Goal: Task Accomplishment & Management: Manage account settings

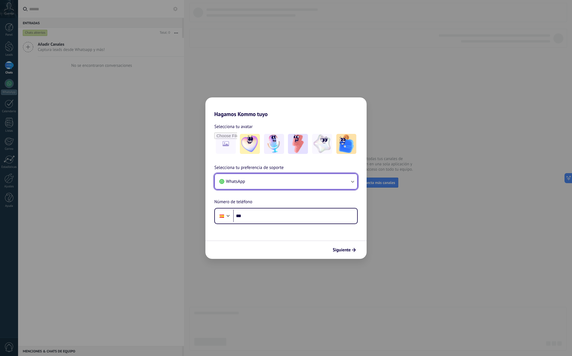
click at [256, 180] on button "WhatsApp" at bounding box center [286, 181] width 142 height 15
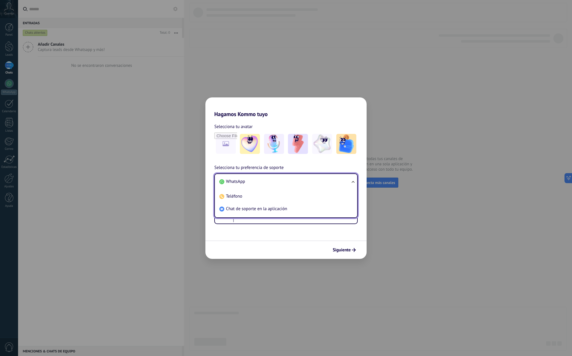
click at [256, 180] on li "WhatsApp" at bounding box center [285, 181] width 136 height 13
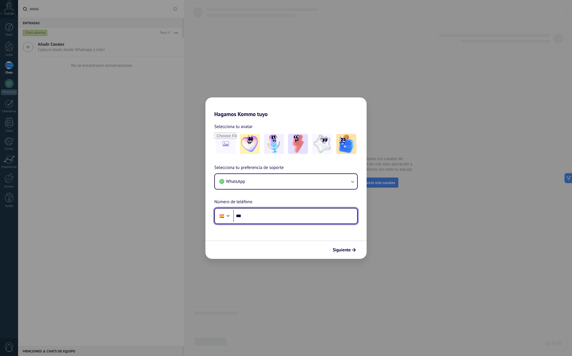
click at [259, 217] on input "***" at bounding box center [295, 215] width 124 height 13
type input "**********"
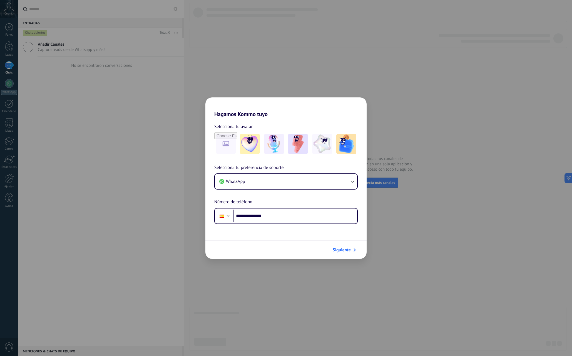
click at [347, 248] on span "Siguiente" at bounding box center [342, 250] width 18 height 4
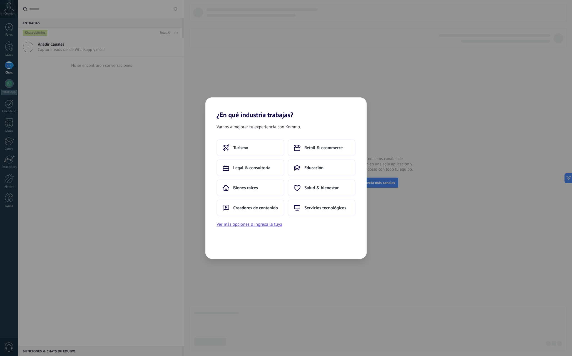
click at [253, 220] on div "Turismo Retail & ecommerce Legal & consultoría Educación Bienes raíces Salud & …" at bounding box center [286, 183] width 161 height 88
click at [253, 223] on button "Ver más opciones o ingresa la tuya" at bounding box center [250, 224] width 66 height 7
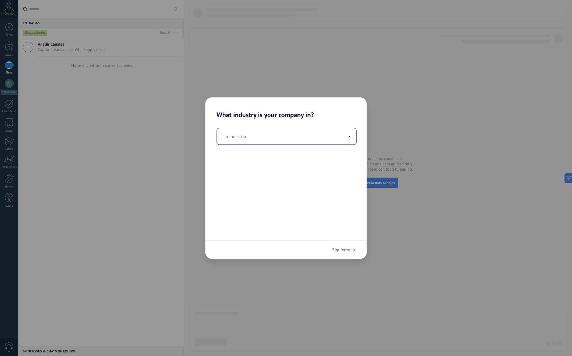
click at [239, 141] on input "text" at bounding box center [286, 136] width 139 height 16
type input "**********"
click at [342, 250] on span "Siguiente" at bounding box center [341, 250] width 18 height 4
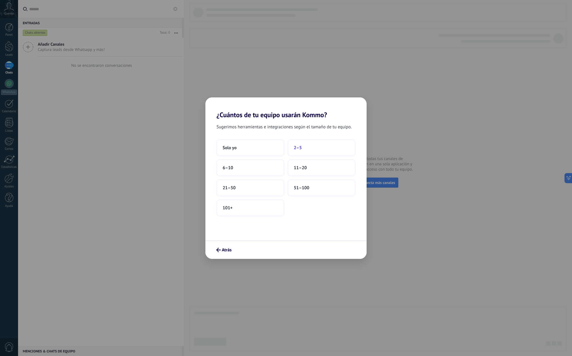
click at [300, 153] on button "2–5" at bounding box center [322, 147] width 68 height 17
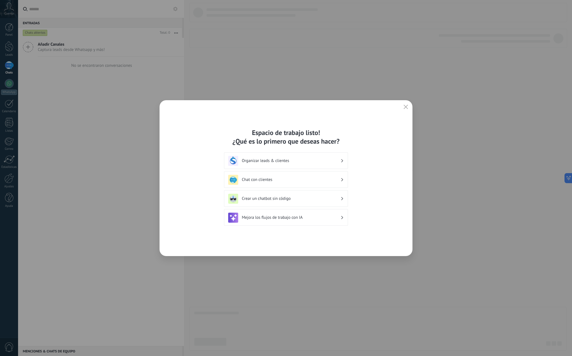
click at [312, 197] on h3 "Crear un chatbot sin código" at bounding box center [291, 198] width 99 height 5
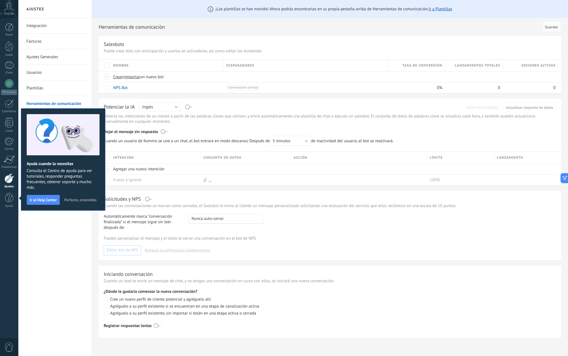
click at [72, 201] on span "Perfecto, entendido" at bounding box center [80, 200] width 32 height 4
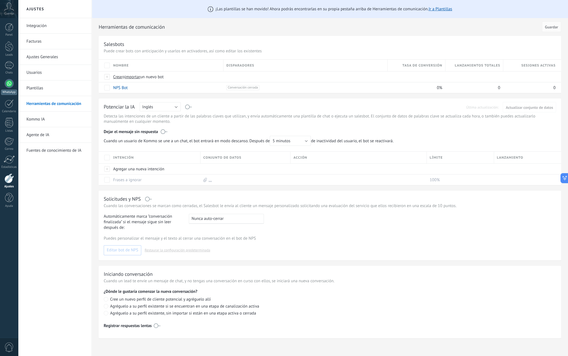
click at [7, 87] on div at bounding box center [9, 83] width 9 height 9
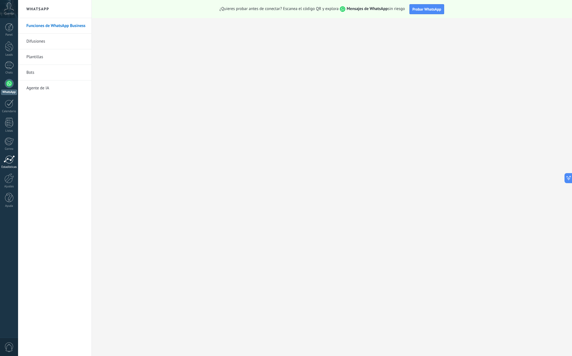
click at [13, 158] on div at bounding box center [9, 159] width 11 height 8
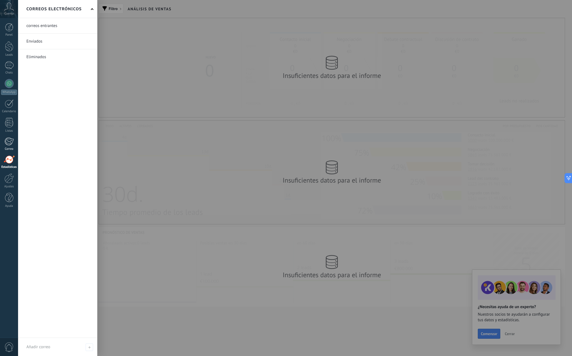
click at [11, 142] on div at bounding box center [8, 141] width 9 height 8
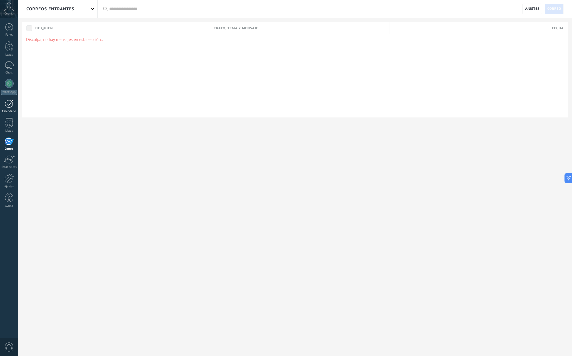
click at [9, 103] on div at bounding box center [9, 103] width 9 height 9
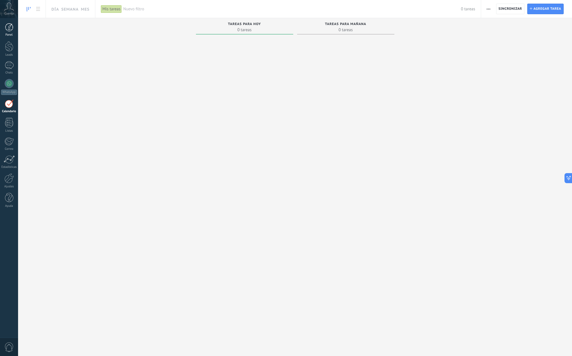
click at [9, 27] on div at bounding box center [9, 27] width 8 height 8
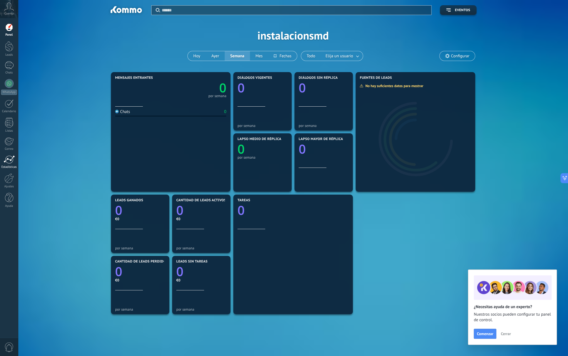
click at [11, 159] on div at bounding box center [9, 159] width 11 height 8
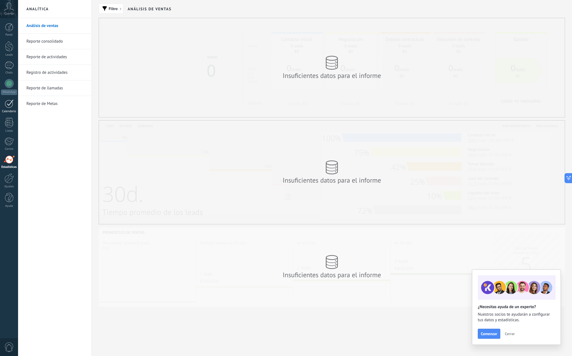
click at [12, 107] on div at bounding box center [9, 103] width 9 height 9
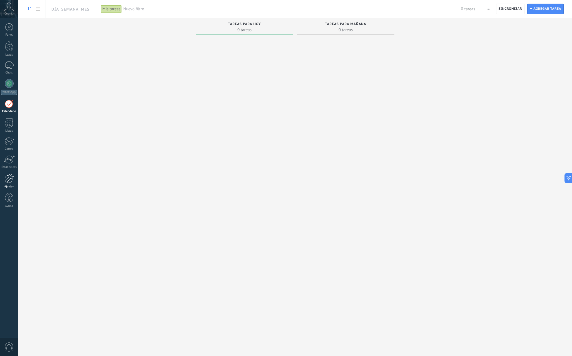
click at [14, 180] on link "Ajustes" at bounding box center [9, 180] width 18 height 15
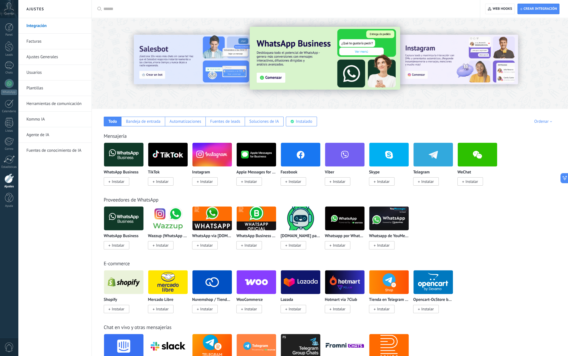
click at [102, 8] on div "Aplicar Aplicar Restablecer" at bounding box center [286, 9] width 389 height 18
click at [102, 10] on div "Aplicar Aplicar Restablecer" at bounding box center [286, 9] width 389 height 18
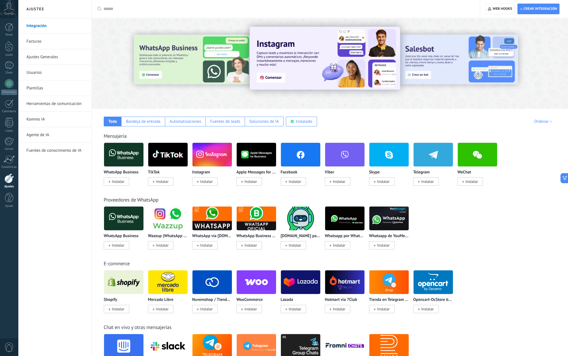
click at [111, 9] on input "text" at bounding box center [287, 9] width 369 height 6
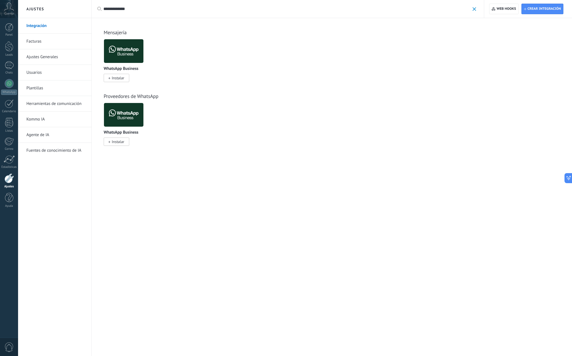
type input "**********"
click at [120, 80] on span "Instalar" at bounding box center [118, 77] width 13 height 5
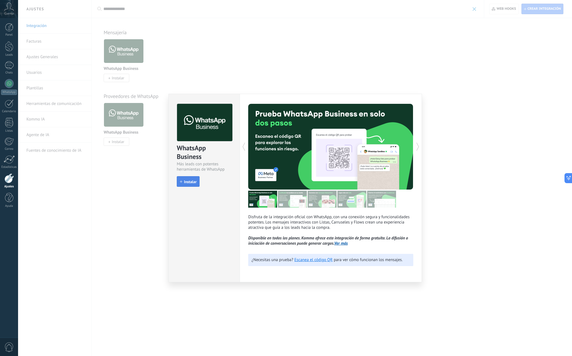
click at [194, 180] on span "Instalar" at bounding box center [190, 182] width 13 height 4
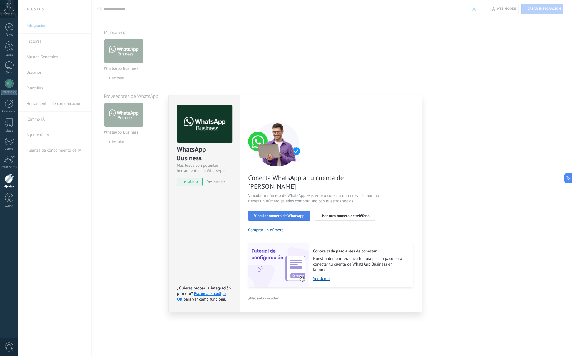
click at [299, 211] on button "Vincular número de WhatsApp" at bounding box center [279, 216] width 62 height 10
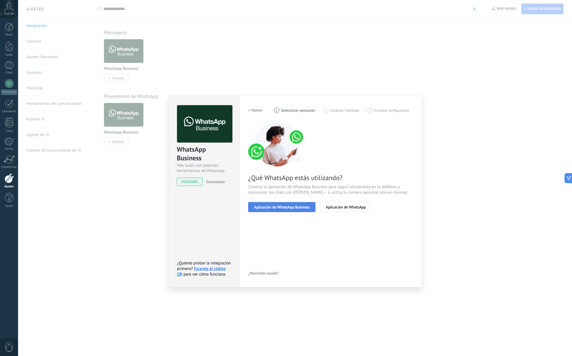
click at [302, 208] on span "Aplicación de WhatsApp Business" at bounding box center [282, 207] width 56 height 4
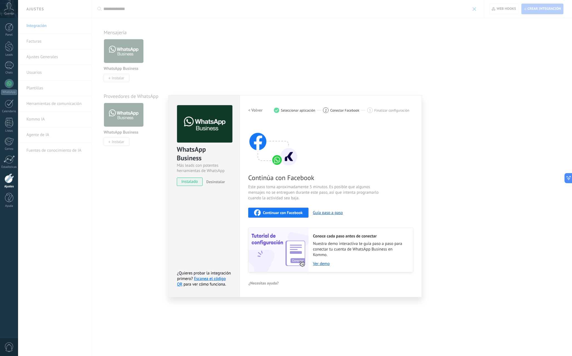
click at [289, 216] on button "Continuar con Facebook" at bounding box center [278, 213] width 60 height 10
click at [296, 214] on div "Continuar con Facebook" at bounding box center [278, 212] width 49 height 7
click at [318, 214] on button "Guía paso a paso" at bounding box center [328, 212] width 30 height 5
click at [192, 182] on span "instalado" at bounding box center [189, 181] width 25 height 8
click at [221, 280] on link "Escanea el código QR" at bounding box center [201, 281] width 49 height 11
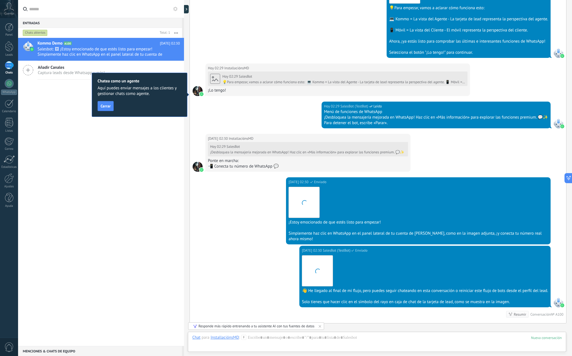
scroll to position [270, 0]
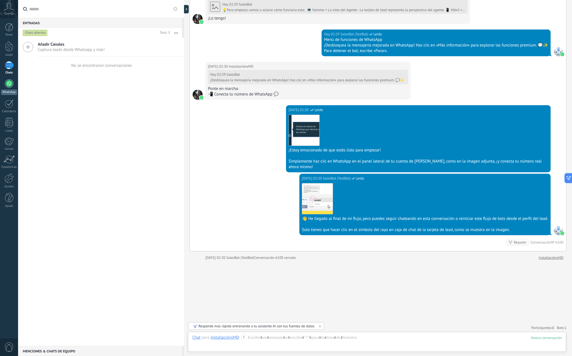
click at [7, 86] on div at bounding box center [9, 83] width 9 height 9
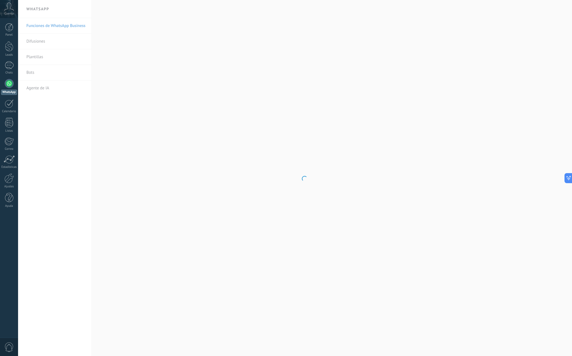
click at [10, 85] on div at bounding box center [9, 83] width 9 height 9
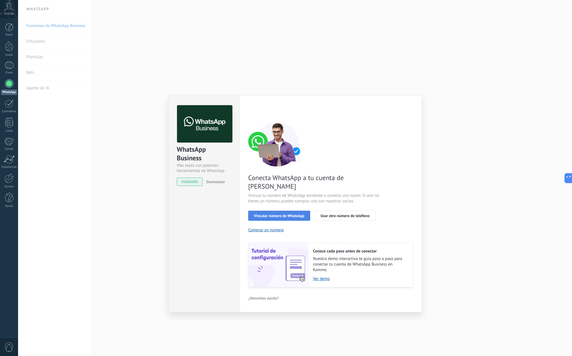
click at [283, 214] on span "Vincular número de WhatsApp" at bounding box center [279, 216] width 50 height 4
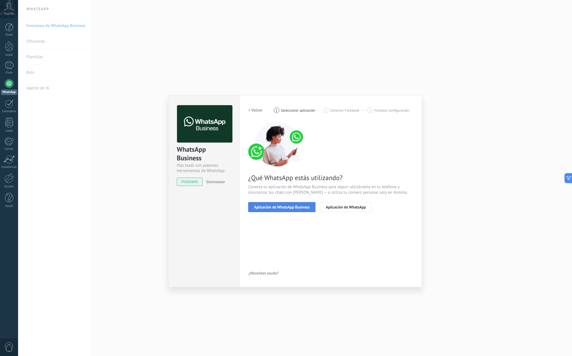
click at [287, 209] on span "Aplicación de WhatsApp Business" at bounding box center [282, 207] width 56 height 4
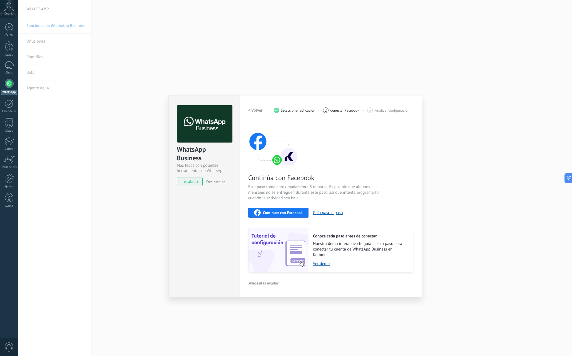
click at [302, 213] on span "Continuar con Facebook" at bounding box center [283, 213] width 40 height 4
click at [278, 209] on button "Continuar con Facebook" at bounding box center [278, 213] width 60 height 10
click at [291, 216] on button "Continuar con Facebook" at bounding box center [278, 213] width 60 height 10
click at [376, 145] on div "Continúa con Facebook Este paso toma aproximadamente 5 minutos. Es posible que …" at bounding box center [330, 197] width 165 height 150
click at [504, 202] on div "WhatsApp Business Más leads con potentes herramientas de WhatsApp instalado Des…" at bounding box center [295, 178] width 554 height 356
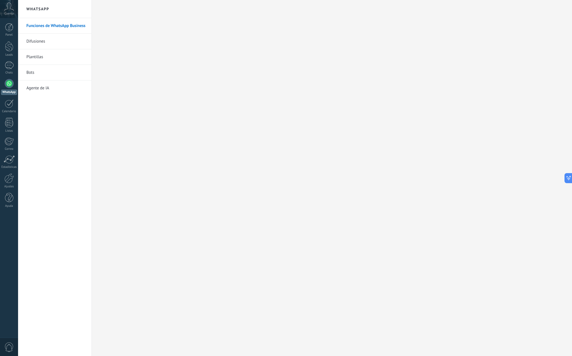
click at [12, 86] on div at bounding box center [9, 83] width 9 height 9
click at [10, 83] on div at bounding box center [9, 83] width 9 height 9
click at [11, 84] on div at bounding box center [9, 83] width 9 height 9
click at [51, 70] on link "Bots" at bounding box center [56, 73] width 60 height 16
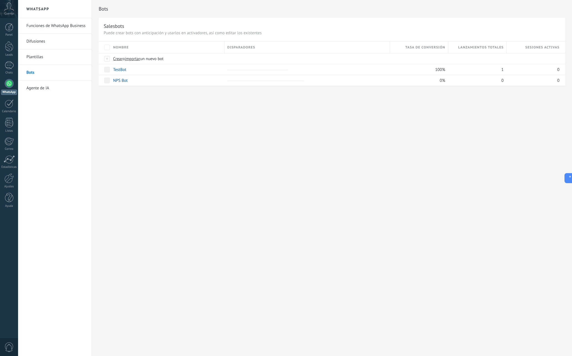
click at [73, 44] on link "Difusiones" at bounding box center [56, 42] width 60 height 16
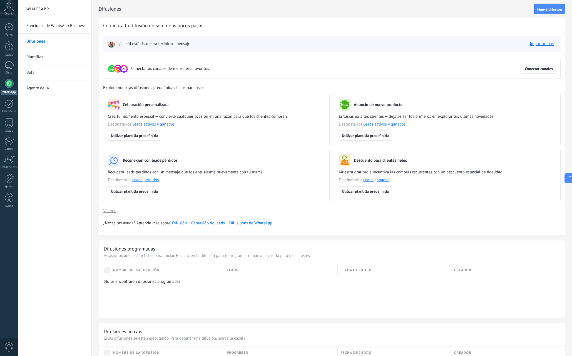
click at [535, 69] on span "Conectar canales" at bounding box center [539, 69] width 28 height 4
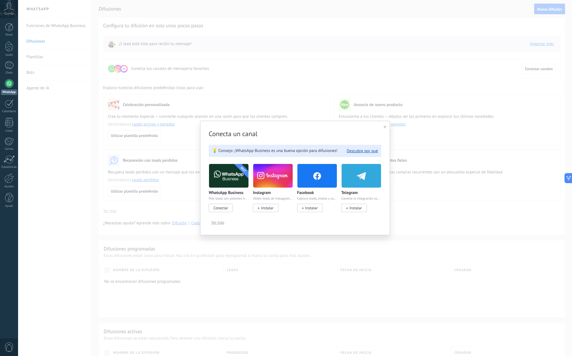
click at [219, 221] on span "Ver más" at bounding box center [217, 222] width 13 height 4
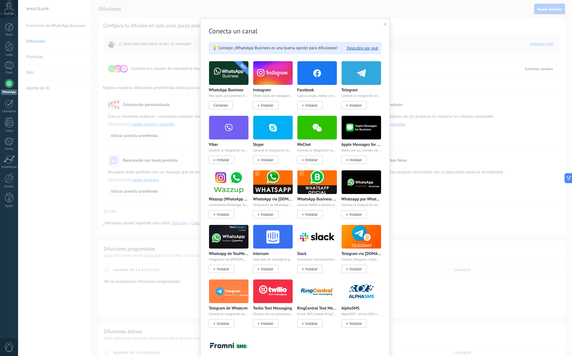
click at [362, 130] on img at bounding box center [362, 127] width 40 height 27
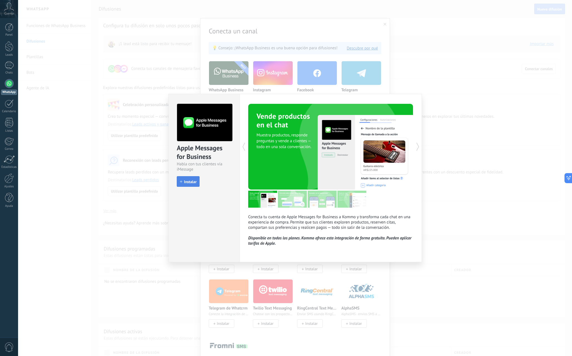
click at [190, 181] on span "Instalar" at bounding box center [190, 182] width 13 height 4
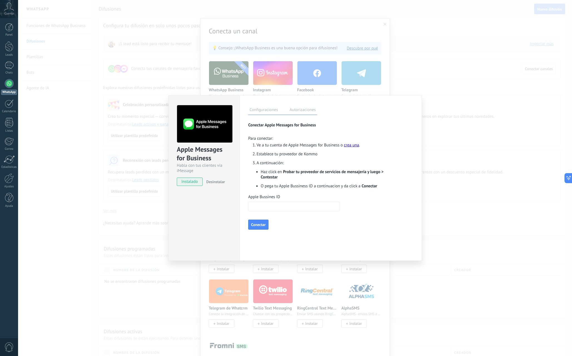
click at [262, 225] on button "Conectar" at bounding box center [258, 224] width 20 height 10
click at [268, 206] on input "Apple Bussines ID" at bounding box center [294, 206] width 92 height 9
click at [297, 108] on label "Autorizaciones" at bounding box center [302, 111] width 29 height 8
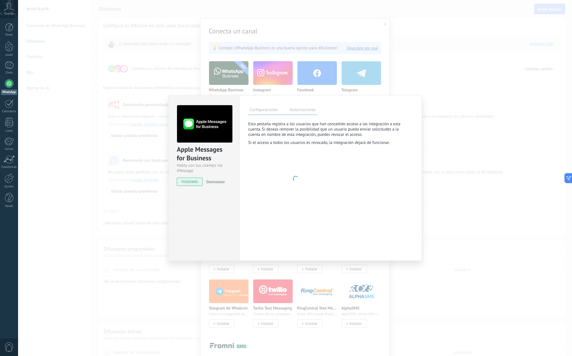
click at [287, 110] on div "Configuraciones Autorizaciones" at bounding box center [282, 110] width 69 height 10
click at [192, 184] on span "instalado" at bounding box center [189, 181] width 25 height 8
click at [225, 182] on div "instalado Desinstalar" at bounding box center [204, 181] width 55 height 8
click at [441, 167] on div "Apple Messages for Business Habla con tus clientes vía iMessage instalado Desin…" at bounding box center [295, 178] width 554 height 356
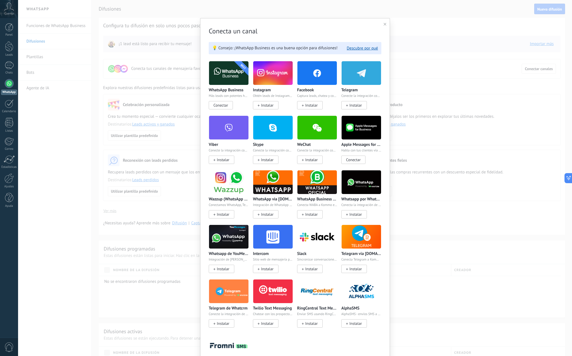
click at [227, 107] on span "Conectar" at bounding box center [221, 105] width 24 height 8
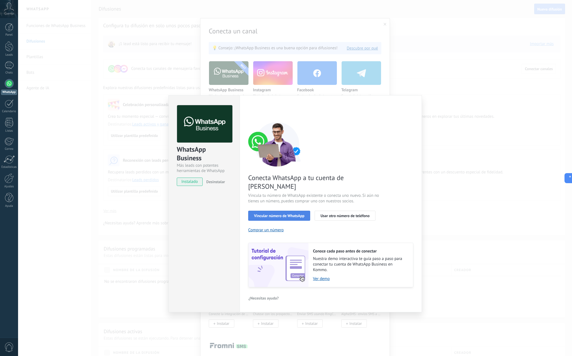
click at [293, 214] on span "Vincular número de WhatsApp" at bounding box center [279, 216] width 50 height 4
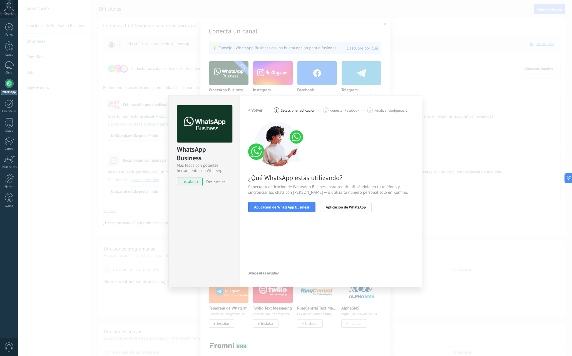
click at [345, 206] on span "Aplicación de WhatsApp" at bounding box center [346, 207] width 40 height 4
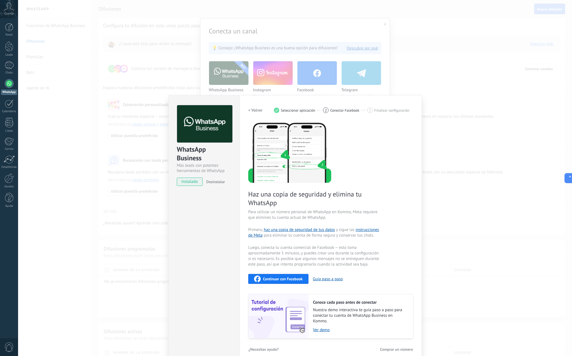
click at [277, 277] on span "Continuar con Facebook" at bounding box center [283, 279] width 40 height 4
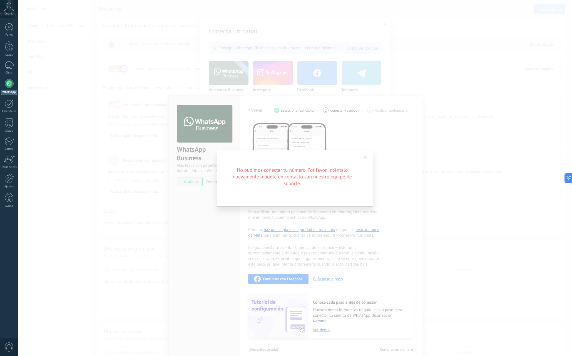
click at [364, 156] on span at bounding box center [366, 158] width 4 height 4
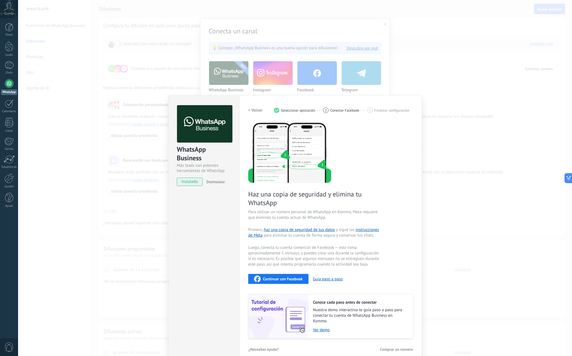
scroll to position [7, 0]
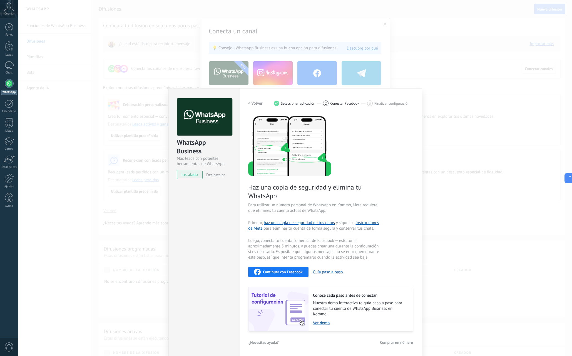
click at [446, 285] on div "WhatsApp Business Más leads con potentes herramientas de WhatsApp instalado Des…" at bounding box center [295, 178] width 554 height 356
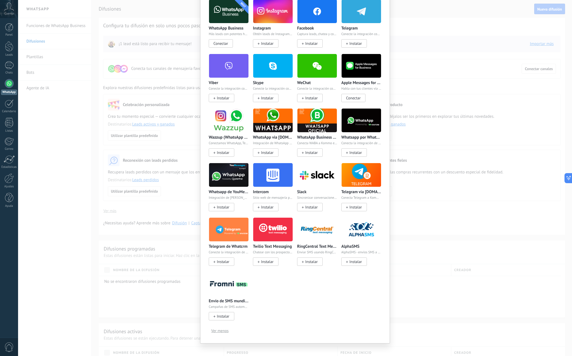
scroll to position [68, 0]
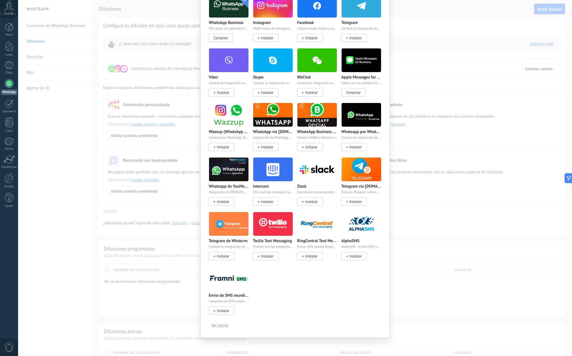
click at [221, 326] on span "Ver menos" at bounding box center [219, 325] width 17 height 4
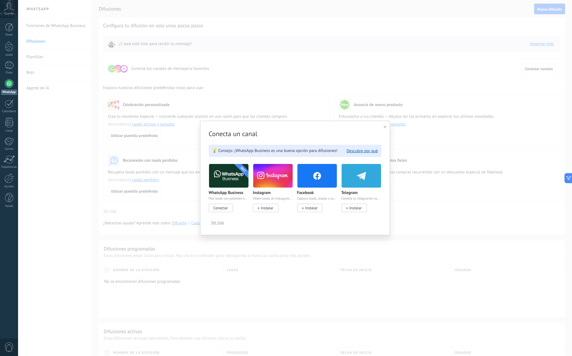
scroll to position [0, 0]
click at [223, 209] on span "Conectar" at bounding box center [221, 207] width 14 height 5
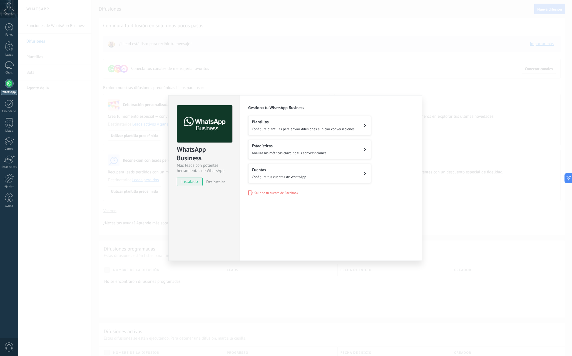
click at [143, 177] on div "WhatsApp Business Más leads con potentes herramientas de WhatsApp instalado Des…" at bounding box center [295, 178] width 554 height 356
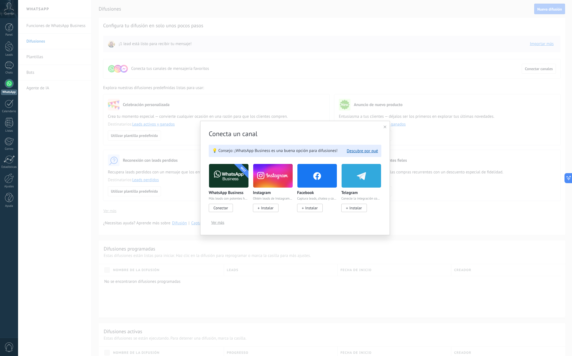
click at [138, 253] on div "Conecta un canal 💡 Consejo: ¡WhatsApp Business es una buena opción para difusio…" at bounding box center [295, 178] width 554 height 356
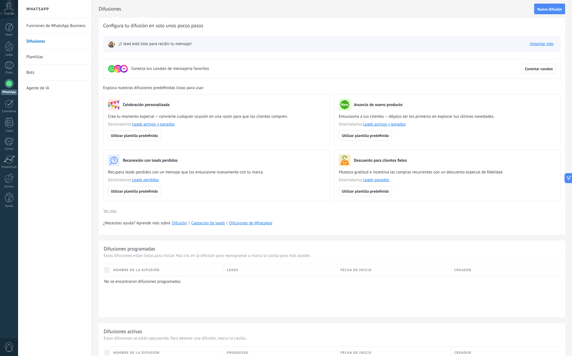
click at [47, 148] on div "Funciones de WhatsApp Business Difusiones Plantillas Bots Agente de IA" at bounding box center [54, 187] width 73 height 338
click at [11, 85] on div at bounding box center [9, 83] width 9 height 9
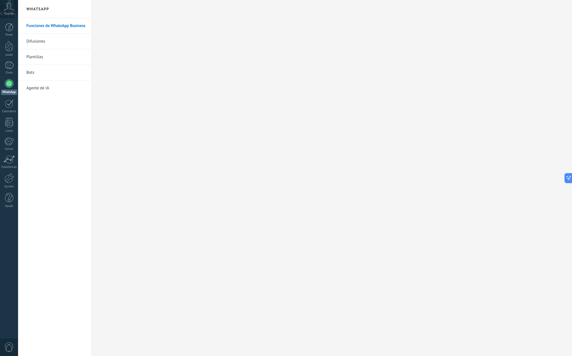
click at [7, 83] on div at bounding box center [9, 83] width 9 height 9
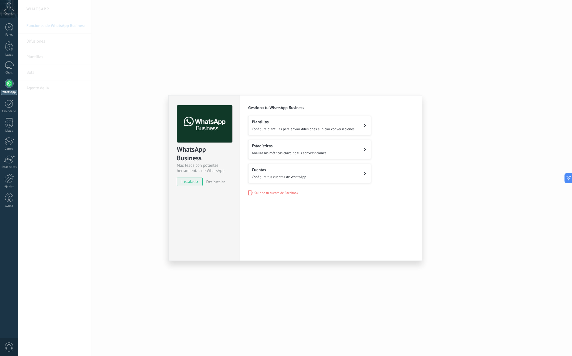
click at [283, 129] on span "Configura plantillas para enviar difusiones e iniciar conversaciones" at bounding box center [303, 129] width 103 height 5
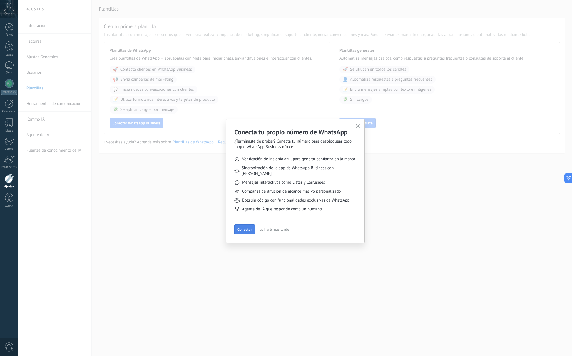
click at [247, 227] on span "Conectar" at bounding box center [245, 229] width 14 height 4
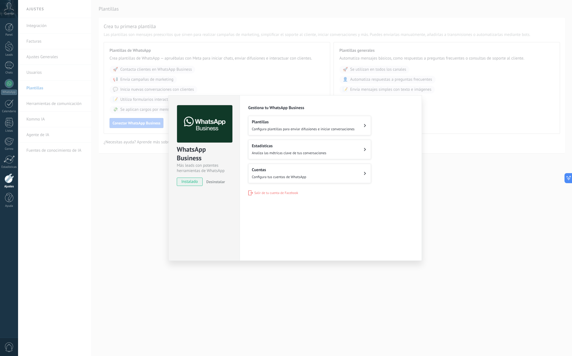
click at [283, 153] on span "Analiza las métricas clave de tus conversaciones" at bounding box center [289, 152] width 75 height 5
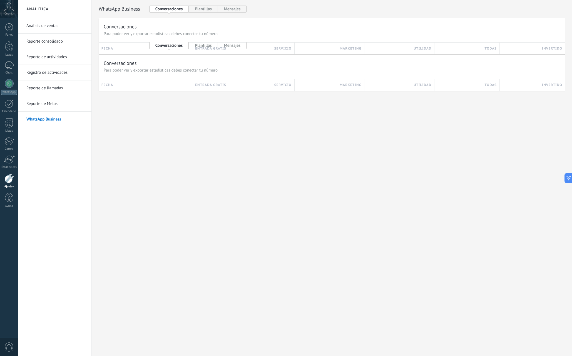
click at [183, 30] on h3 "Conversaciones" at bounding box center [332, 26] width 457 height 7
click at [210, 77] on div "Conversaciones Para poder ver y exportar estadísticas debes conectar tu número …" at bounding box center [332, 73] width 467 height 36
click at [216, 72] on span "Para poder ver y exportar estadísticas debes conectar tu número" at bounding box center [161, 71] width 114 height 6
click at [251, 85] on div "servicio" at bounding box center [262, 85] width 60 height 12
click at [277, 86] on h3 "servicio" at bounding box center [283, 84] width 17 height 5
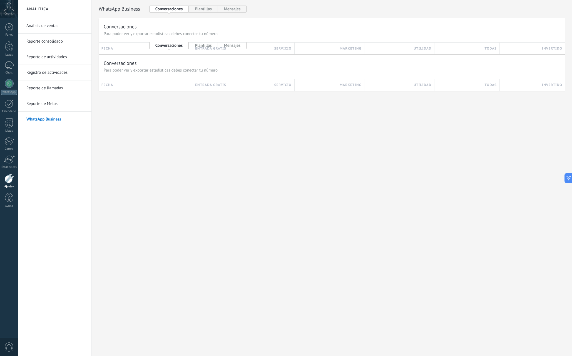
click at [335, 90] on div "marketing" at bounding box center [330, 85] width 64 height 12
click at [405, 92] on div "WhatsApp Business WhatsApp Cloud API Conversaciones Plantillas Mensajes Convers…" at bounding box center [332, 54] width 481 height 109
click at [207, 9] on button "Plantillas" at bounding box center [203, 9] width 29 height 7
click at [171, 46] on div at bounding box center [173, 49] width 6 height 12
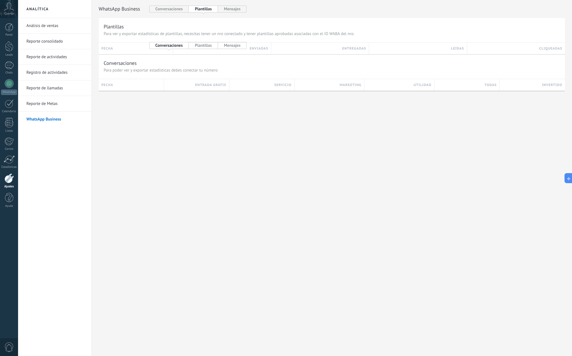
click at [122, 42] on h2 "WhatsApp Cloud API" at bounding box center [121, 45] width 44 height 7
click at [126, 50] on div "fecha" at bounding box center [136, 49] width 69 height 12
click at [215, 71] on span "Para poder ver y exportar estadísticas debes conectar tu número" at bounding box center [161, 71] width 114 height 6
click at [236, 11] on button "Mensajes" at bounding box center [232, 9] width 29 height 7
click at [168, 13] on div "WhatsApp Cloud API Conversaciones Plantillas Mensajes Mensajes Para poder ver y…" at bounding box center [332, 30] width 467 height 49
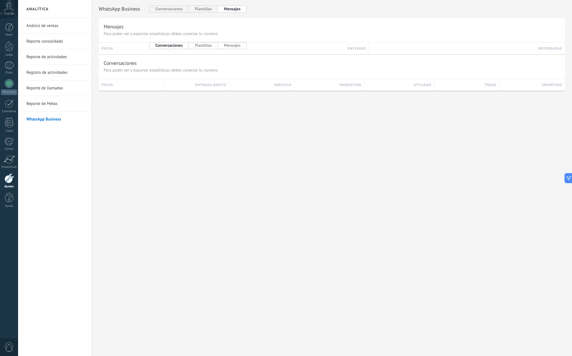
click at [56, 105] on link "Reporte de Metas" at bounding box center [56, 104] width 60 height 16
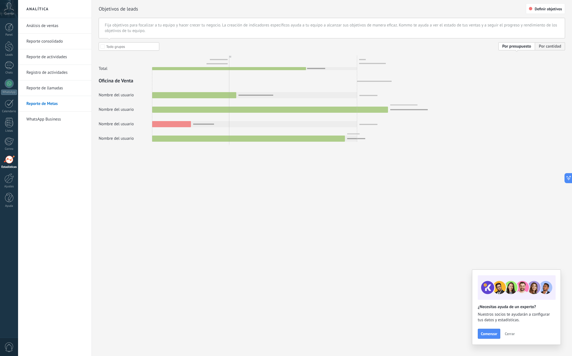
click at [55, 96] on link "Reporte de Metas" at bounding box center [56, 104] width 60 height 16
click at [52, 88] on link "Reporte de llamadas" at bounding box center [56, 88] width 60 height 16
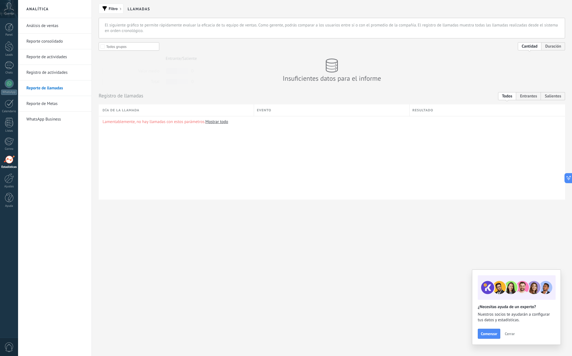
click at [59, 67] on link "Registro de actividades" at bounding box center [56, 73] width 60 height 16
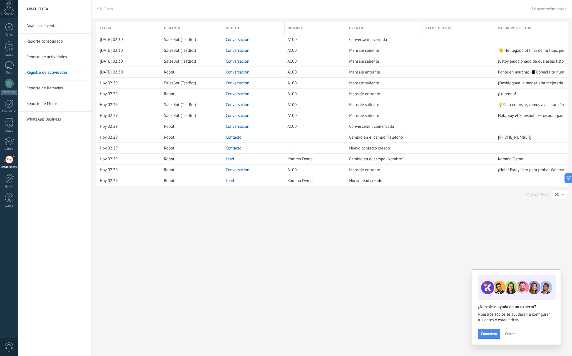
click at [49, 58] on link "Reporte de actividades" at bounding box center [56, 57] width 60 height 16
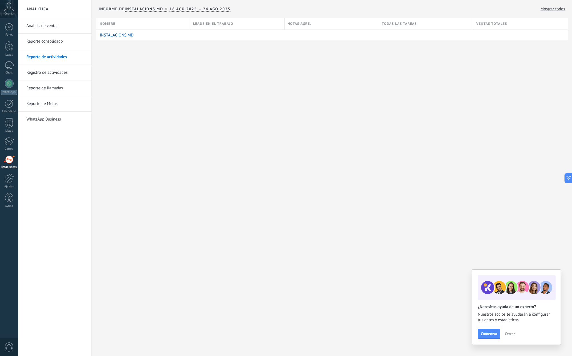
click at [43, 43] on link "Reporte consolidado" at bounding box center [56, 42] width 60 height 16
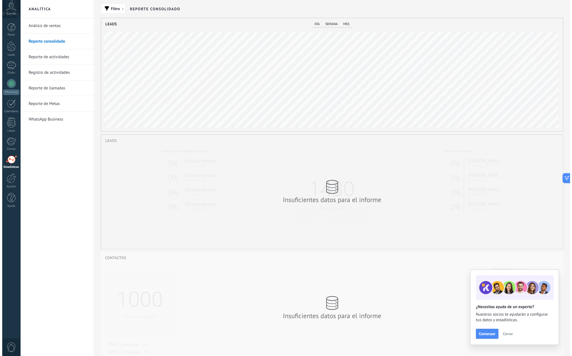
scroll to position [113, 462]
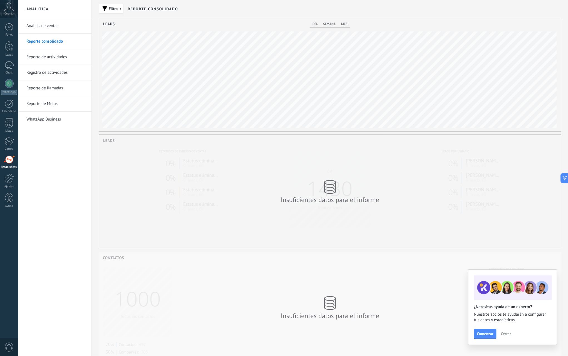
click at [35, 26] on link "Análisis de ventas" at bounding box center [56, 26] width 60 height 16
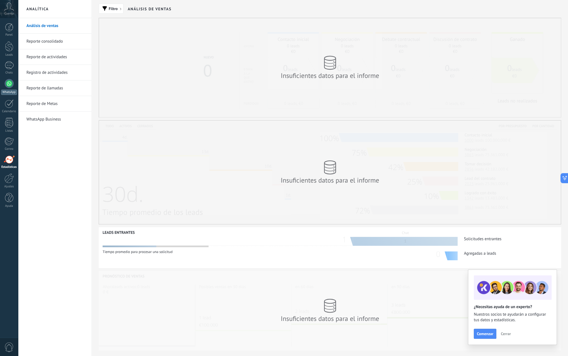
click at [11, 83] on div at bounding box center [9, 83] width 9 height 9
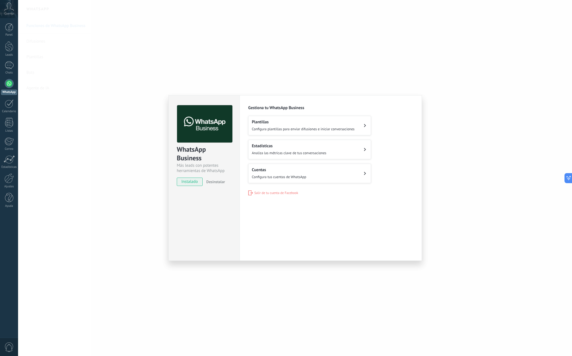
click at [300, 174] on span "Configura tus cuentas de WhatsApp" at bounding box center [279, 176] width 55 height 5
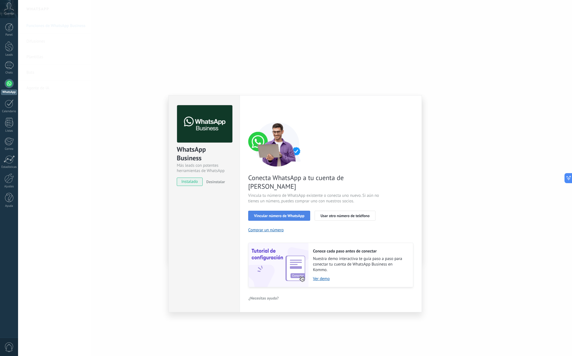
click at [301, 214] on span "Vincular número de WhatsApp" at bounding box center [279, 216] width 50 height 4
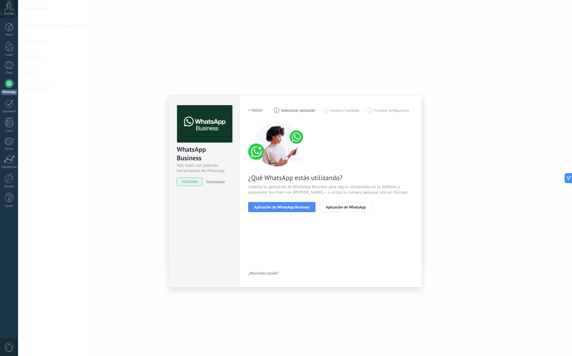
click at [301, 208] on span "Aplicación de WhatsApp Business" at bounding box center [282, 207] width 56 height 4
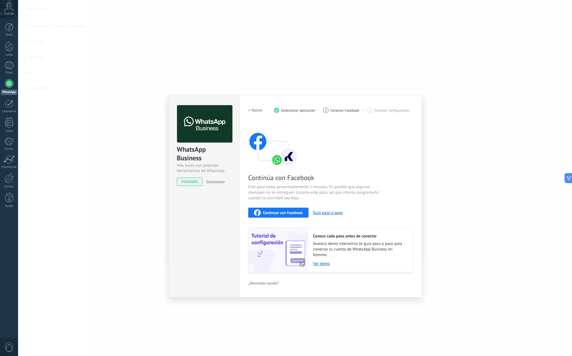
click at [290, 211] on span "Continuar con Facebook" at bounding box center [283, 213] width 40 height 4
click at [268, 210] on div "Continuar con Facebook" at bounding box center [278, 212] width 49 height 7
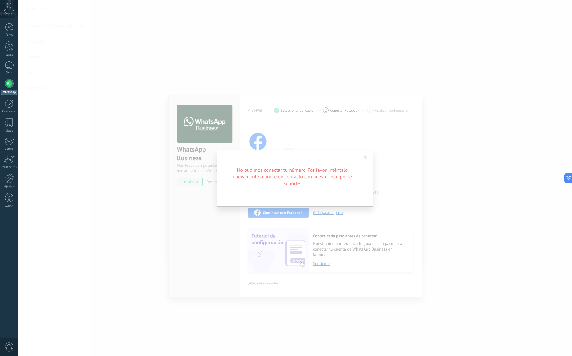
click at [367, 158] on span at bounding box center [366, 158] width 4 height 4
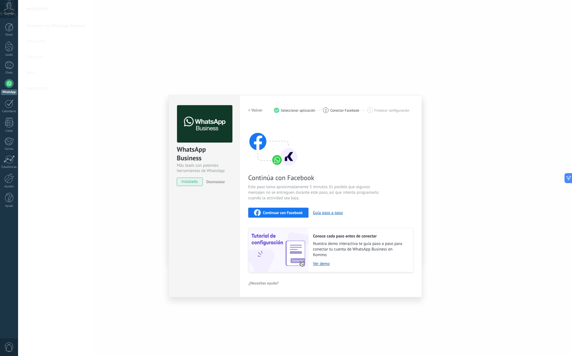
click at [196, 38] on div "WhatsApp Business Más leads con potentes herramientas de WhatsApp instalado Des…" at bounding box center [295, 178] width 554 height 356
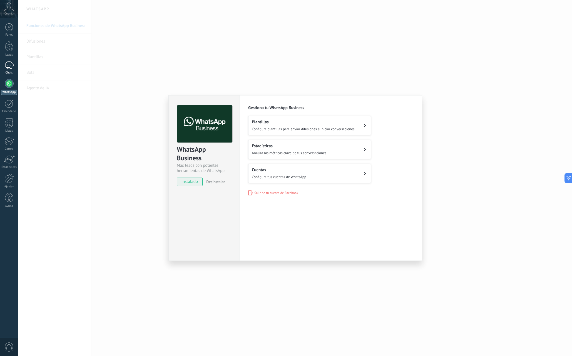
click at [9, 68] on div "1" at bounding box center [9, 65] width 9 height 8
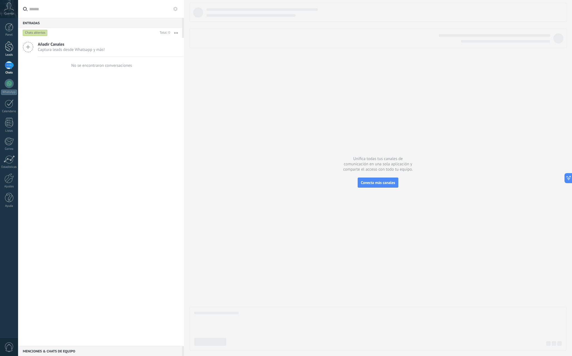
click at [9, 51] on div at bounding box center [9, 46] width 8 height 10
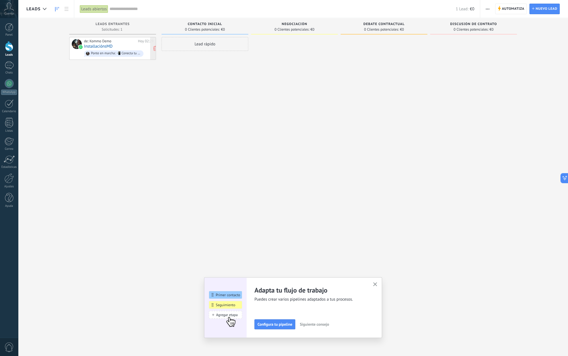
click at [113, 44] on div "de: Kommo Demo Hoy 02:29 InstallaciónsMD Ponte en marcha: 📲 Conecta tu número d…" at bounding box center [119, 48] width 70 height 19
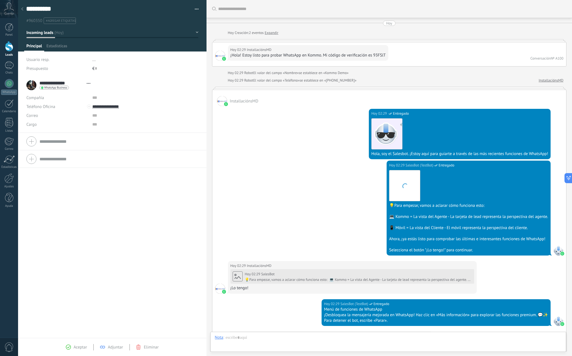
type textarea "**********"
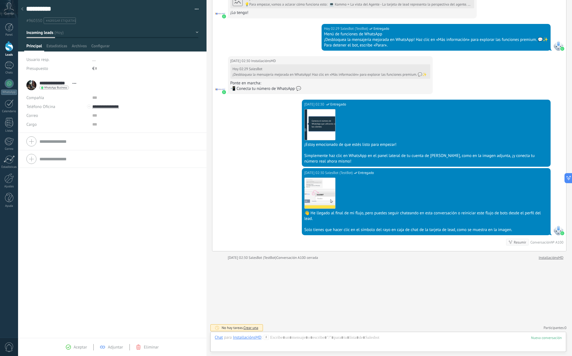
click at [58, 83] on input "**********" at bounding box center [55, 83] width 30 height 6
click at [67, 80] on input "**********" at bounding box center [119, 83] width 159 height 6
click at [105, 104] on input "**********" at bounding box center [133, 106] width 83 height 9
type input "**********"
click at [118, 173] on div "**********" at bounding box center [112, 206] width 189 height 261
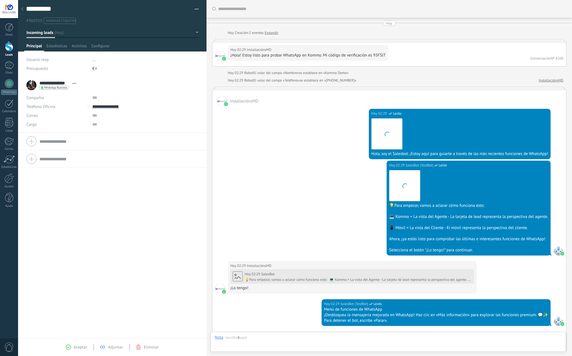
click at [71, 82] on span "Abrir detalle Copie el nombre Desatar Contacto principal" at bounding box center [74, 83] width 9 height 4
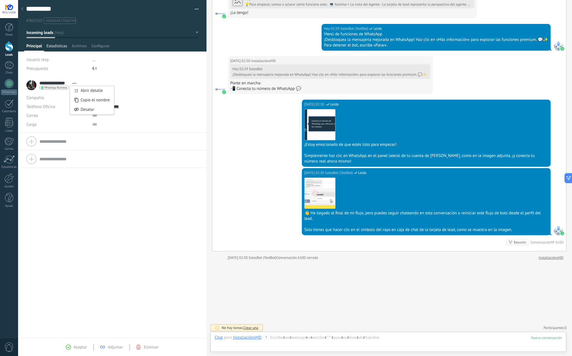
click at [53, 44] on span "Estadísticas" at bounding box center [56, 47] width 21 height 8
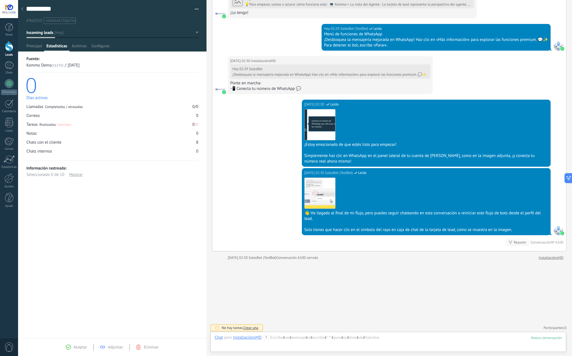
click at [452, 263] on div "Buscar Carga más Hoy Hoy Creación: 2 eventos Expandir Hoy 02:29 InstallaciónsMD…" at bounding box center [390, 41] width 366 height 633
drag, startPoint x: 392, startPoint y: 295, endPoint x: 389, endPoint y: 297, distance: 3.6
click at [389, 297] on div "Buscar Carga más Hoy Hoy Creación: 2 eventos Expandir Hoy 02:29 InstallaciónsMD…" at bounding box center [390, 41] width 366 height 633
click at [344, 342] on div at bounding box center [388, 343] width 347 height 17
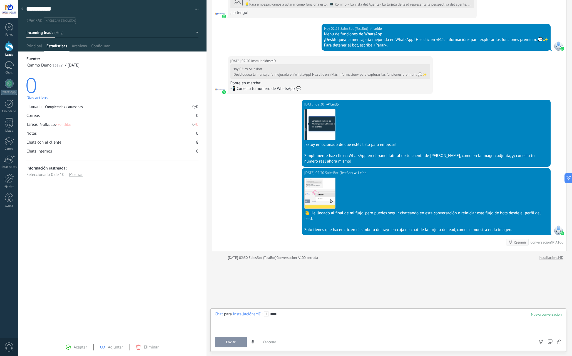
click at [238, 342] on button "Enviar" at bounding box center [231, 342] width 32 height 11
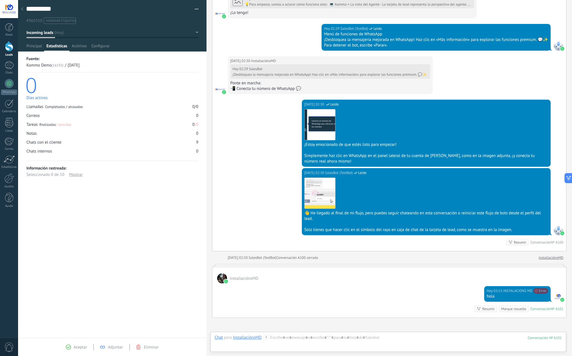
click at [561, 298] on img at bounding box center [563, 300] width 4 height 4
click at [254, 338] on div "InstallaciónsMD" at bounding box center [247, 337] width 29 height 5
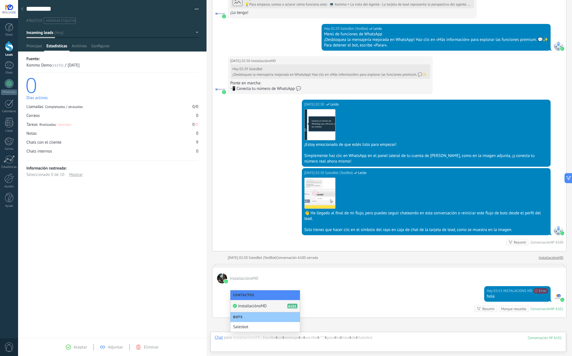
click at [261, 306] on span "InstallaciónsMD" at bounding box center [252, 305] width 29 height 5
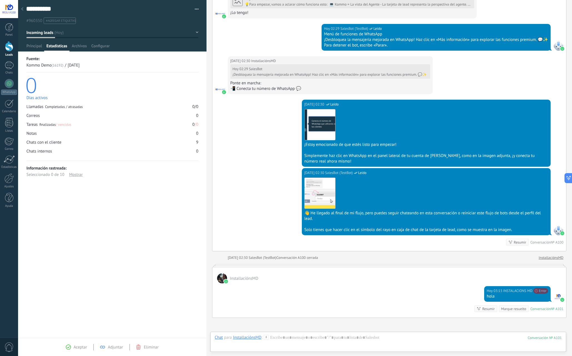
click at [266, 337] on use at bounding box center [266, 337] width 5 height 5
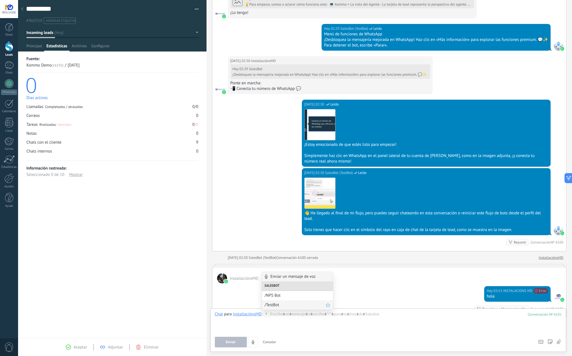
click at [273, 305] on span "/TestBot" at bounding box center [295, 304] width 61 height 5
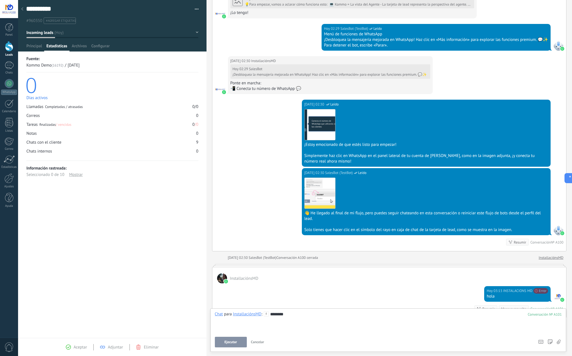
click at [237, 342] on button "Ejecutar" at bounding box center [231, 342] width 32 height 11
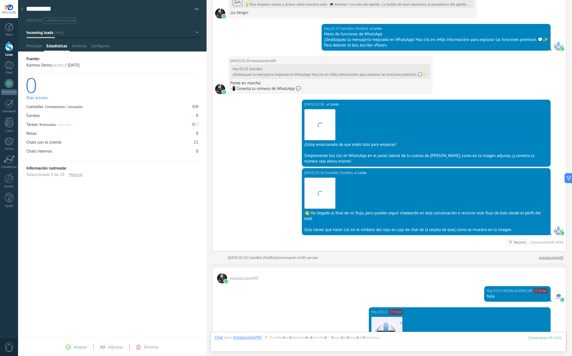
scroll to position [484, 0]
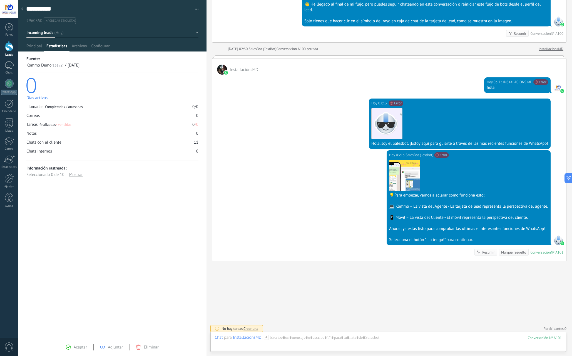
click at [251, 326] on span "Crear una" at bounding box center [251, 328] width 15 height 5
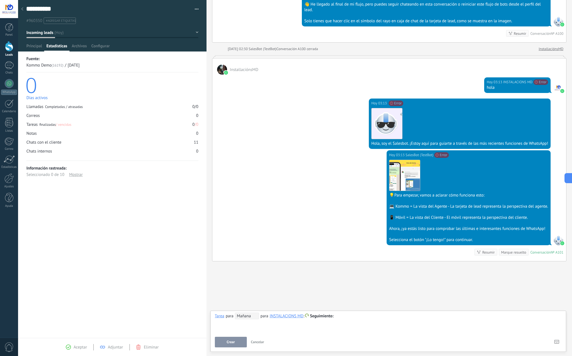
click at [235, 340] on button "Crear" at bounding box center [231, 342] width 32 height 11
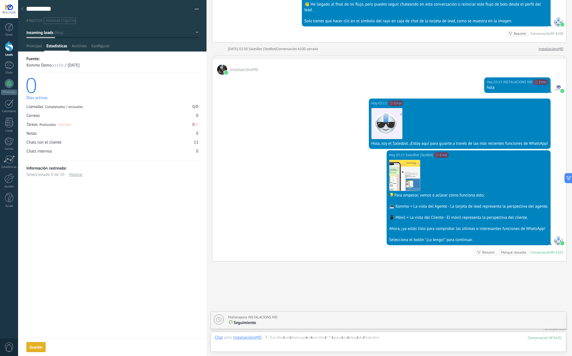
scroll to position [503, 0]
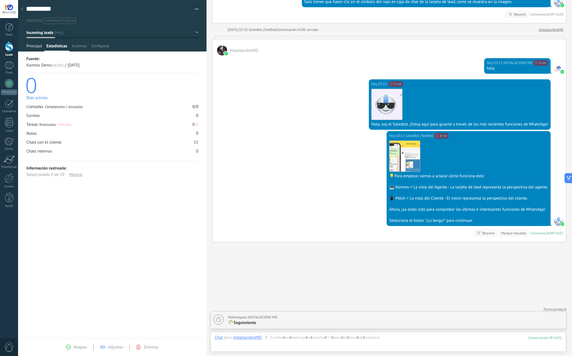
click at [36, 46] on span "Principal" at bounding box center [34, 47] width 16 height 8
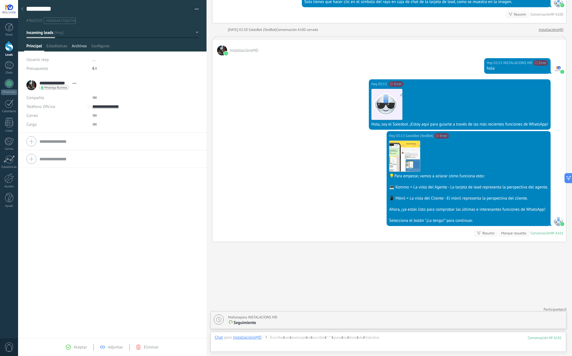
click at [85, 45] on span "Archivos" at bounding box center [79, 47] width 15 height 8
click at [9, 84] on div at bounding box center [9, 83] width 9 height 9
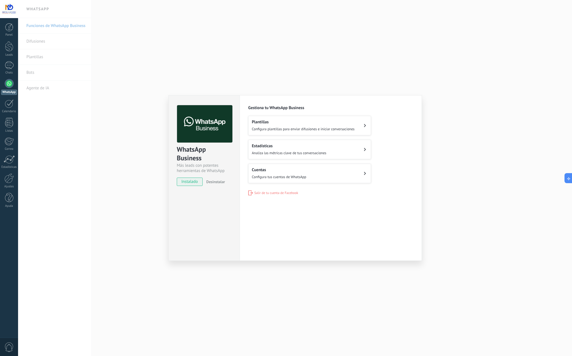
click at [326, 130] on span "Configura plantillas para enviar difusiones e iniciar conversaciones" at bounding box center [303, 129] width 103 height 5
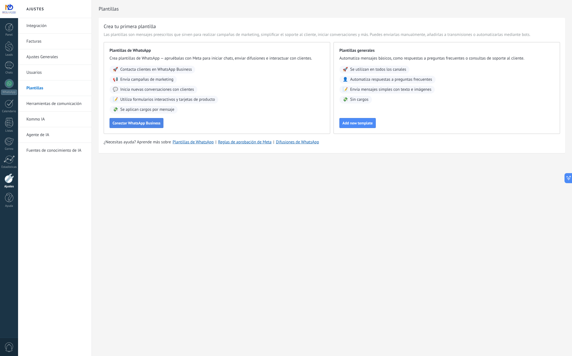
click at [139, 123] on span "Conectar WhatsApp Business" at bounding box center [137, 123] width 48 height 4
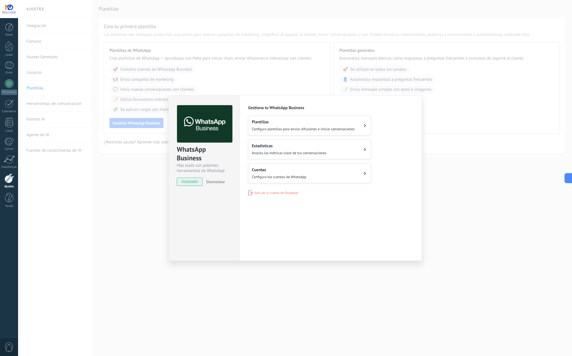
click at [298, 176] on span "Configura tus cuentas de WhatsApp" at bounding box center [279, 176] width 55 height 5
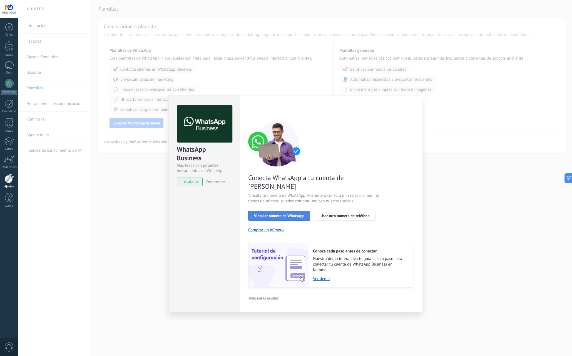
click at [299, 211] on button "Vincular número de WhatsApp" at bounding box center [279, 216] width 62 height 10
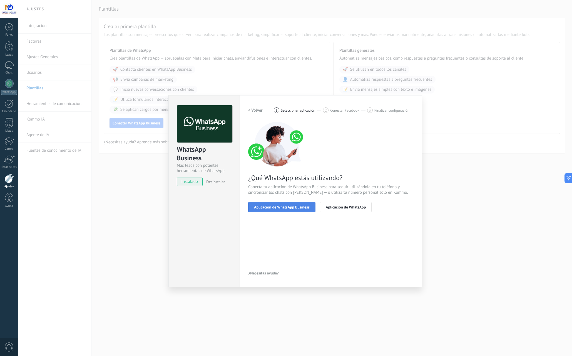
click at [297, 205] on span "Aplicación de WhatsApp Business" at bounding box center [282, 207] width 56 height 4
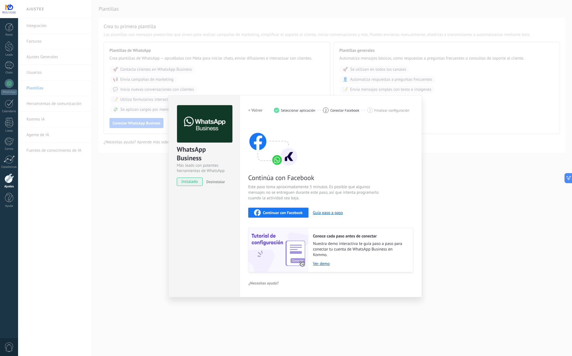
click at [294, 214] on span "Continuar con Facebook" at bounding box center [283, 213] width 40 height 4
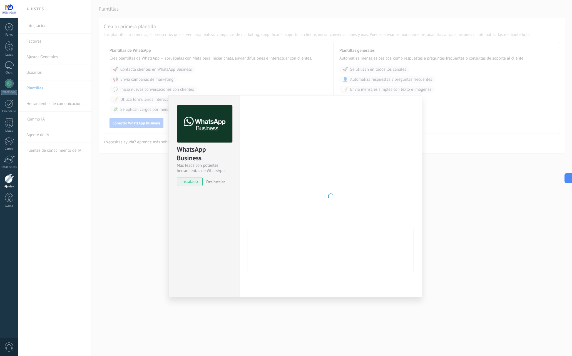
click at [153, 197] on div "WhatsApp Business Más leads con potentes herramientas de WhatsApp instalado Des…" at bounding box center [295, 178] width 554 height 356
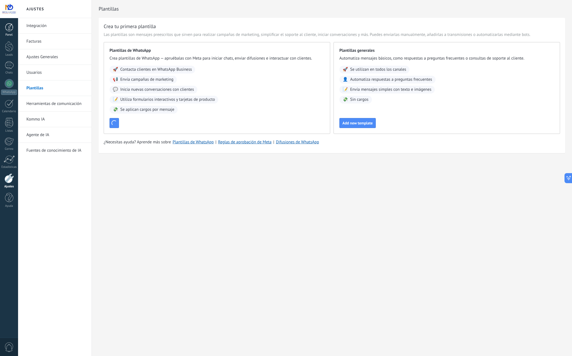
click at [11, 33] on link "Panel" at bounding box center [9, 30] width 18 height 14
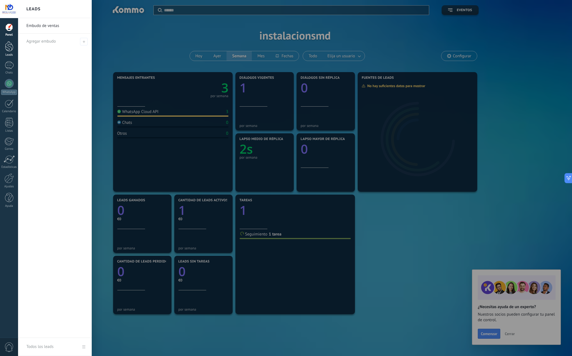
click at [11, 48] on div at bounding box center [9, 46] width 8 height 10
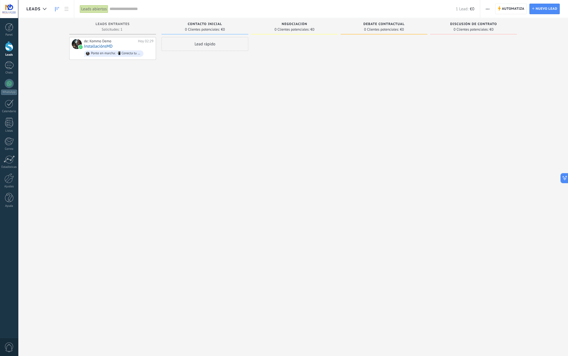
click at [57, 10] on use at bounding box center [57, 9] width 4 height 4
click at [65, 7] on use at bounding box center [67, 9] width 4 height 4
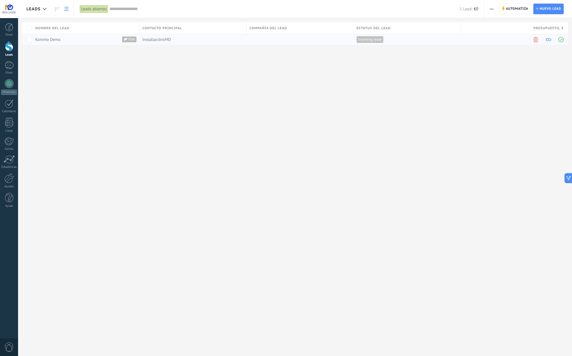
click at [70, 41] on div "Kommo Demo" at bounding box center [82, 39] width 95 height 5
click at [9, 49] on div at bounding box center [9, 46] width 8 height 10
click at [12, 35] on div "Panel" at bounding box center [9, 35] width 16 height 4
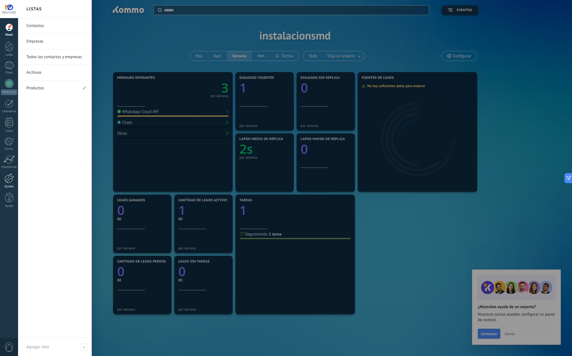
click at [9, 180] on div at bounding box center [8, 178] width 9 height 10
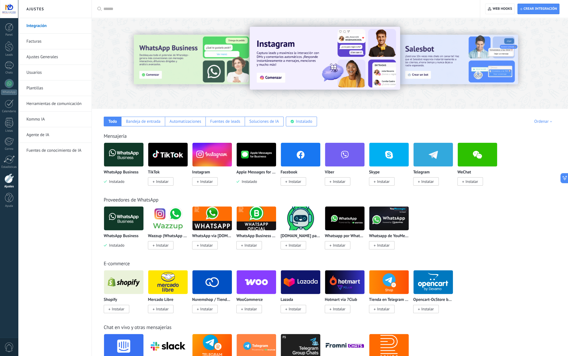
click at [170, 182] on span "Instalar" at bounding box center [161, 181] width 26 height 8
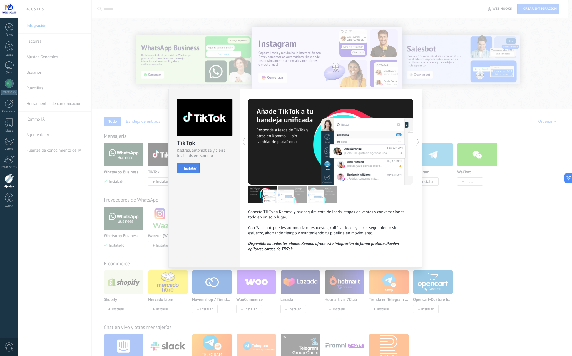
click at [191, 171] on button "Instalar" at bounding box center [188, 167] width 23 height 11
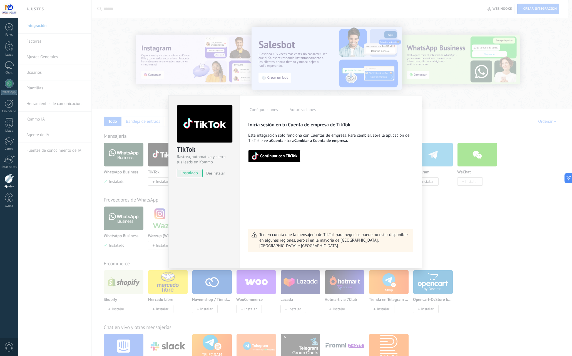
click at [285, 156] on span "Continuar con TikTok" at bounding box center [278, 156] width 37 height 4
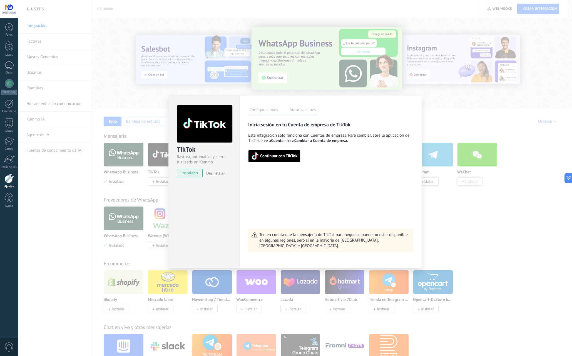
click at [267, 161] on button "Continuar con TikTok" at bounding box center [274, 156] width 52 height 12
click at [306, 110] on label "Autorizaciones" at bounding box center [302, 111] width 29 height 8
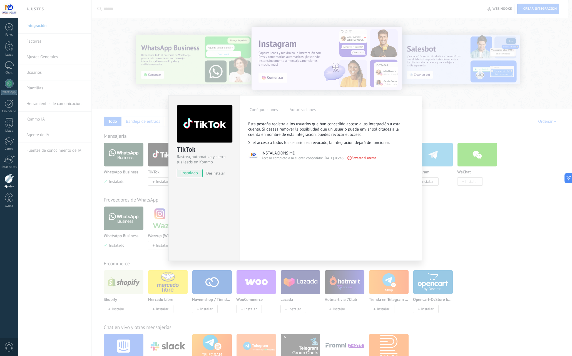
click at [366, 159] on span "Revocar el acceso" at bounding box center [362, 158] width 30 height 4
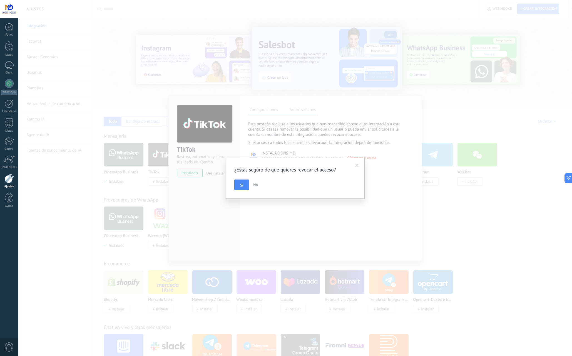
click at [258, 186] on button "No" at bounding box center [255, 184] width 9 height 11
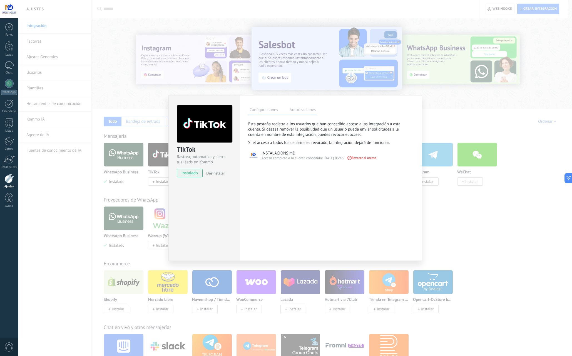
click at [267, 115] on div "Configuraciones Autorizaciones Esta pestaña registra a los usuarios que han con…" at bounding box center [331, 178] width 182 height 166
click at [265, 111] on label "Configuraciones" at bounding box center [263, 111] width 31 height 8
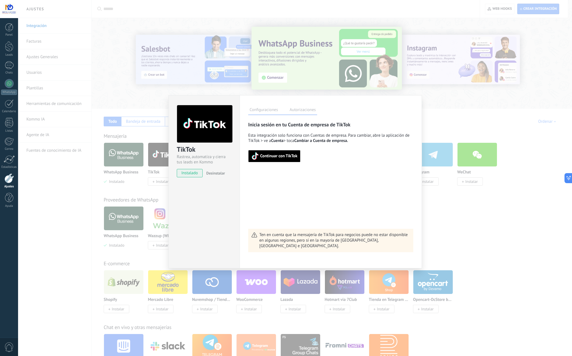
click at [275, 155] on span "Continuar con TikTok" at bounding box center [278, 156] width 37 height 4
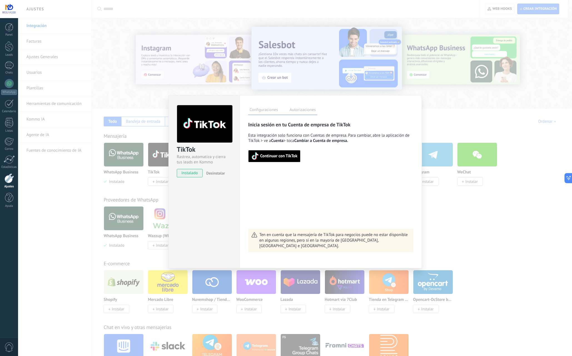
click at [275, 155] on span "Continuar con TikTok" at bounding box center [278, 156] width 37 height 4
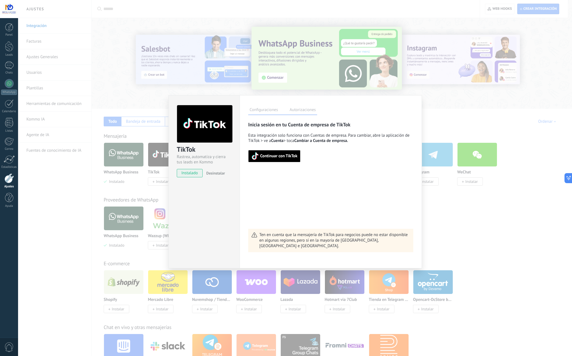
click at [187, 174] on span "instalado" at bounding box center [189, 173] width 25 height 8
click at [40, 213] on div "TikTok Rastrea, automatiza y cierra tus leads en Kommo instalado Desinstalar Co…" at bounding box center [295, 178] width 554 height 356
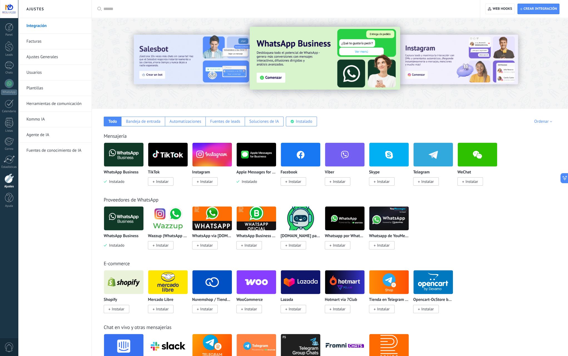
click at [208, 182] on span "Instalar" at bounding box center [206, 181] width 13 height 5
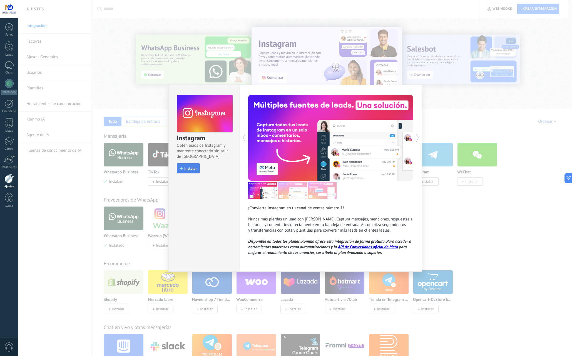
click at [189, 167] on span "Instalar" at bounding box center [190, 168] width 13 height 4
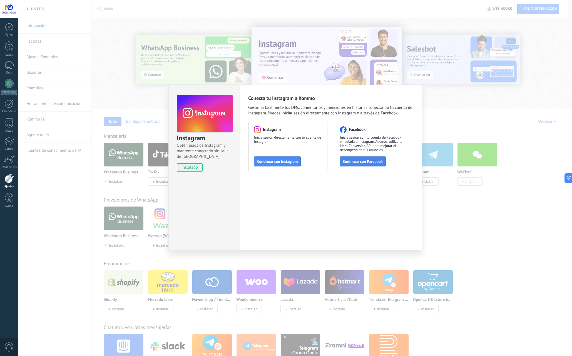
click at [365, 163] on span "Continuar con Facebook" at bounding box center [363, 161] width 40 height 4
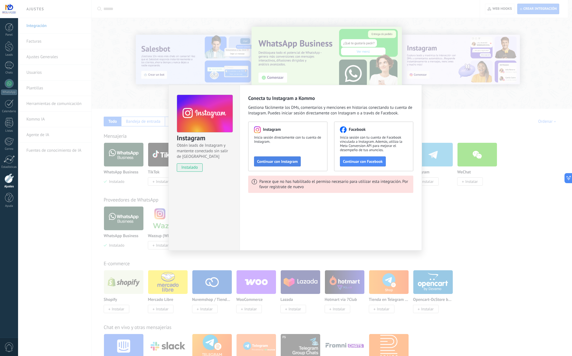
click at [282, 161] on span "Continuar con Instagram" at bounding box center [277, 161] width 41 height 4
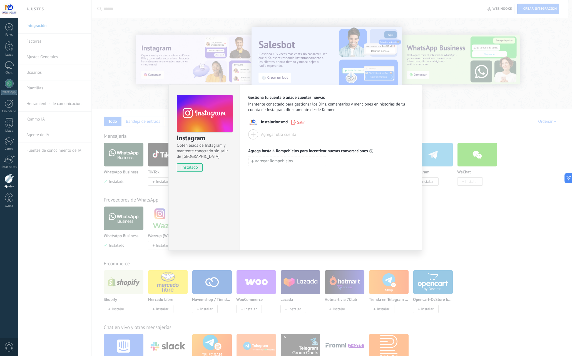
click at [344, 152] on span "Agrega hasta 4 Rompehielos para incentivar nuevas conversaciones" at bounding box center [308, 151] width 120 height 6
click at [282, 163] on span "Agregar Rompehielos" at bounding box center [274, 161] width 38 height 4
click at [306, 203] on div "Gestiona tu cuenta o añade cuentas nuevas Mantente conectado para gestionar los…" at bounding box center [331, 168] width 182 height 166
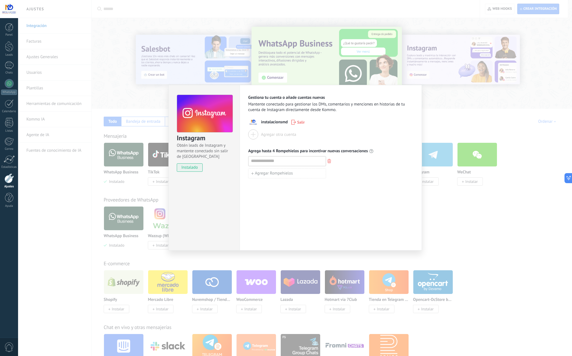
click at [486, 238] on div "Instagram Obtén leads de Instagram y mantente conectado sin salir de Kommo inst…" at bounding box center [295, 178] width 554 height 356
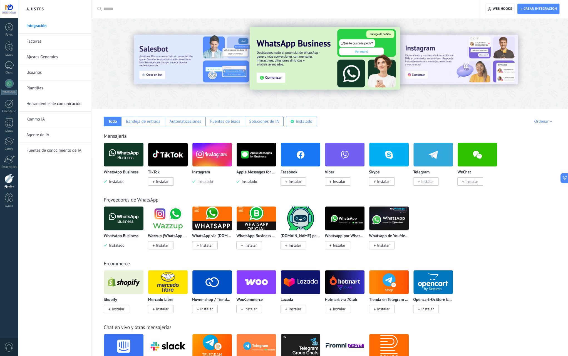
click at [297, 182] on span "Instalar" at bounding box center [295, 181] width 13 height 5
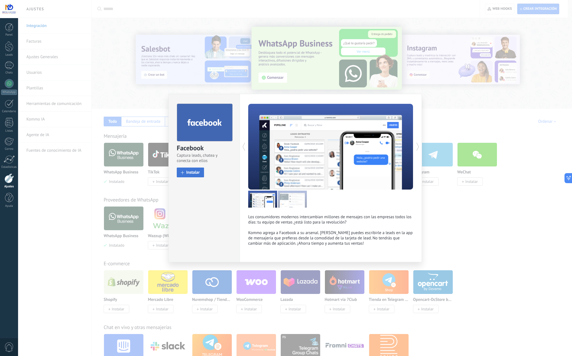
click at [192, 174] on span "Instalar" at bounding box center [193, 172] width 14 height 4
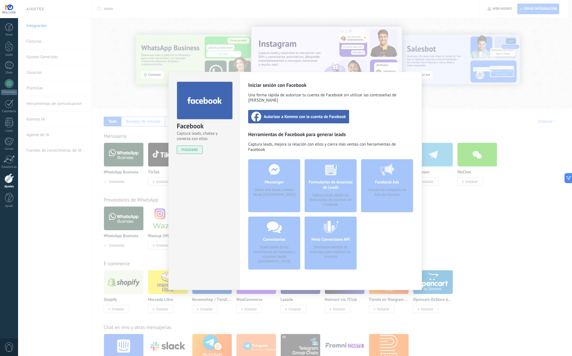
click at [306, 114] on div "Autorizar a Kommo con la cuenta de Facebook" at bounding box center [298, 116] width 101 height 13
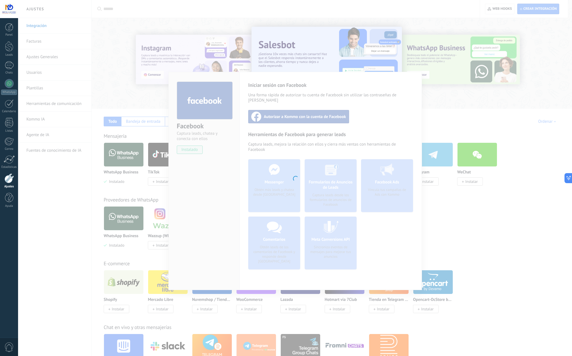
click at [336, 228] on div at bounding box center [295, 178] width 554 height 356
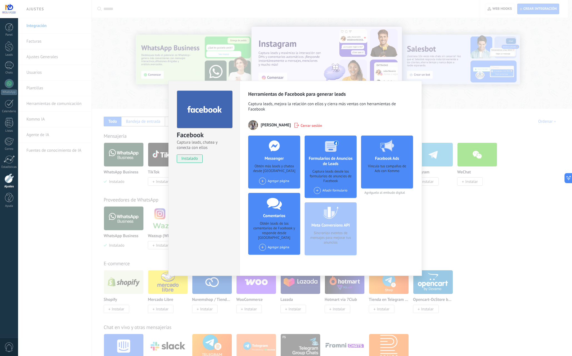
click at [279, 181] on div "Agregar página" at bounding box center [274, 180] width 30 height 7
click at [275, 193] on div "Instalacionsmd" at bounding box center [277, 191] width 37 height 12
click at [322, 192] on div "Añadir formulario" at bounding box center [331, 190] width 34 height 7
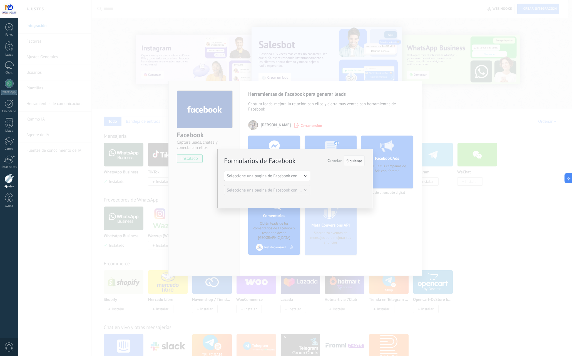
click at [298, 173] on span "Seleccione una página de Facebook con formas" at bounding box center [269, 175] width 84 height 5
click at [286, 185] on span "Instalacionsmd" at bounding box center [265, 185] width 88 height 5
click at [303, 189] on span "Seleccione una página de Facebook con formas" at bounding box center [269, 189] width 84 height 5
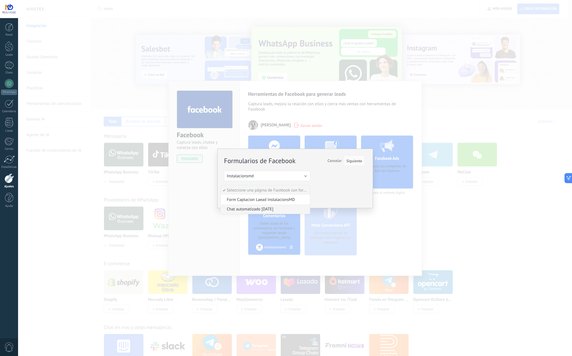
click at [295, 209] on span "Chat automatizado [DATE]" at bounding box center [265, 208] width 88 height 5
click at [358, 164] on button "Siguiente" at bounding box center [354, 160] width 21 height 11
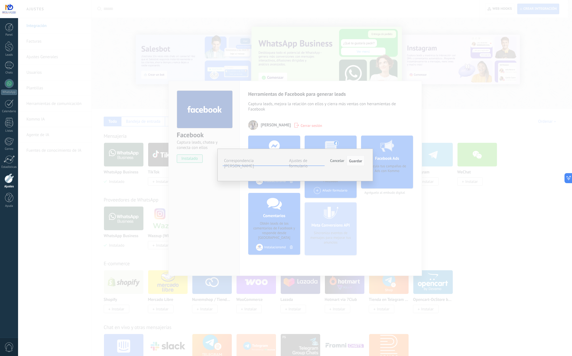
click at [0, 0] on button "Seleccionar campo" at bounding box center [0, 0] width 0 height 0
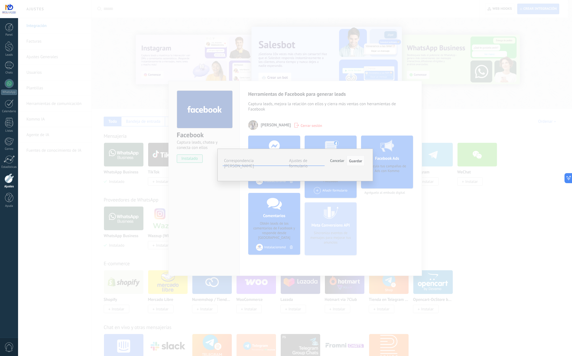
click at [0, 0] on span "Teléfono (contacto)" at bounding box center [0, 0] width 0 height 0
click at [0, 0] on span "Seleccionar campo" at bounding box center [0, 0] width 0 height 0
click at [0, 0] on span "Nombre de la compañía (compañía)" at bounding box center [0, 0] width 0 height 0
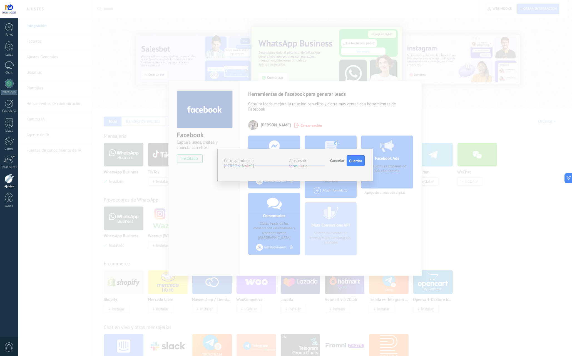
click at [0, 0] on span "Nombre de la compañía (compañía)" at bounding box center [0, 0] width 0 height 0
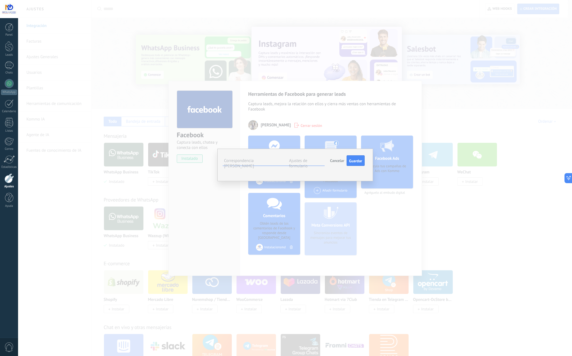
click at [0, 0] on span "Nota (lead)" at bounding box center [0, 0] width 0 height 0
click at [361, 163] on span "Guardar" at bounding box center [355, 161] width 13 height 4
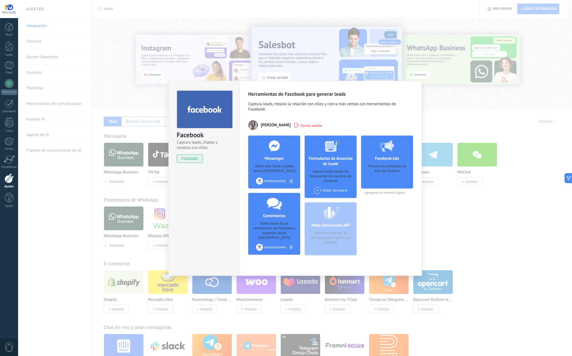
click at [382, 177] on div "Vincula tus campañas de Ads con Kommo" at bounding box center [387, 174] width 43 height 21
click at [391, 157] on div "Facebook Ads Vincula tus campañas de Ads con Kommo" at bounding box center [387, 161] width 52 height 53
click at [393, 168] on div "Vincula tus campañas de Ads con Kommo" at bounding box center [387, 174] width 43 height 21
click at [391, 188] on div "Facebook Ads Vincula tus campañas de Ads con Kommo Agréguelo al embudo digital" at bounding box center [387, 164] width 52 height 59
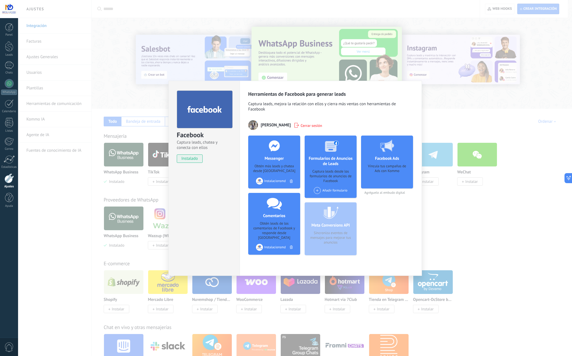
click at [343, 243] on div "Meta Conversions API Sincroniza eventos de mensajes para mejorar tus anuncios" at bounding box center [331, 228] width 52 height 53
click at [345, 236] on div "Meta Conversions API Sincroniza eventos de mensajes para mejorar tus anuncios" at bounding box center [331, 228] width 52 height 53
click at [342, 189] on div "Añadir formulario" at bounding box center [331, 190] width 34 height 7
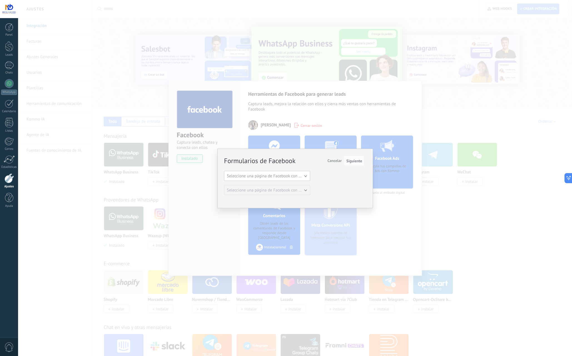
click at [305, 176] on button "Seleccione una página de Facebook con formas" at bounding box center [267, 176] width 86 height 10
click at [290, 184] on span "Instalacionsmd" at bounding box center [265, 185] width 88 height 5
click at [356, 164] on button "Siguiente" at bounding box center [354, 160] width 21 height 11
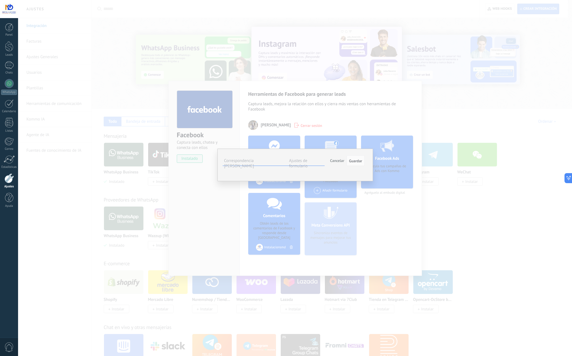
click at [0, 0] on button "Seleccionar campo" at bounding box center [0, 0] width 0 height 0
click at [0, 0] on span "Nota (lead)" at bounding box center [0, 0] width 0 height 0
click at [0, 0] on span "Seleccionar campo" at bounding box center [0, 0] width 0 height 0
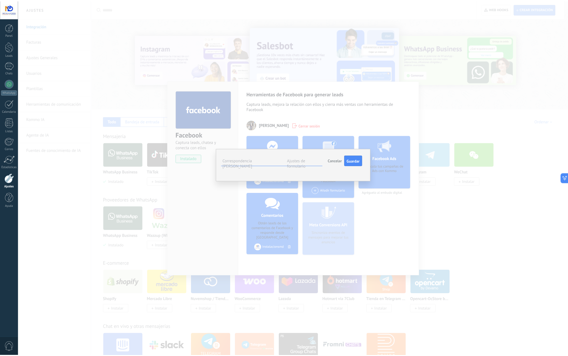
scroll to position [37, 0]
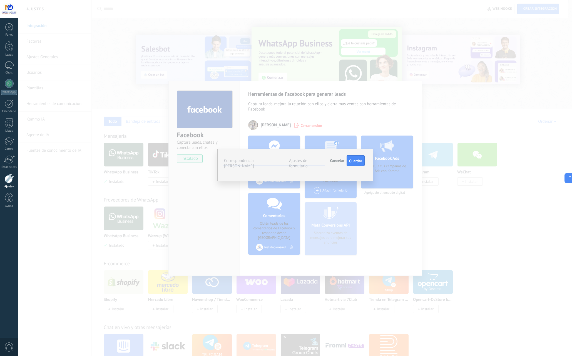
click at [0, 0] on span "Dirección (compañía)" at bounding box center [0, 0] width 0 height 0
click at [0, 0] on span "Seleccionar campo" at bounding box center [0, 0] width 0 height 0
click at [0, 0] on span "Nombre del contacto (contacto)" at bounding box center [0, 0] width 0 height 0
click at [0, 0] on span "Seleccionar campo" at bounding box center [0, 0] width 0 height 0
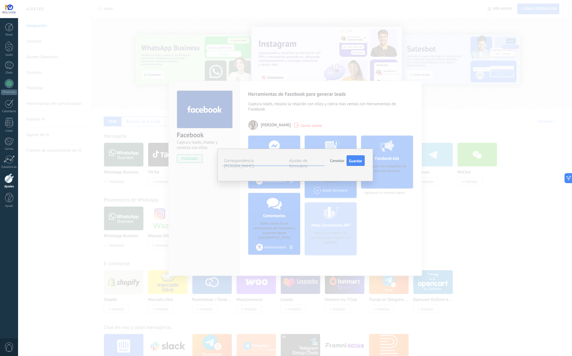
click at [0, 0] on span "Teléfono (contacto)" at bounding box center [0, 0] width 0 height 0
click at [0, 0] on span "Seleccionar campo" at bounding box center [0, 0] width 0 height 0
click at [0, 0] on span "Correo (compañía)" at bounding box center [0, 0] width 0 height 0
click at [359, 161] on span "Guardar" at bounding box center [355, 161] width 13 height 4
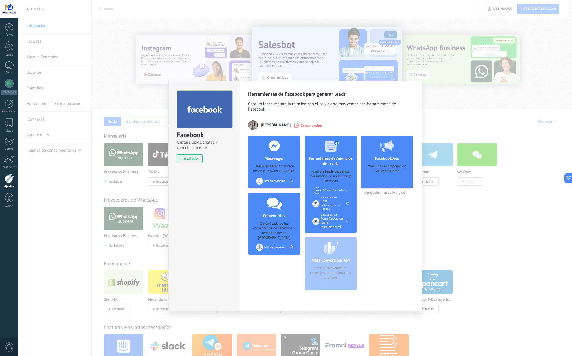
click at [397, 173] on div "Vincula tus campañas de Ads con Kommo" at bounding box center [387, 174] width 43 height 21
click at [390, 158] on h4 "Facebook Ads" at bounding box center [387, 158] width 27 height 5
click at [460, 245] on div "Facebook Captura leads, chatea y conecta con ellos instalado Desinstalar Herram…" at bounding box center [295, 178] width 554 height 356
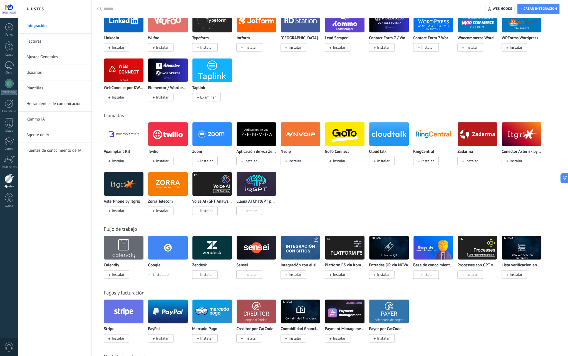
scroll to position [417, 0]
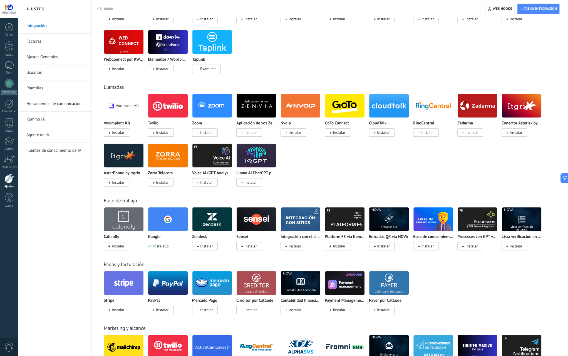
click at [124, 246] on span "Instalar" at bounding box center [118, 245] width 13 height 5
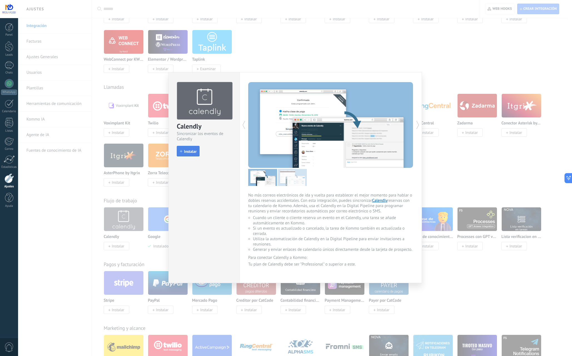
click at [181, 153] on button "Instalar" at bounding box center [188, 151] width 23 height 11
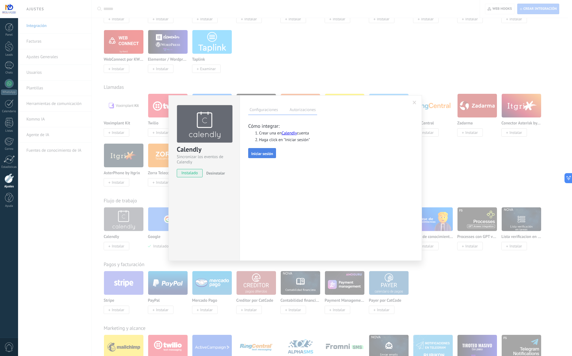
click at [258, 156] on span "Iniciar sesión" at bounding box center [262, 154] width 22 height 4
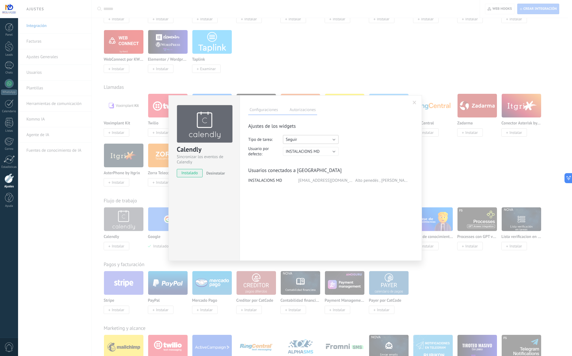
click at [330, 139] on button "Seguir" at bounding box center [311, 139] width 56 height 9
click at [330, 139] on span "Seguir" at bounding box center [311, 139] width 57 height 5
click at [314, 181] on div "instalacionsmd@gmail.com" at bounding box center [326, 180] width 57 height 5
click at [271, 181] on div "INSTALACIONS MD" at bounding box center [273, 180] width 50 height 5
click at [285, 171] on div "Usuarios conectados a Calendly" at bounding box center [330, 170] width 165 height 6
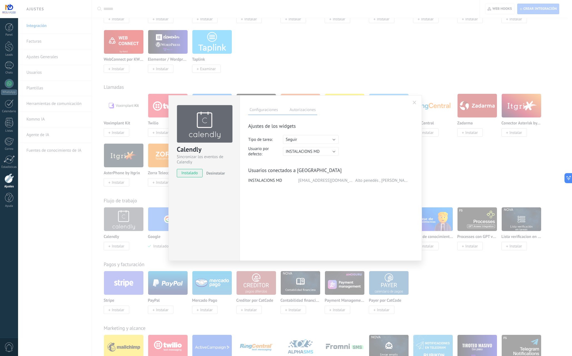
click at [287, 129] on div "Ajustes de los widgets Tipo de tarea: Seguir Seguir Reunión Usuario por defecto…" at bounding box center [330, 182] width 165 height 123
click at [287, 127] on div "Ajustes de los widgets" at bounding box center [330, 126] width 165 height 6
click at [295, 112] on label "Autorizaciones" at bounding box center [302, 111] width 29 height 8
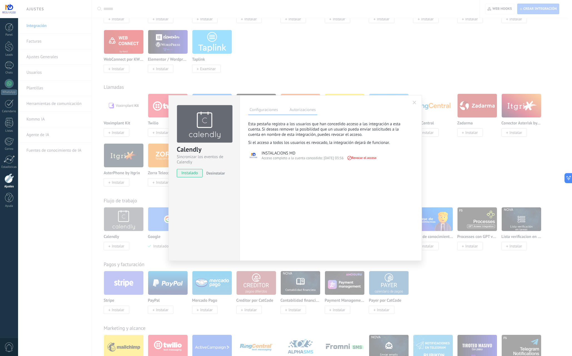
click at [265, 114] on label "Configuraciones" at bounding box center [263, 111] width 31 height 8
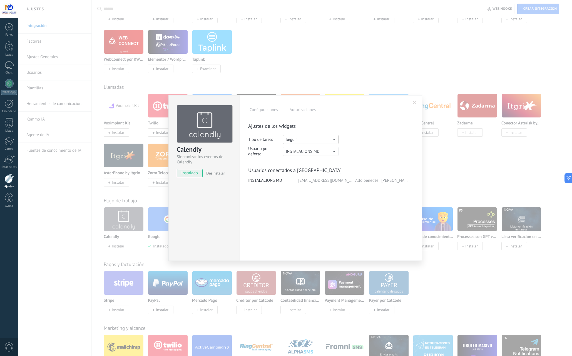
click at [289, 140] on span "Seguir" at bounding box center [291, 139] width 11 height 5
click at [298, 139] on span "Seguir" at bounding box center [311, 139] width 57 height 5
click at [298, 139] on button "Seguir" at bounding box center [311, 139] width 56 height 9
click at [302, 150] on span "Reunión" at bounding box center [311, 149] width 57 height 5
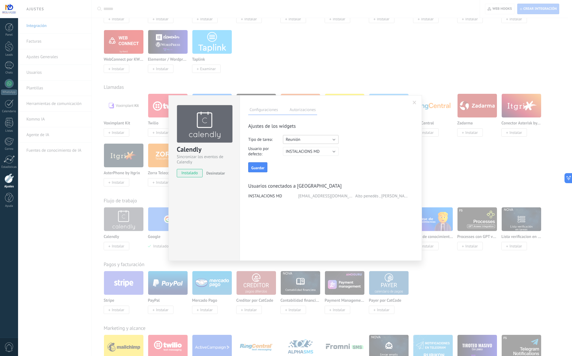
click at [304, 139] on button "Reunión" at bounding box center [311, 139] width 56 height 9
click at [302, 141] on span "Seguir" at bounding box center [311, 139] width 57 height 5
click at [302, 138] on button "Seguir" at bounding box center [311, 139] width 56 height 9
click at [302, 149] on span "Reunión" at bounding box center [311, 149] width 57 height 5
click at [301, 150] on span "INSTALACIONS MD" at bounding box center [303, 151] width 34 height 5
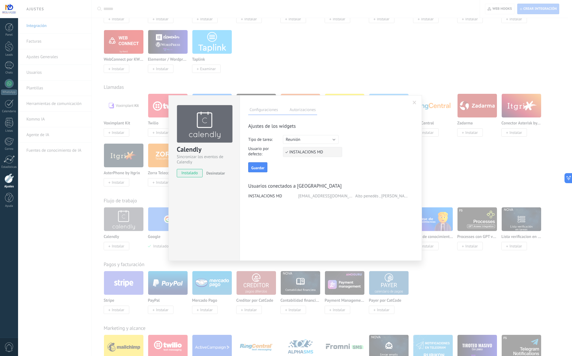
click at [301, 150] on span "INSTALACIONS MD" at bounding box center [311, 151] width 57 height 5
click at [301, 150] on span "INSTALACIONS MD" at bounding box center [303, 151] width 34 height 5
click at [300, 155] on li "INSTALACIONS MD" at bounding box center [312, 151] width 59 height 9
click at [302, 141] on button "Reunión" at bounding box center [311, 139] width 56 height 9
click at [301, 142] on span "Seguir" at bounding box center [311, 139] width 57 height 5
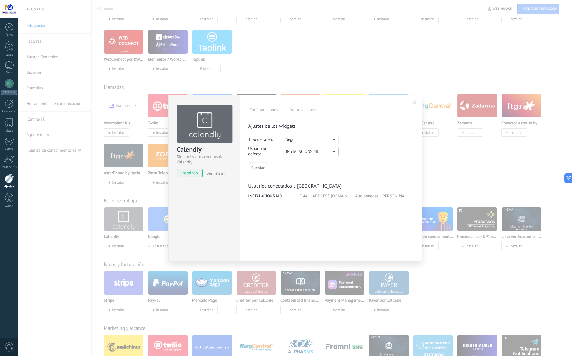
click at [300, 150] on span "INSTALACIONS MD" at bounding box center [303, 151] width 34 height 5
click at [298, 139] on button "Seguir" at bounding box center [311, 139] width 56 height 9
click at [299, 148] on span "Reunión" at bounding box center [311, 149] width 57 height 5
click at [299, 147] on button "INSTALACIONS MD" at bounding box center [311, 151] width 56 height 9
click at [265, 169] on button "Guardar" at bounding box center [257, 167] width 19 height 10
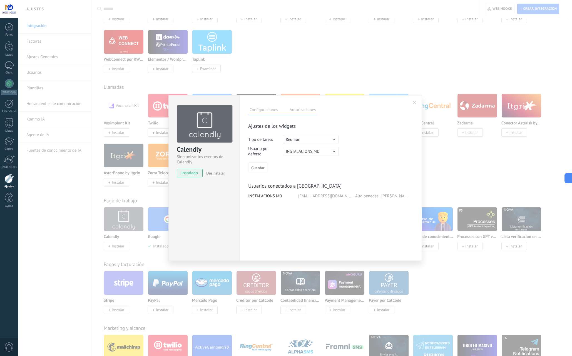
click at [294, 108] on label "Autorizaciones" at bounding box center [302, 111] width 29 height 8
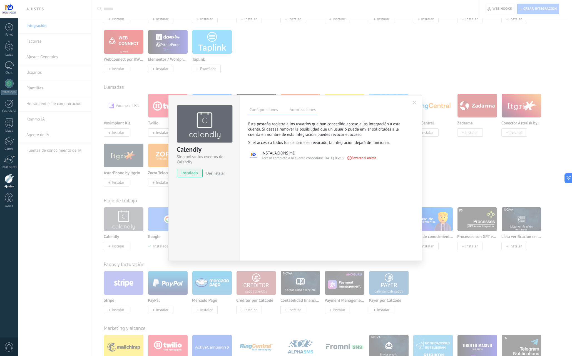
click at [459, 172] on div "**********" at bounding box center [295, 178] width 554 height 356
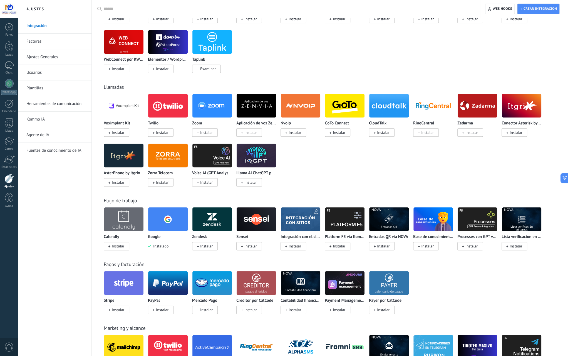
click at [122, 247] on span "Instalar" at bounding box center [118, 245] width 13 height 5
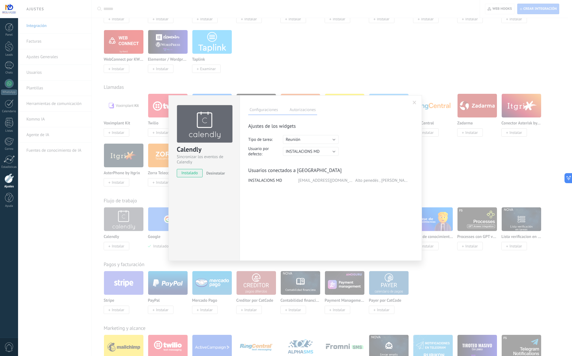
click at [463, 174] on div "Calendly Sincronizar los eventos de Calendly instalado Desinstalar Configuracio…" at bounding box center [295, 178] width 554 height 356
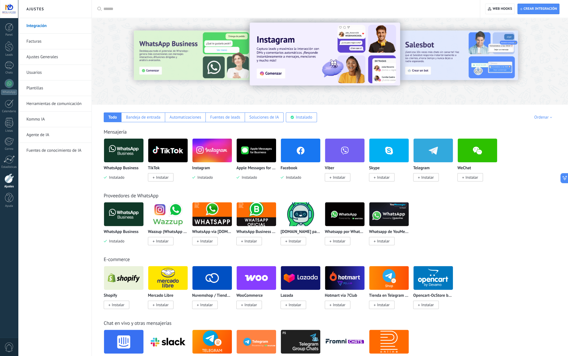
scroll to position [0, 0]
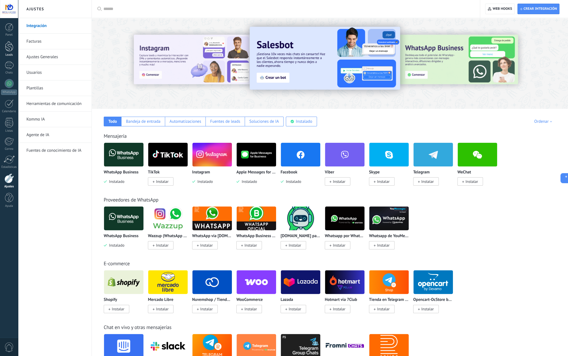
click at [9, 51] on link "Leads" at bounding box center [9, 49] width 18 height 16
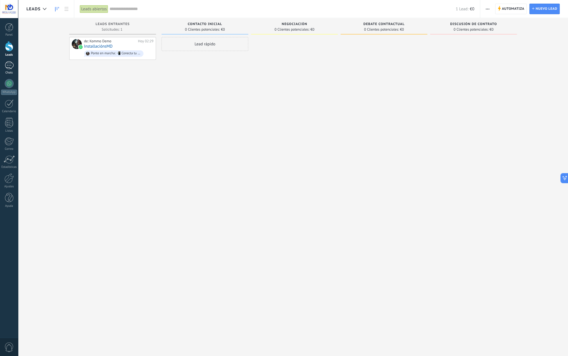
click at [8, 66] on div at bounding box center [9, 65] width 9 height 8
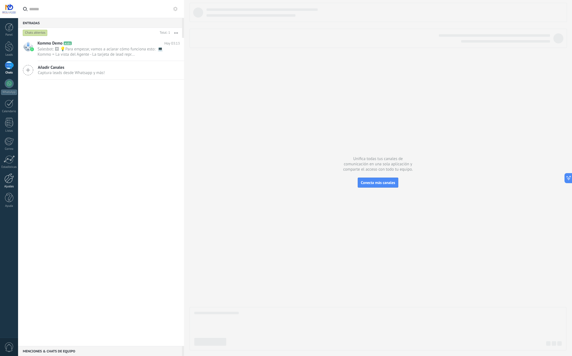
click at [9, 181] on div at bounding box center [8, 178] width 9 height 10
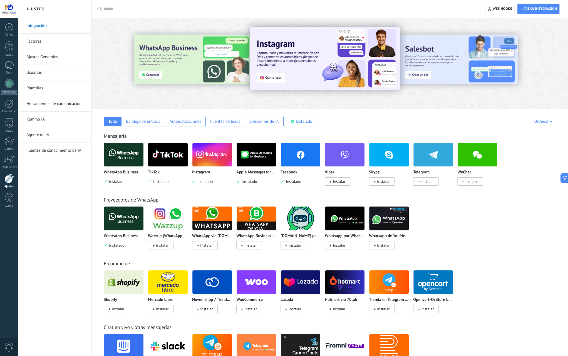
click at [48, 43] on link "Facturas" at bounding box center [56, 42] width 60 height 16
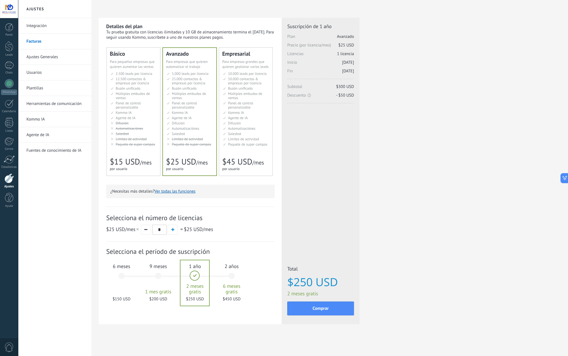
click at [132, 112] on li "Kommo AI Kommo AI Kommo IA Kommo AI Kommo IA Kommo AI Kommo AI" at bounding box center [134, 112] width 46 height 4
click at [161, 273] on div "9 meses 1 mes gratis $120 USD" at bounding box center [158, 277] width 30 height 39
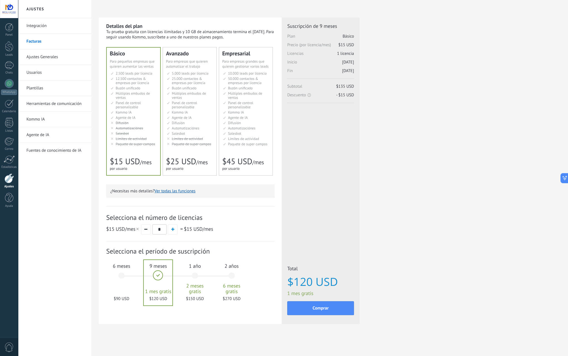
click at [122, 273] on div "6 meses $90 USD" at bounding box center [122, 277] width 30 height 39
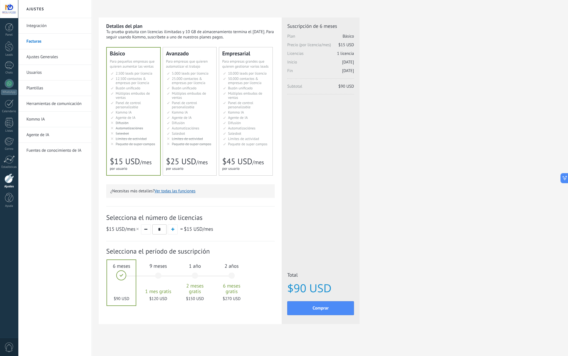
click at [37, 21] on link "Integración" at bounding box center [56, 26] width 60 height 16
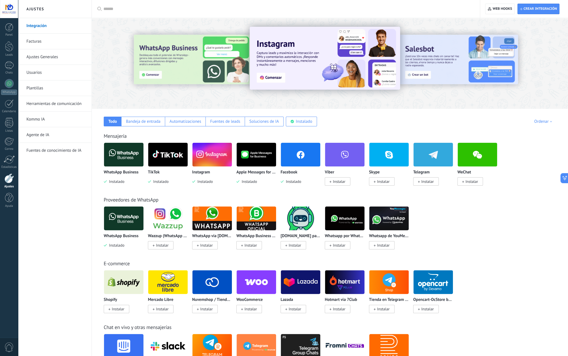
click at [50, 60] on link "Ajustes Generales" at bounding box center [56, 57] width 60 height 16
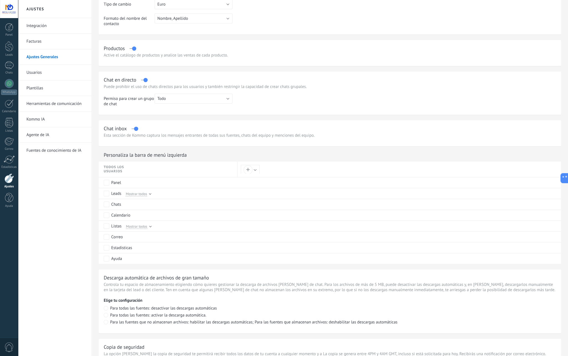
scroll to position [139, 0]
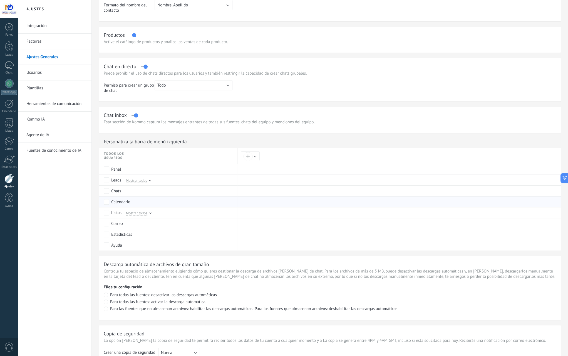
click at [175, 205] on div "Calendario" at bounding box center [169, 201] width 131 height 11
click at [58, 105] on link "Herramientas de comunicación" at bounding box center [56, 104] width 60 height 16
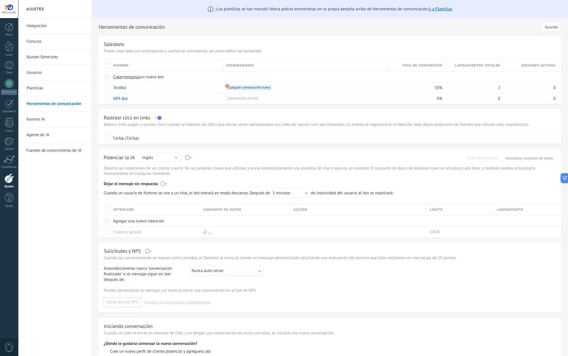
click at [56, 120] on link "Kommo IA" at bounding box center [56, 120] width 60 height 16
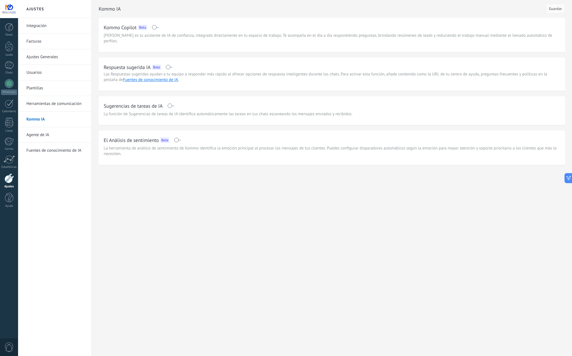
click at [50, 137] on link "Agente de IA" at bounding box center [56, 135] width 60 height 16
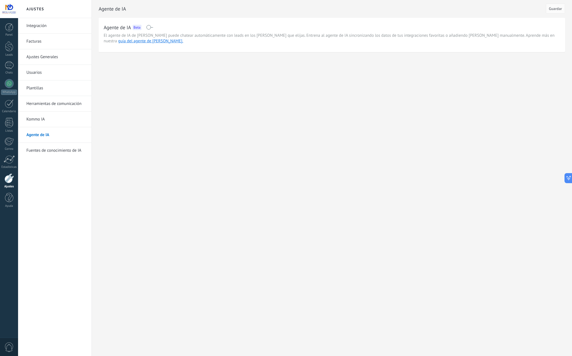
click at [47, 151] on link "Fuentes de conocimiento de IA" at bounding box center [56, 151] width 60 height 16
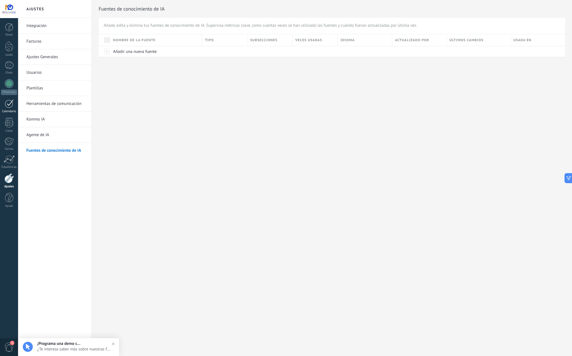
click at [11, 108] on link "Calendario" at bounding box center [9, 106] width 18 height 14
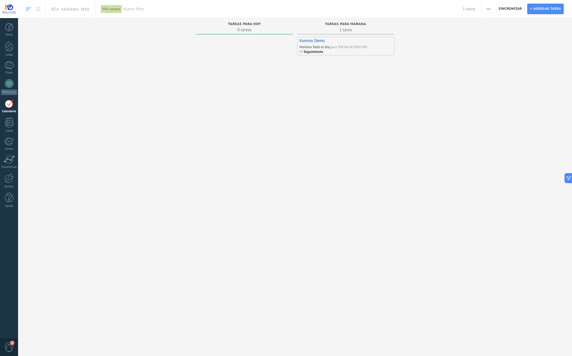
click at [346, 31] on span "1 tarea" at bounding box center [346, 30] width 92 height 6
click at [333, 46] on div "para INSTALACIONS MD" at bounding box center [348, 47] width 37 height 5
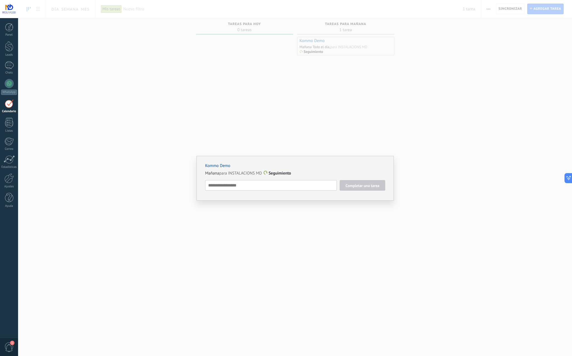
click at [373, 162] on div "Kommo Demo Mañana para INSTALACIONS MD Seguimiento Completar una tarea Seguimie…" at bounding box center [296, 178] width 198 height 45
click at [384, 127] on div "Kommo Demo Mañana para INSTALACIONS MD Seguimiento Completar una tarea Seguimie…" at bounding box center [295, 178] width 554 height 356
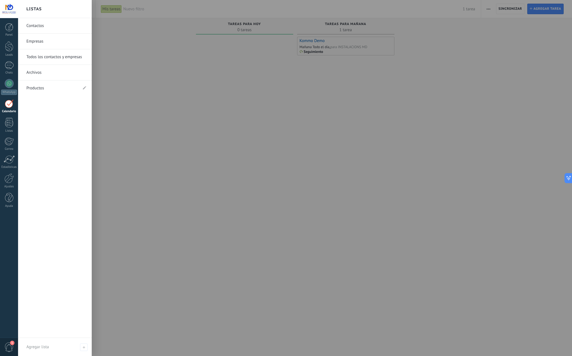
click at [7, 102] on div at bounding box center [9, 103] width 9 height 9
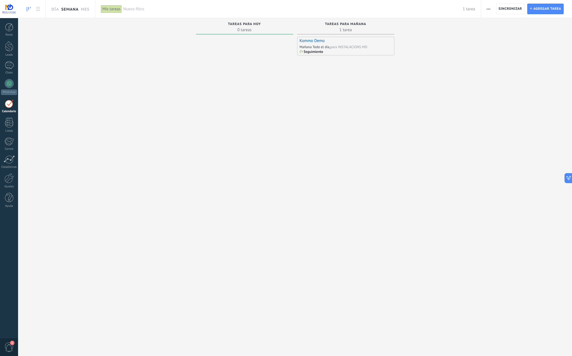
click at [78, 11] on link "Semana" at bounding box center [70, 9] width 18 height 18
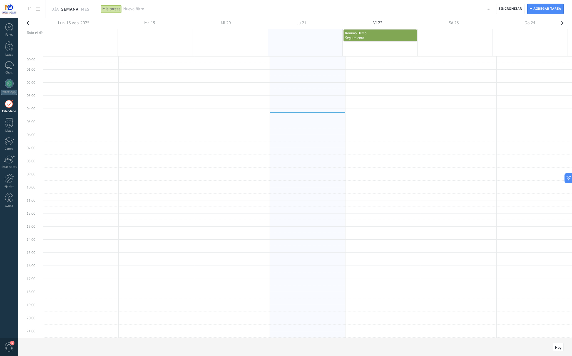
scroll to position [28, 0]
click at [504, 9] on span "Sincronizar" at bounding box center [511, 8] width 24 height 3
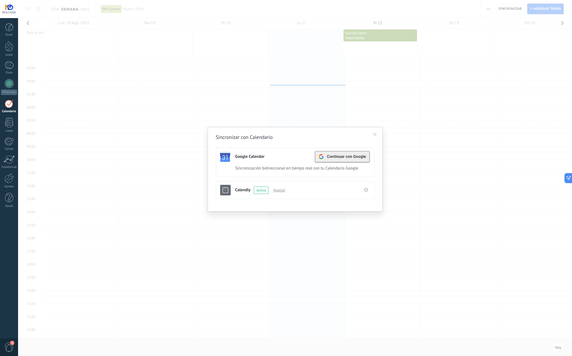
click at [347, 157] on span "Continuar con Google" at bounding box center [346, 156] width 39 height 4
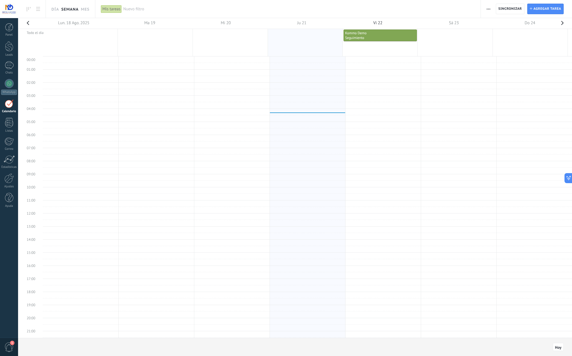
scroll to position [28, 0]
click at [511, 11] on span "Sincronizar" at bounding box center [511, 9] width 24 height 10
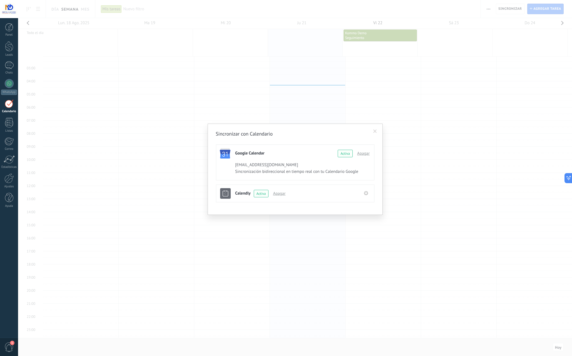
click at [408, 178] on div "Sincronizar con Calendario Google Calendar Continuar con Google Activa Apagar […" at bounding box center [295, 178] width 554 height 356
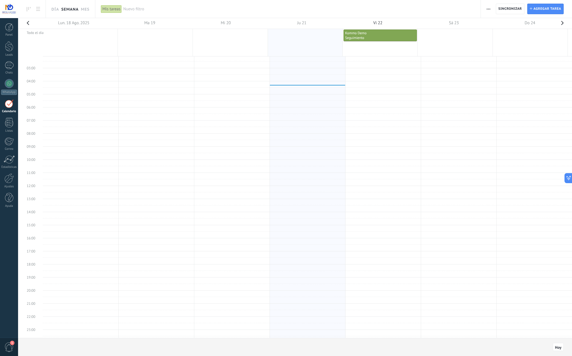
click at [489, 8] on span "button" at bounding box center [489, 9] width 4 height 11
click at [422, 101] on td at bounding box center [308, 104] width 530 height 7
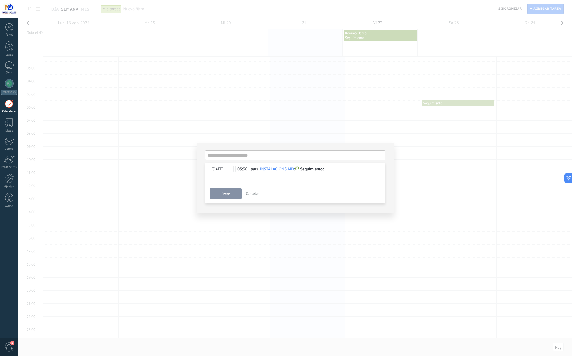
click at [262, 104] on div "**********" at bounding box center [295, 178] width 554 height 356
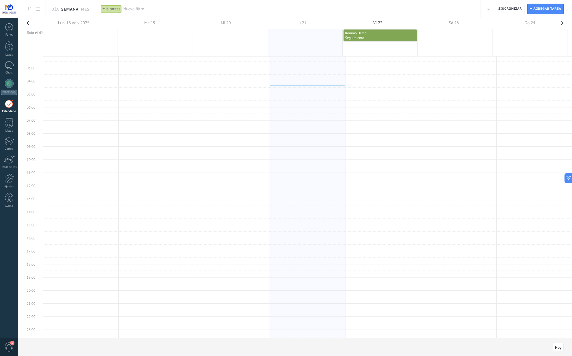
click at [249, 69] on td at bounding box center [308, 71] width 530 height 7
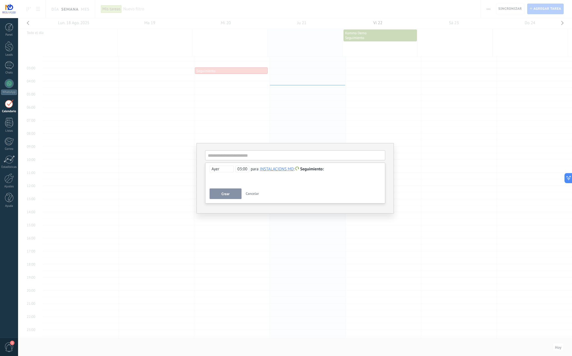
click at [223, 191] on button "Crear" at bounding box center [226, 193] width 32 height 11
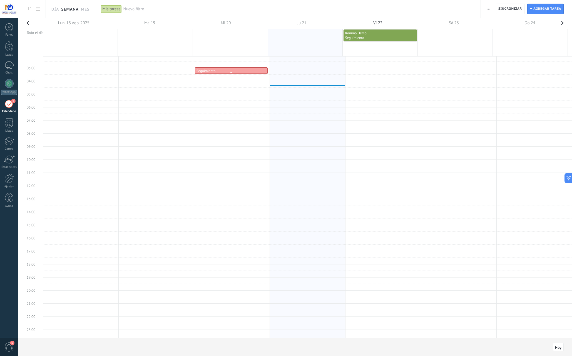
click at [208, 70] on div "Seguimiento" at bounding box center [206, 71] width 19 height 5
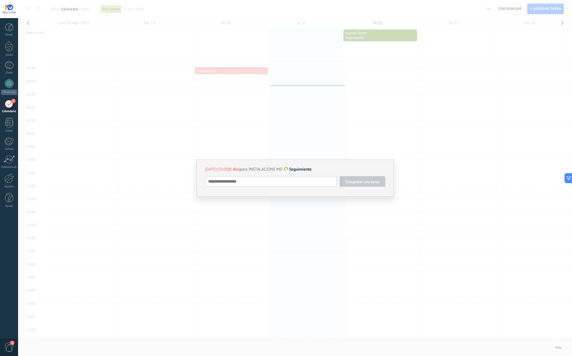
click at [285, 169] on span at bounding box center [287, 169] width 4 height 4
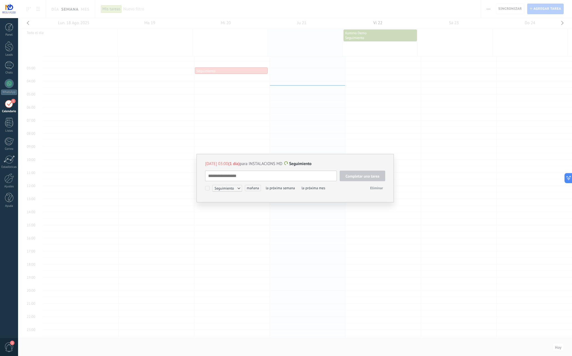
scroll to position [6, 0]
click at [376, 186] on span "Eliminar" at bounding box center [377, 188] width 13 height 5
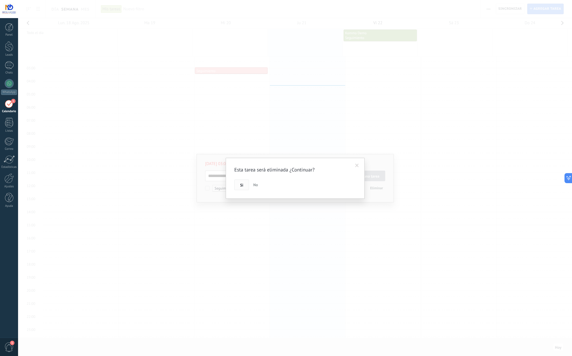
click at [243, 185] on span "Si" at bounding box center [241, 185] width 3 height 4
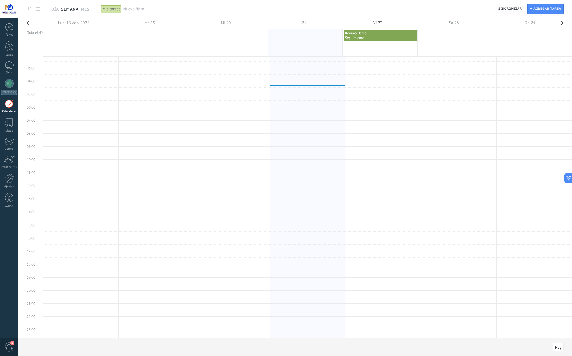
click at [507, 7] on span "Sincronizar" at bounding box center [511, 8] width 24 height 3
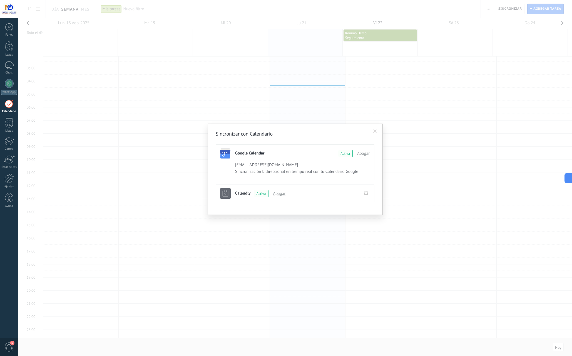
click at [302, 166] on div "instalacionsmd@gmail.com" at bounding box center [301, 165] width 132 height 7
click at [369, 194] on icon at bounding box center [366, 193] width 4 height 4
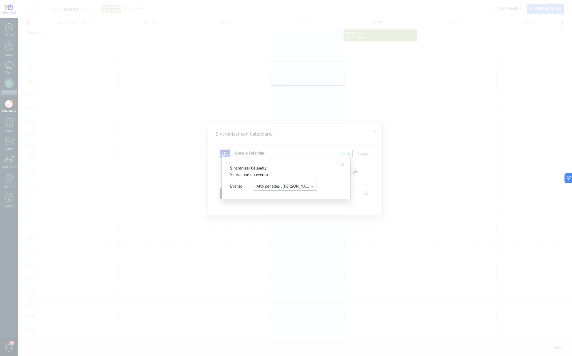
click at [312, 187] on button "Alto penedés , Anoia , Garraf" at bounding box center [285, 186] width 63 height 9
click at [288, 187] on span "Seleccione un evento" at bounding box center [283, 186] width 65 height 5
click at [288, 187] on span "Seleccione un evento" at bounding box center [276, 186] width 38 height 5
click at [279, 209] on span "MILAR MORATO" at bounding box center [283, 207] width 65 height 5
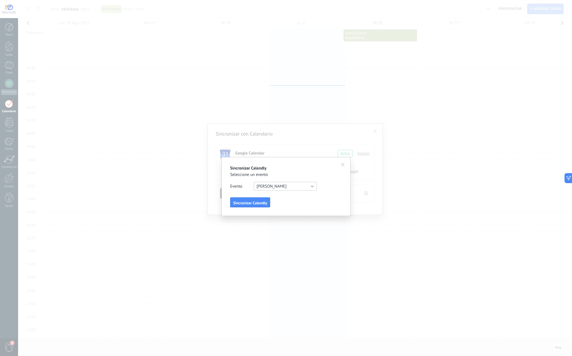
click at [285, 186] on button "MILAR MORATO" at bounding box center [285, 186] width 63 height 9
click at [273, 199] on span "EURONICS CITY" at bounding box center [283, 197] width 65 height 5
click at [261, 199] on button "Sincronizar Calendly" at bounding box center [250, 202] width 40 height 10
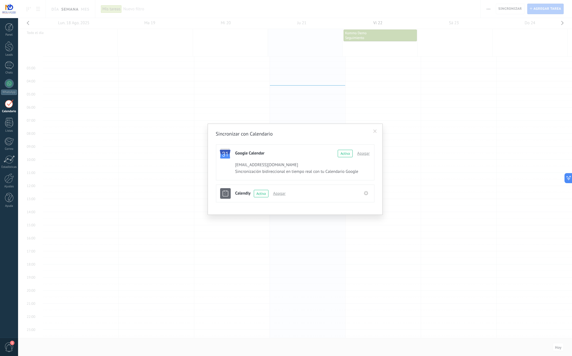
click at [365, 193] on use at bounding box center [366, 193] width 4 height 4
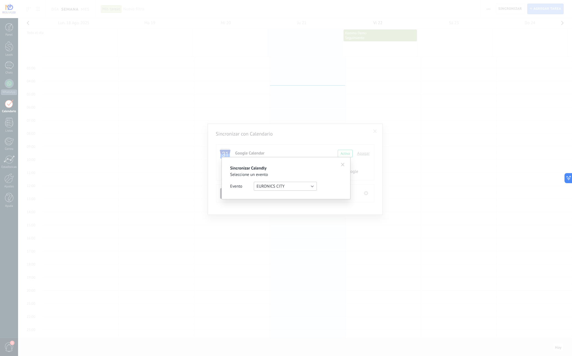
click at [287, 190] on button "EURONICS CITY" at bounding box center [285, 186] width 63 height 9
click at [297, 223] on span "MILAR MORATO" at bounding box center [283, 221] width 65 height 5
click at [258, 196] on div "Sincronizar Calendly Seleccione un evento Evento Seleccione un evento Alto pene…" at bounding box center [286, 186] width 129 height 59
click at [258, 201] on span "Sincronizar Calendly" at bounding box center [250, 203] width 34 height 4
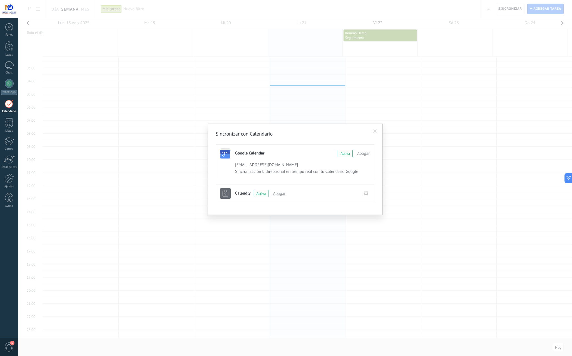
click at [351, 174] on div "instalacionsmd@gmail.com Sincronización bidireccional en tiempo real con tu Cal…" at bounding box center [302, 169] width 135 height 14
click at [379, 132] on span at bounding box center [375, 131] width 9 height 9
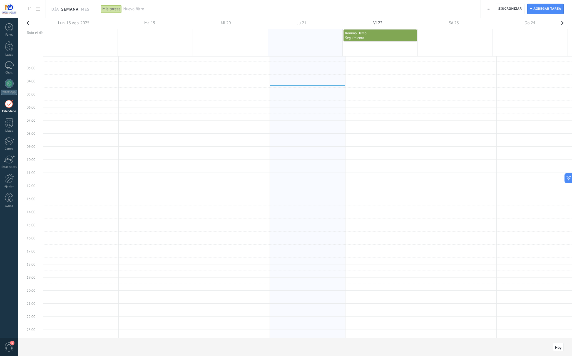
click at [559, 25] on button "button" at bounding box center [562, 24] width 11 height 13
click at [569, 176] on icon at bounding box center [567, 178] width 6 height 6
type textarea "**********"
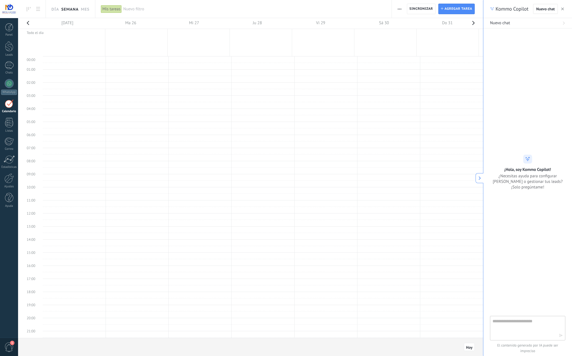
scroll to position [6, 0]
click at [562, 10] on icon "button" at bounding box center [563, 9] width 3 height 3
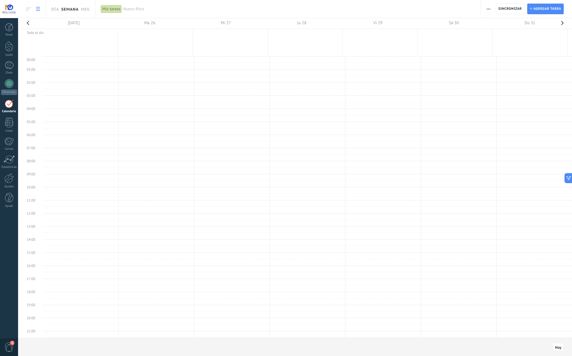
click at [37, 9] on icon at bounding box center [38, 9] width 4 height 4
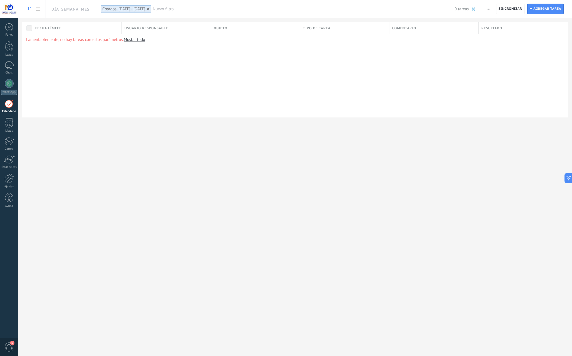
click at [28, 6] on link at bounding box center [28, 9] width 9 height 11
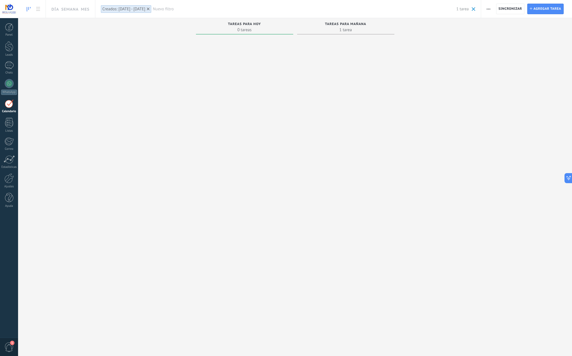
click at [472, 11] on span at bounding box center [474, 9] width 4 height 4
click at [546, 11] on span "Agregar tarea" at bounding box center [548, 9] width 28 height 10
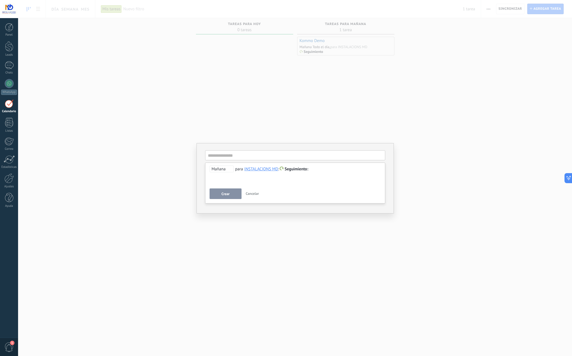
click at [523, 83] on div "**********" at bounding box center [295, 178] width 554 height 356
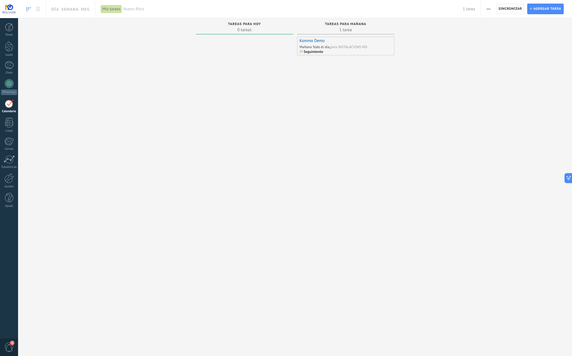
click at [513, 9] on span "Sincronizar" at bounding box center [511, 8] width 24 height 3
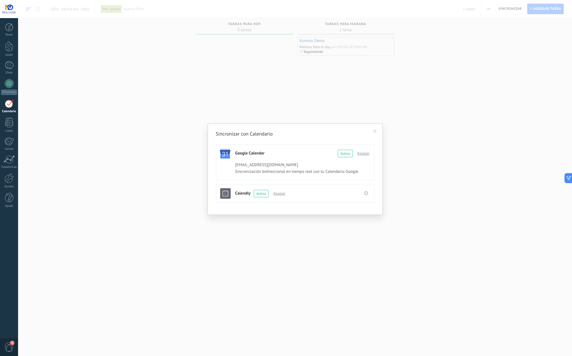
click at [356, 172] on div "Sincronización bidireccional en tiempo real con tu Calendario Google" at bounding box center [301, 171] width 132 height 5
click at [400, 169] on div "Sincronizar con Calendario Google Calendar Continuar con Google Activa Apagar i…" at bounding box center [295, 178] width 554 height 356
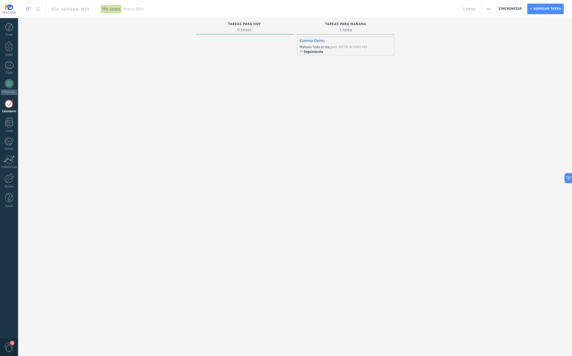
click at [12, 107] on link "1 Calendario" at bounding box center [9, 106] width 18 height 14
click at [238, 28] on span "0 tareas" at bounding box center [245, 30] width 92 height 6
click at [369, 29] on span "1 tarea" at bounding box center [346, 30] width 92 height 6
click at [350, 25] on span "Tareas para mañana" at bounding box center [345, 24] width 41 height 4
click at [137, 9] on span "Nuevo filtro" at bounding box center [293, 8] width 340 height 5
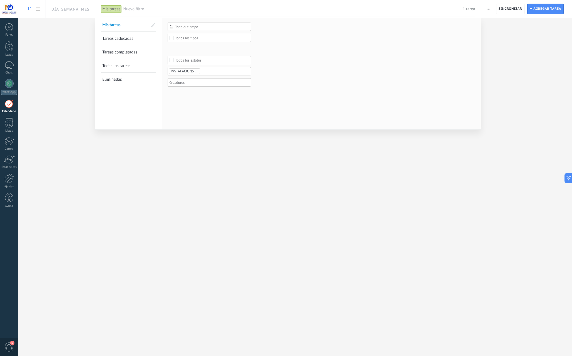
click at [131, 51] on span "Tareas completadas" at bounding box center [119, 52] width 35 height 5
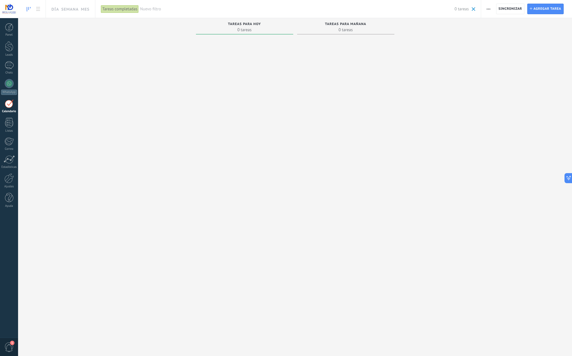
click at [128, 9] on div "Tareas completadas" at bounding box center [120, 9] width 38 height 8
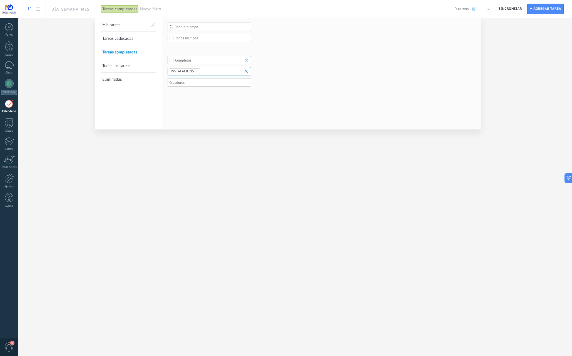
click at [131, 27] on link "Mis tareas" at bounding box center [125, 24] width 46 height 13
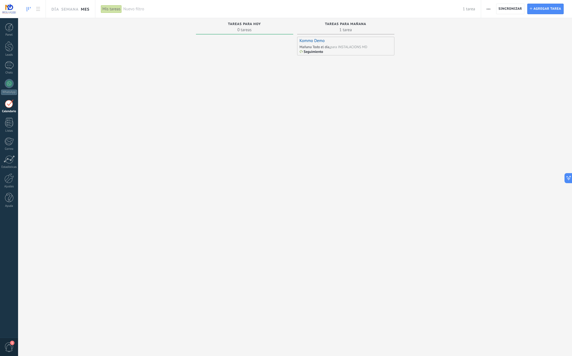
click at [83, 11] on link "Mes" at bounding box center [85, 9] width 9 height 18
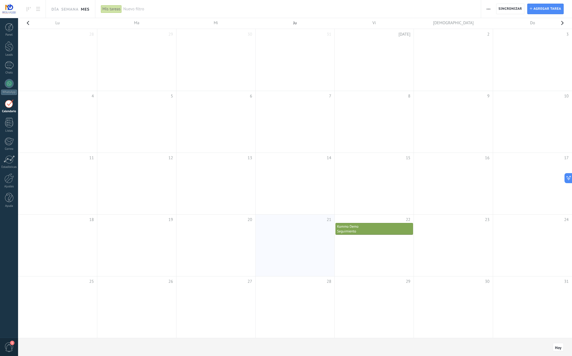
click at [288, 291] on td at bounding box center [295, 307] width 79 height 62
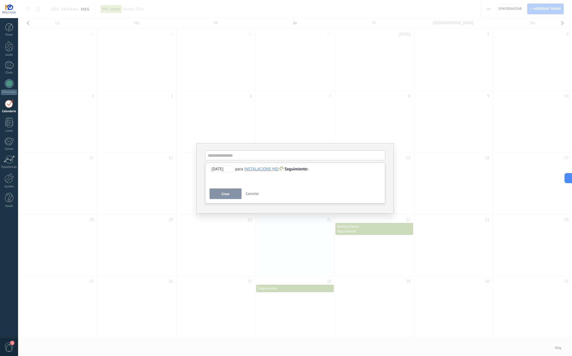
click at [289, 270] on div "**********" at bounding box center [295, 178] width 554 height 356
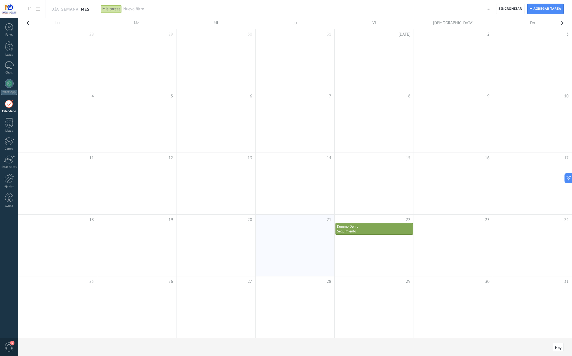
click at [288, 253] on td at bounding box center [295, 245] width 79 height 62
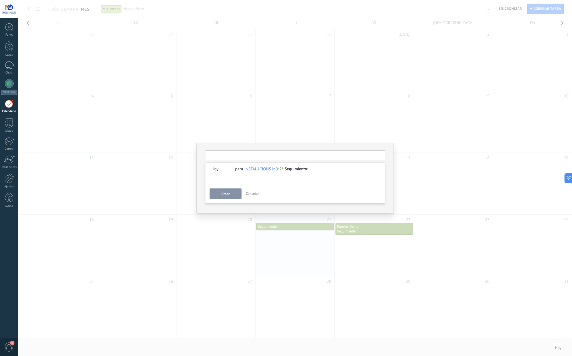
click at [228, 155] on input "text" at bounding box center [295, 155] width 180 height 10
click at [255, 196] on span "Cancelar" at bounding box center [252, 193] width 13 height 5
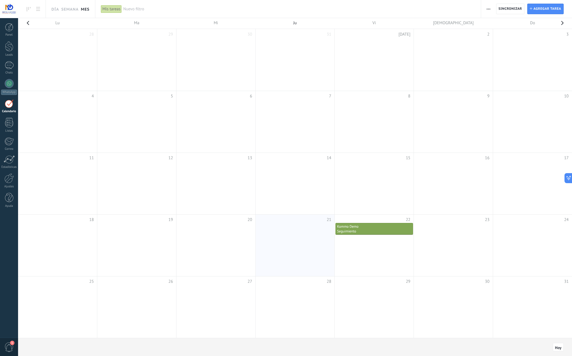
click at [487, 8] on button "button" at bounding box center [489, 9] width 8 height 11
click at [503, 35] on span "Administrar los tipos de tareas" at bounding box center [519, 34] width 54 height 11
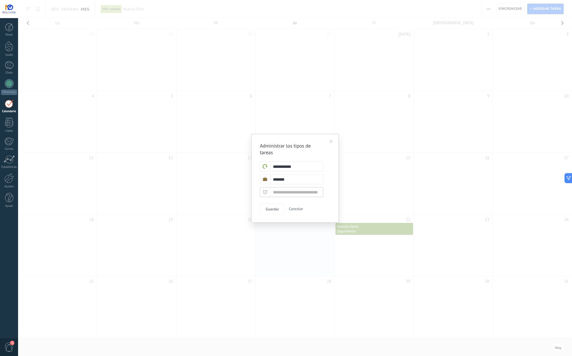
click at [331, 142] on span at bounding box center [332, 142] width 4 height 4
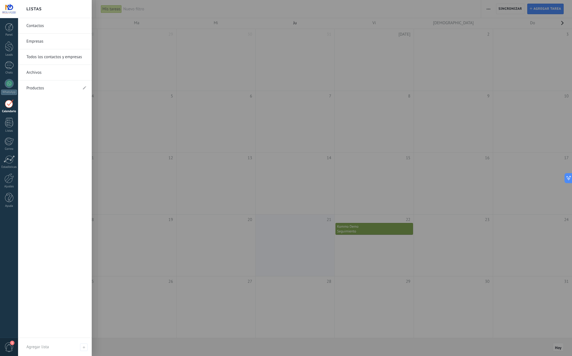
click at [12, 103] on div "1" at bounding box center [9, 103] width 9 height 9
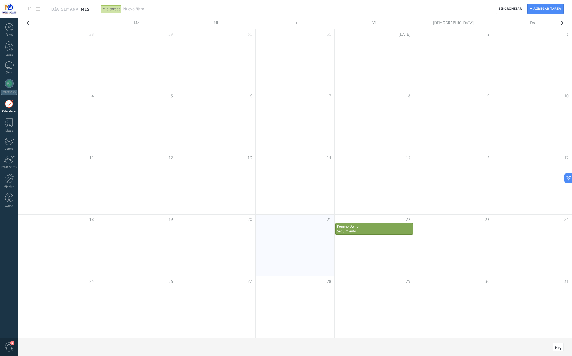
click at [249, 98] on td "6" at bounding box center [215, 95] width 79 height 8
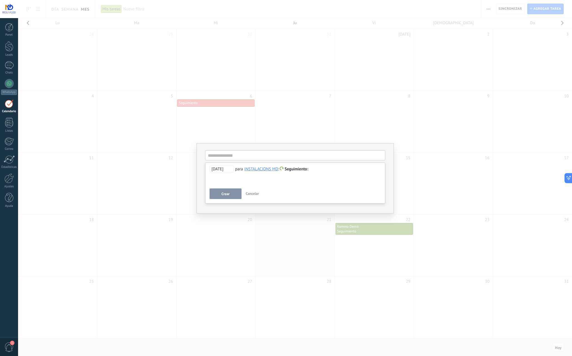
click at [350, 72] on div "**********" at bounding box center [295, 178] width 554 height 356
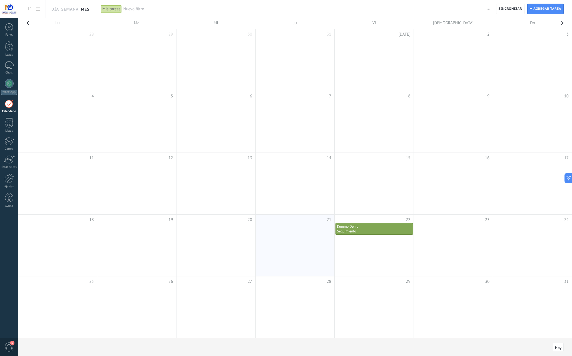
click at [365, 120] on td at bounding box center [374, 122] width 79 height 62
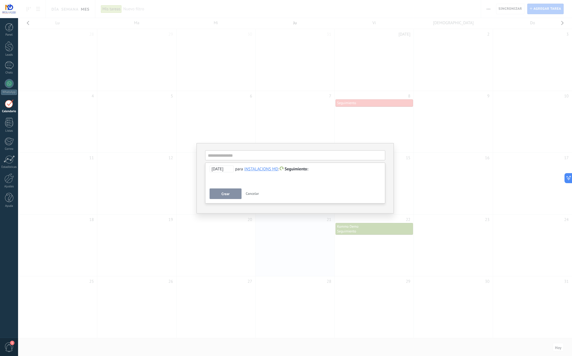
click at [466, 183] on div "**********" at bounding box center [295, 178] width 554 height 356
click at [303, 243] on div "**********" at bounding box center [295, 178] width 554 height 356
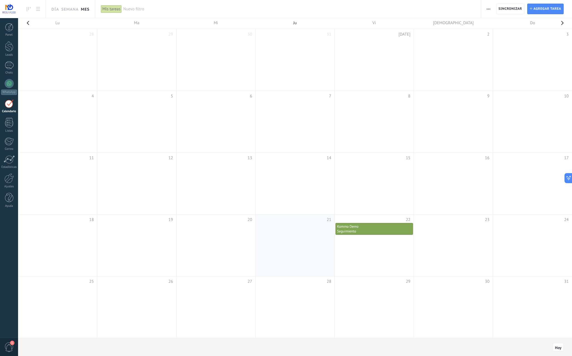
click at [299, 253] on td at bounding box center [295, 245] width 79 height 62
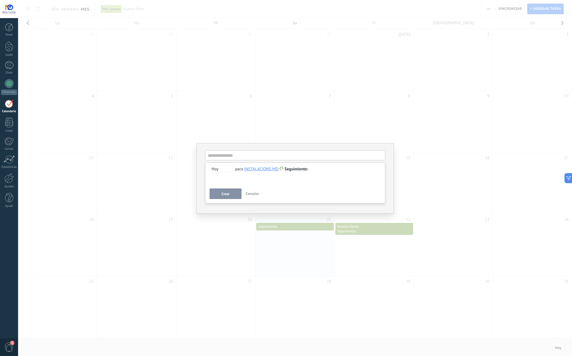
click at [218, 170] on span "Hoy" at bounding box center [222, 169] width 24 height 7
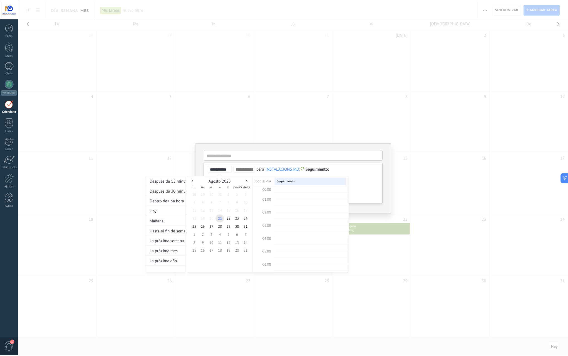
scroll to position [103, 0]
click at [221, 217] on span "21" at bounding box center [221, 218] width 9 height 8
type input "**********"
click at [312, 167] on div "**********" at bounding box center [248, 219] width 205 height 107
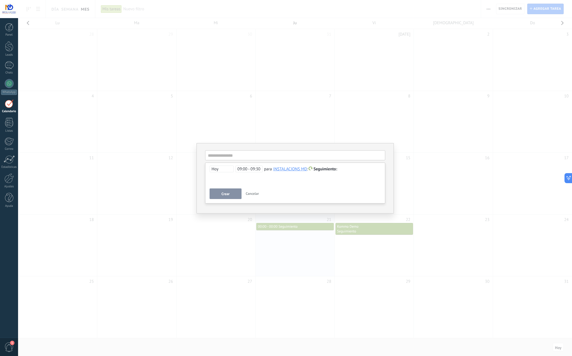
click at [313, 170] on span at bounding box center [311, 169] width 4 height 4
click at [298, 159] on input "text" at bounding box center [295, 155] width 180 height 10
click at [236, 192] on button "Crear" at bounding box center [226, 193] width 32 height 11
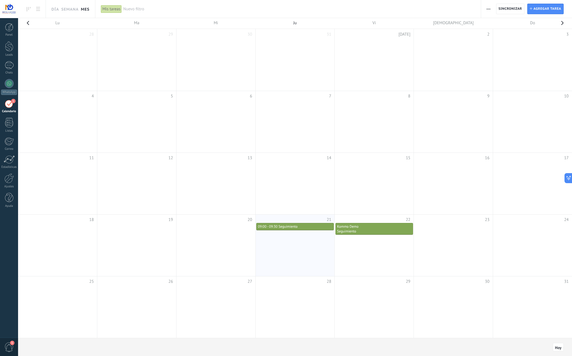
click at [294, 242] on td at bounding box center [295, 245] width 79 height 62
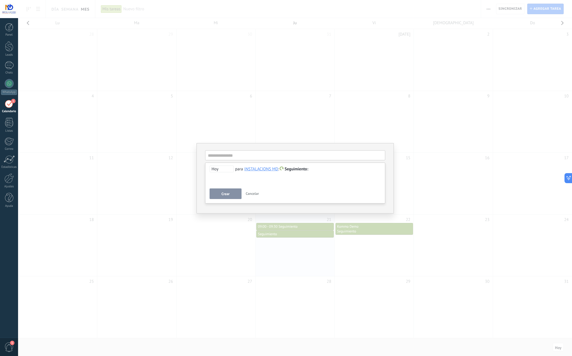
click at [295, 252] on div "**********" at bounding box center [295, 178] width 554 height 356
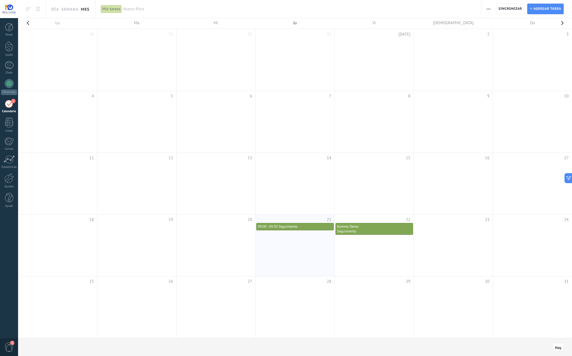
click at [297, 253] on td at bounding box center [295, 245] width 79 height 62
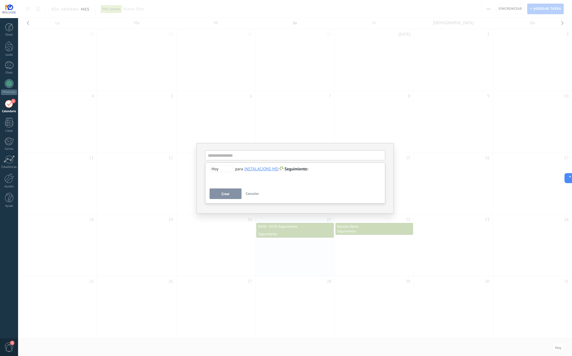
click at [246, 193] on span "Cancelar" at bounding box center [252, 193] width 13 height 5
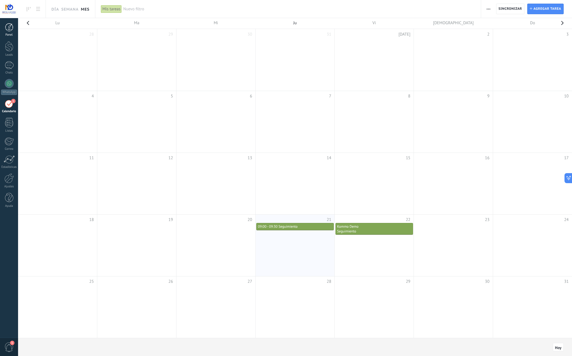
click at [6, 27] on div at bounding box center [9, 27] width 8 height 8
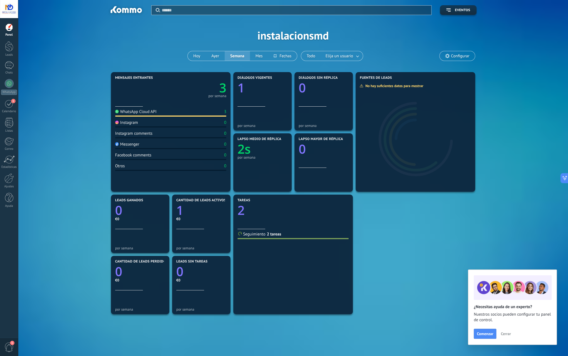
click at [220, 92] on text "3" at bounding box center [222, 87] width 7 height 17
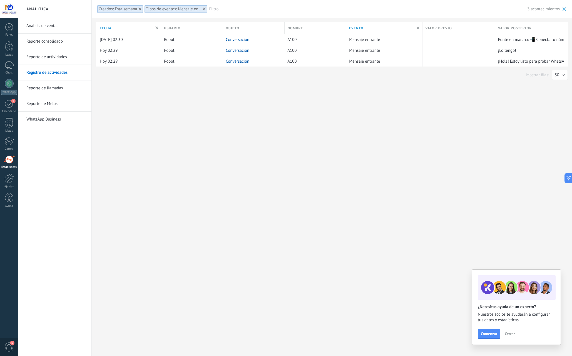
click at [59, 87] on link "Reporte de llamadas" at bounding box center [56, 88] width 60 height 16
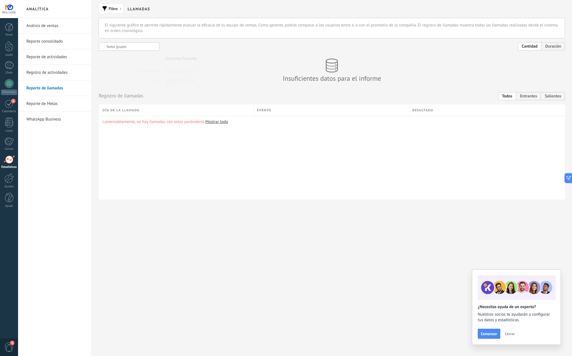
click at [48, 41] on link "Reporte consolidado" at bounding box center [56, 42] width 60 height 16
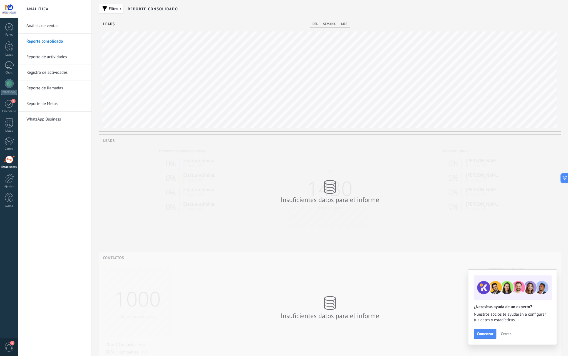
scroll to position [113, 462]
click at [50, 25] on link "Análisis de ventas" at bounding box center [56, 26] width 60 height 16
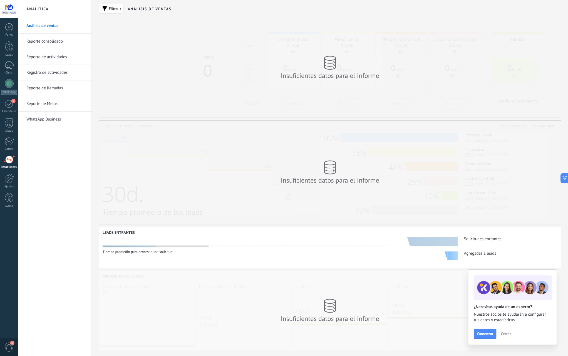
click at [46, 118] on link "WhatsApp Business" at bounding box center [56, 120] width 60 height 16
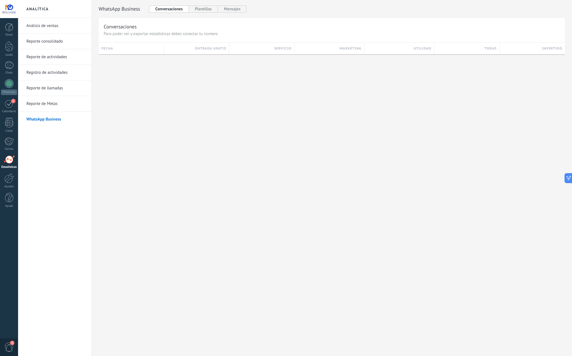
click at [51, 120] on link "WhatsApp Business" at bounding box center [56, 120] width 60 height 16
click at [207, 8] on button "Plantillas" at bounding box center [203, 9] width 29 height 7
click at [240, 11] on button "Mensajes" at bounding box center [232, 9] width 29 height 7
click at [174, 8] on button "Conversaciones" at bounding box center [169, 9] width 40 height 7
click at [11, 181] on div at bounding box center [8, 178] width 9 height 10
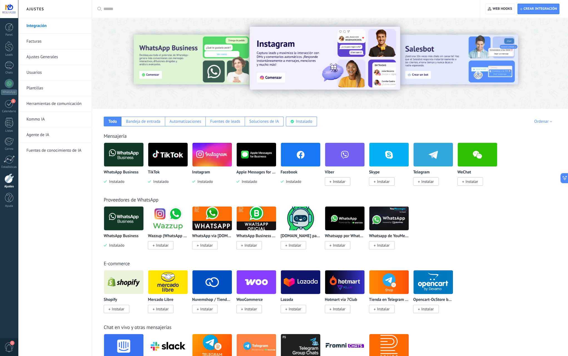
click at [129, 224] on img at bounding box center [124, 218] width 40 height 27
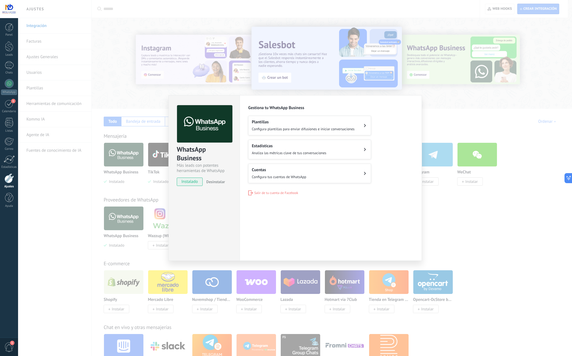
click at [290, 129] on span "Configura plantillas para enviar difusiones e iniciar conversaciones" at bounding box center [303, 129] width 103 height 5
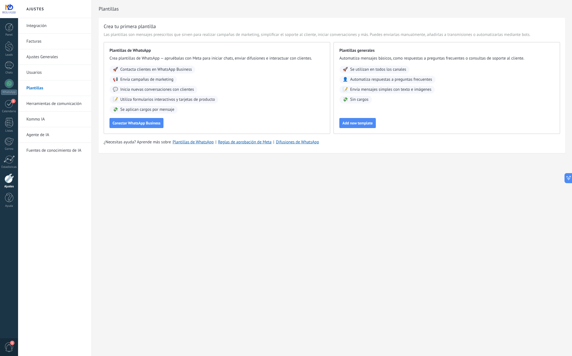
click at [179, 68] on span "Contacta clientes en WhatsApp Business" at bounding box center [156, 70] width 72 height 6
click at [157, 122] on span "Conectar WhatsApp Business" at bounding box center [137, 123] width 48 height 4
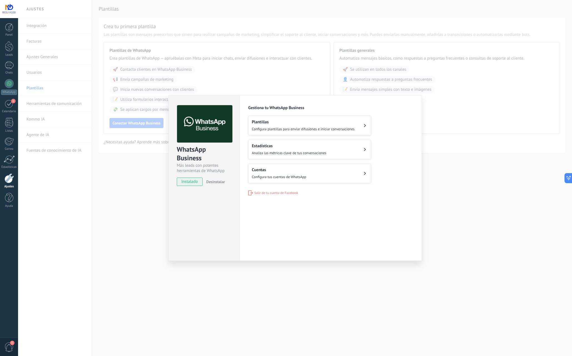
click at [276, 122] on h2 "Plantillas" at bounding box center [303, 121] width 103 height 5
click at [266, 146] on h2 "Estadísticas" at bounding box center [289, 145] width 75 height 5
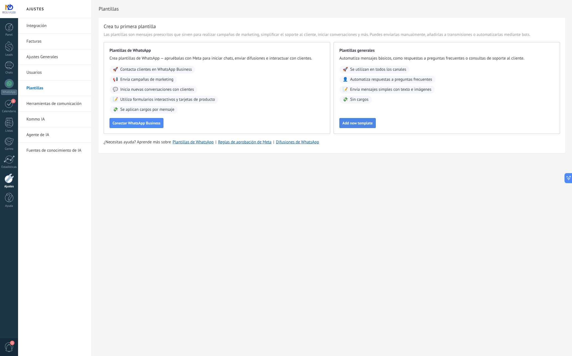
click at [375, 121] on button "Add new template" at bounding box center [358, 123] width 36 height 10
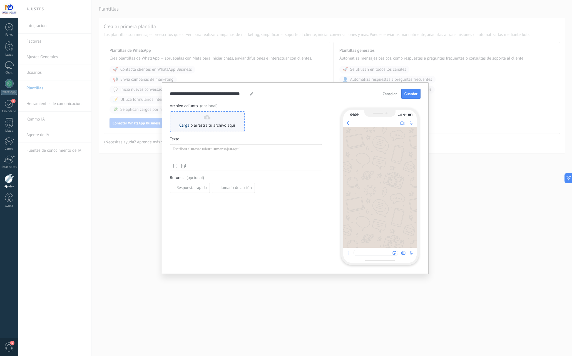
click at [187, 127] on link "Carga" at bounding box center [184, 125] width 10 height 5
click at [419, 193] on form "**********" at bounding box center [295, 177] width 251 height 176
click at [410, 95] on span "Guardar" at bounding box center [411, 94] width 13 height 4
click at [188, 154] on div at bounding box center [246, 154] width 147 height 14
click at [414, 93] on span "Guardar" at bounding box center [411, 94] width 13 height 4
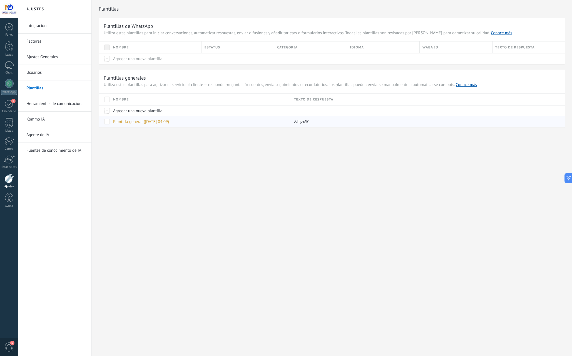
click at [152, 125] on div "Plantilla general (21.08.2025 04:09)" at bounding box center [199, 121] width 178 height 11
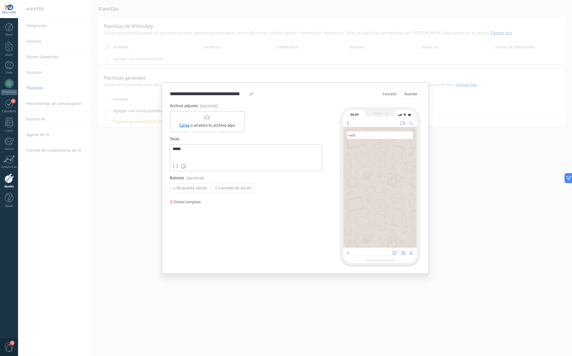
click at [149, 113] on div "**********" at bounding box center [295, 178] width 554 height 356
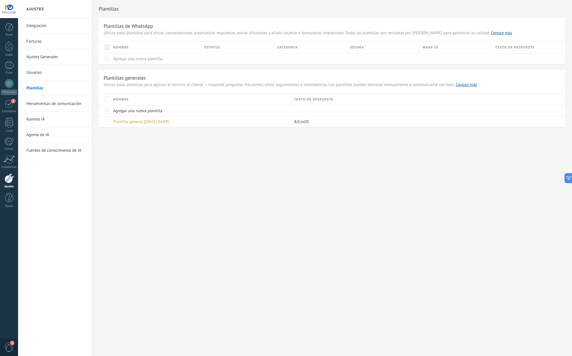
click at [41, 73] on link "Usuarios" at bounding box center [56, 73] width 60 height 16
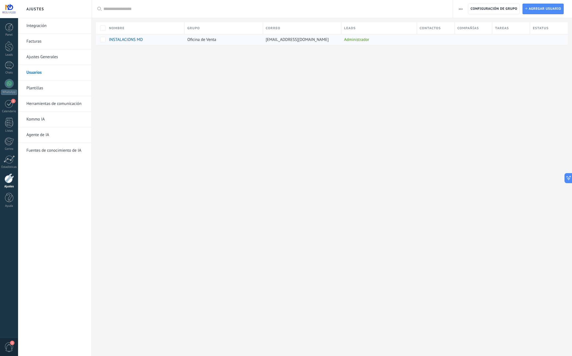
click at [295, 35] on div "[EMAIL_ADDRESS][DOMAIN_NAME]" at bounding box center [301, 39] width 76 height 11
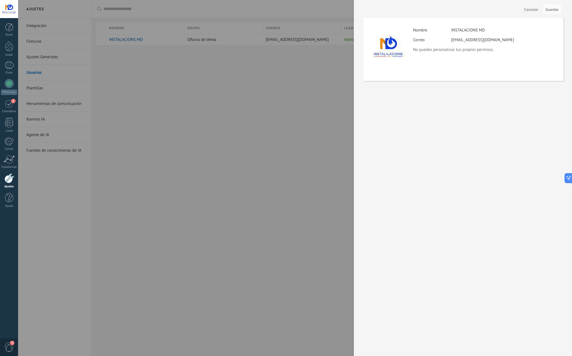
click at [247, 47] on div at bounding box center [286, 178] width 572 height 356
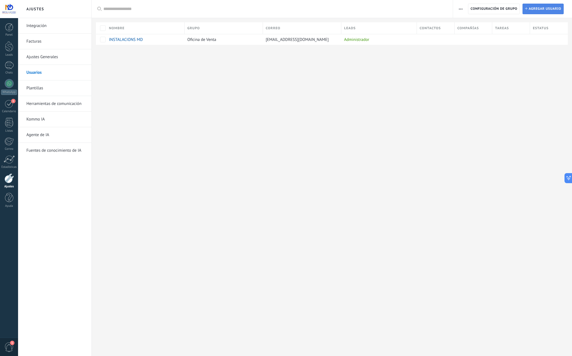
click at [555, 12] on span "Agregar usuario" at bounding box center [545, 9] width 33 height 10
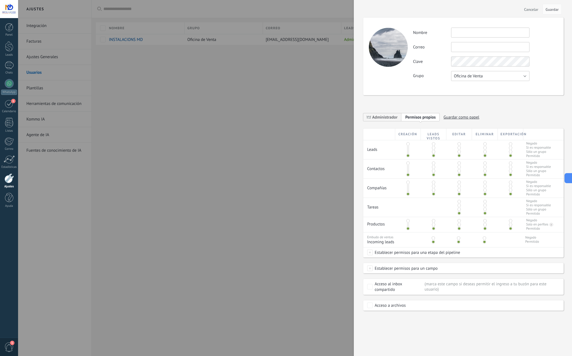
click at [498, 78] on button "Oficina de Venta" at bounding box center [490, 76] width 78 height 10
click at [498, 78] on span "Oficina de Venta" at bounding box center [488, 75] width 80 height 5
click at [407, 268] on span "Establecer permisos para un campo" at bounding box center [405, 268] width 65 height 10
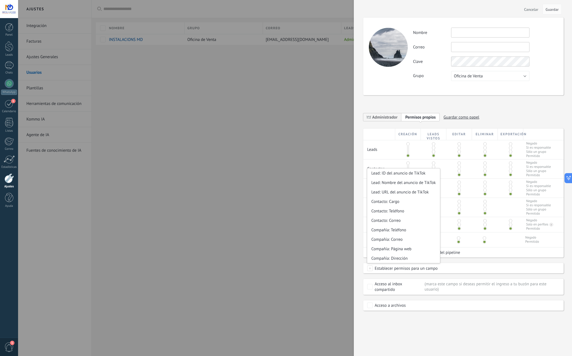
click at [407, 268] on span "Establecer permisos para un campo" at bounding box center [405, 268] width 65 height 10
click at [210, 218] on div at bounding box center [286, 178] width 572 height 356
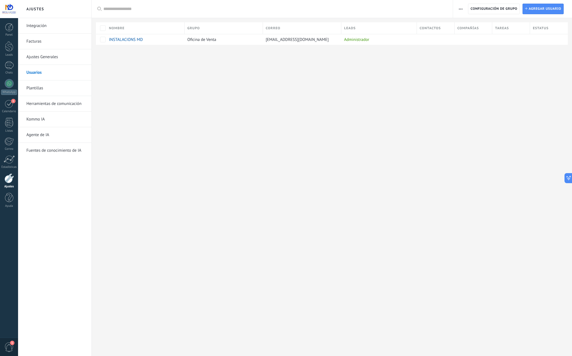
click at [47, 58] on link "Ajustes Generales" at bounding box center [56, 57] width 60 height 16
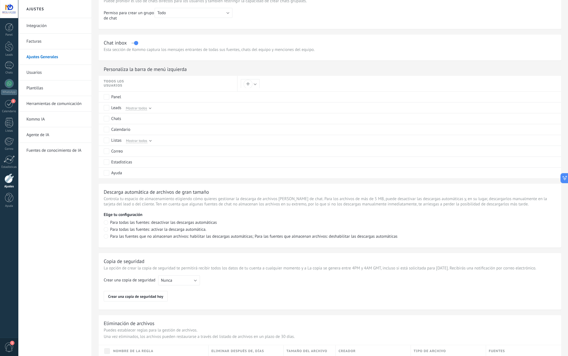
scroll to position [241, 0]
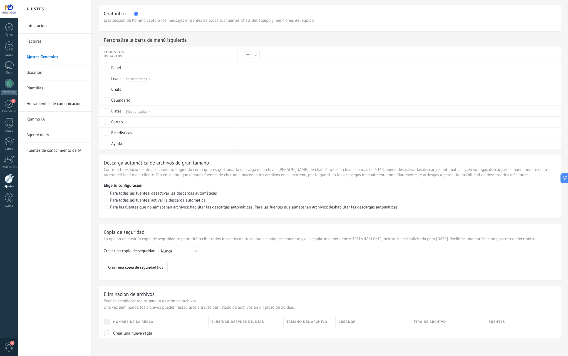
click at [45, 45] on link "Facturas" at bounding box center [56, 42] width 60 height 16
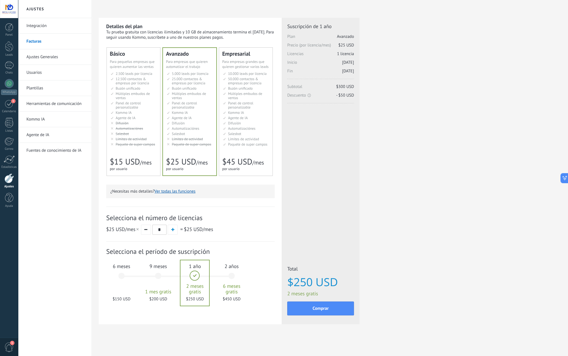
click at [125, 85] on span "12.500 contactos & empresas por licencia" at bounding box center [132, 80] width 33 height 9
click at [114, 283] on div "6 meses $90 USD" at bounding box center [122, 278] width 30 height 39
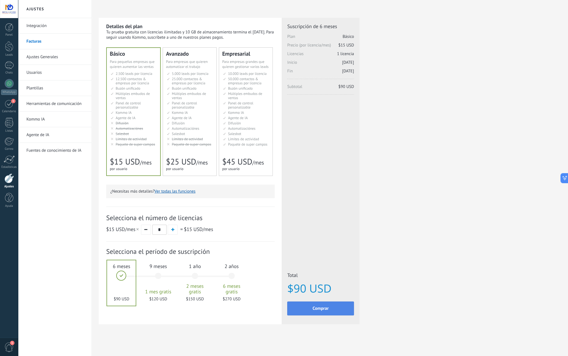
click at [303, 309] on button "Comprar" at bounding box center [320, 308] width 67 height 14
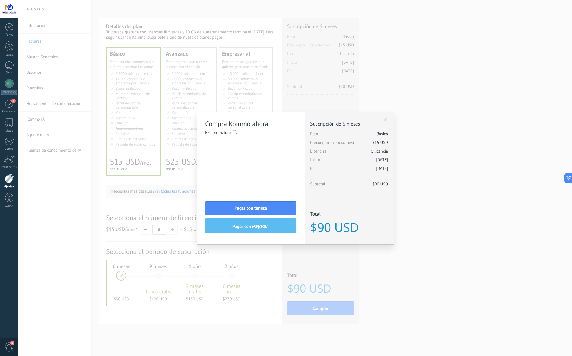
click at [463, 147] on div "Compra Kommo ahora Recibir factura Nombre completo / Nombre de la empresa [GEOG…" at bounding box center [295, 178] width 554 height 356
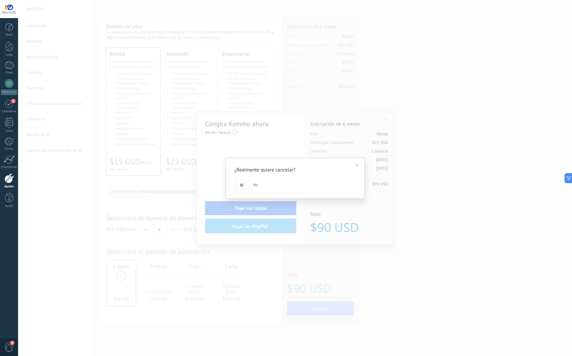
click at [241, 185] on span "Si" at bounding box center [241, 185] width 3 height 4
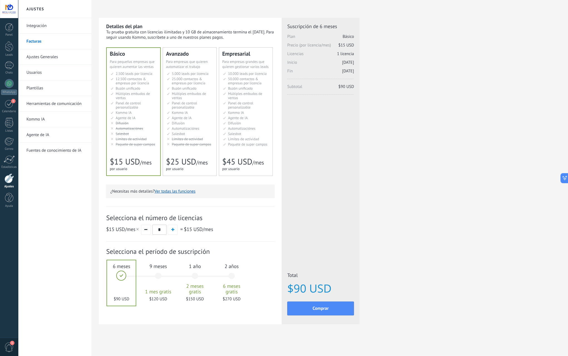
click at [7, 179] on div at bounding box center [8, 178] width 9 height 10
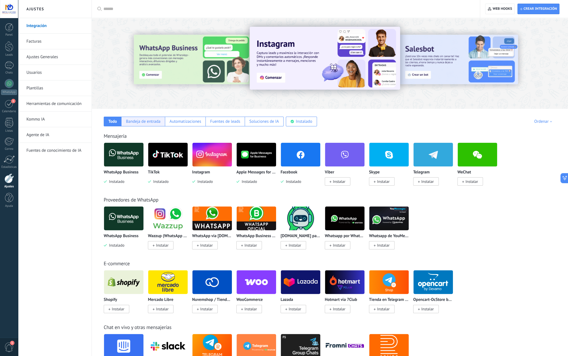
click at [149, 124] on div "Bandeja de entrada" at bounding box center [143, 121] width 34 height 5
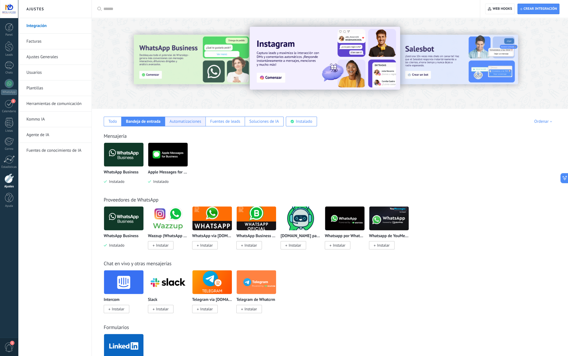
click at [191, 122] on div "Automatizaciones" at bounding box center [186, 121] width 32 height 5
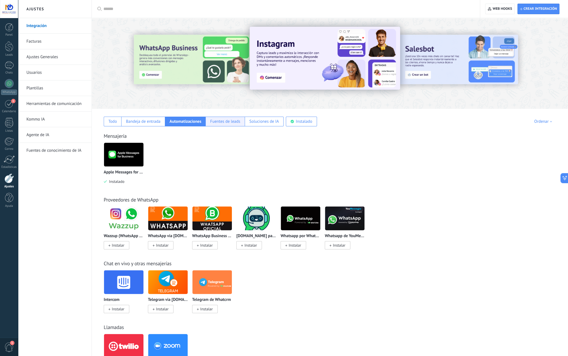
click at [233, 125] on div "Fuentes de leads" at bounding box center [225, 122] width 39 height 10
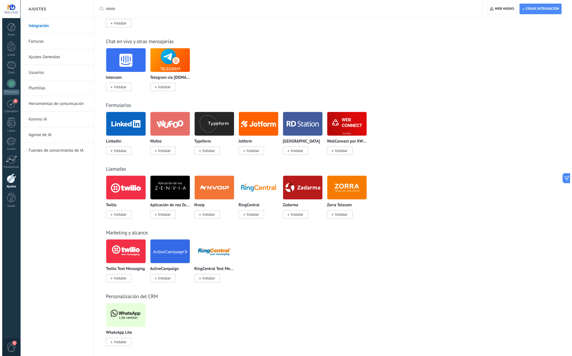
scroll to position [289, 0]
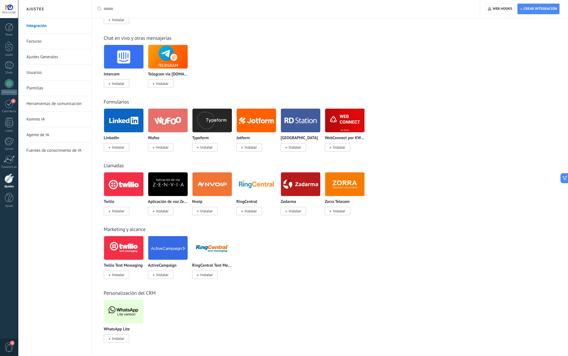
click at [128, 314] on img at bounding box center [124, 311] width 40 height 27
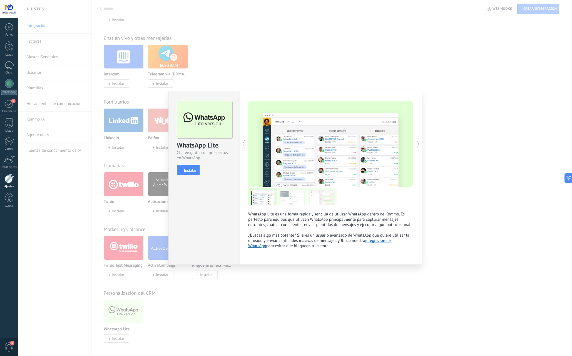
click at [200, 173] on div "install Instalar" at bounding box center [204, 170] width 55 height 11
click at [192, 172] on span "Instalar" at bounding box center [190, 170] width 13 height 4
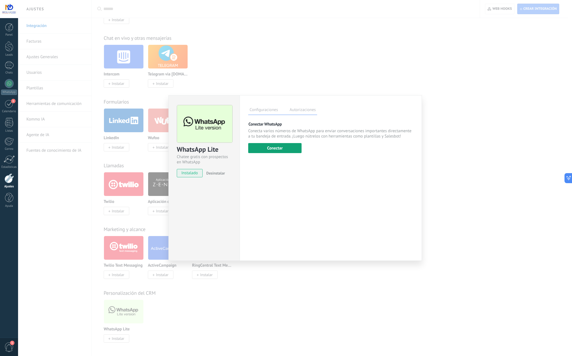
click at [278, 149] on button "Conectar" at bounding box center [274, 148] width 53 height 10
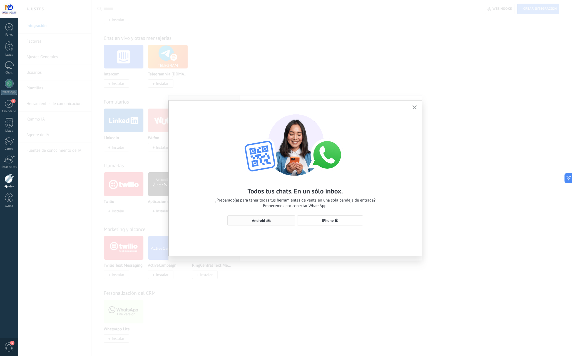
click at [277, 221] on span "Android" at bounding box center [262, 220] width 62 height 4
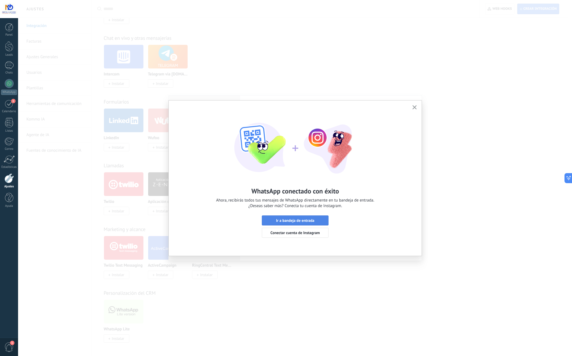
click at [306, 220] on span "Ir a bandeja de entrada" at bounding box center [295, 220] width 38 height 4
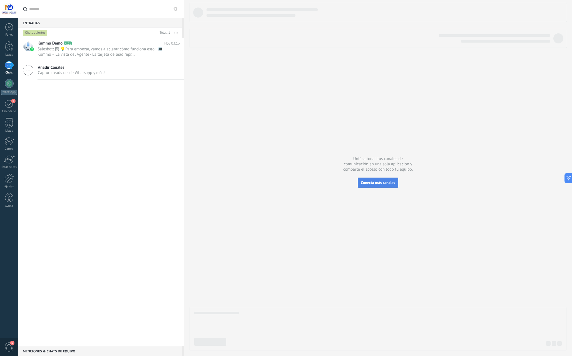
click at [374, 182] on span "Conecta más canales" at bounding box center [378, 182] width 34 height 5
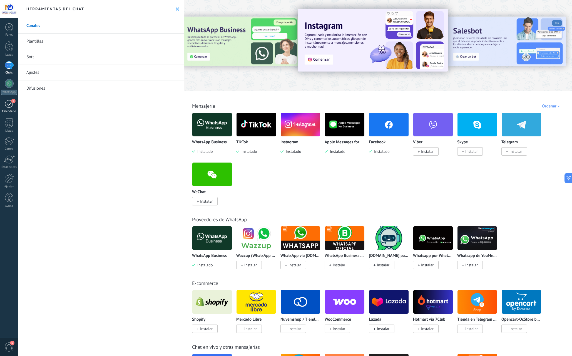
click at [11, 103] on div "1" at bounding box center [9, 103] width 9 height 9
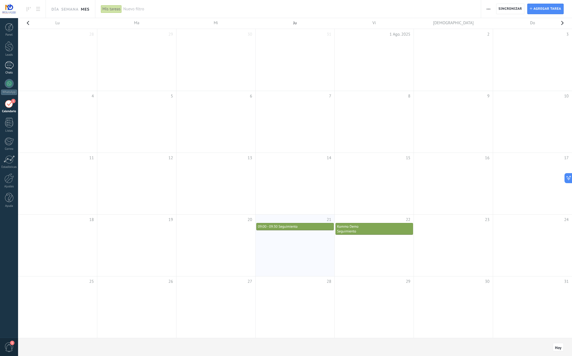
click at [11, 65] on div at bounding box center [9, 65] width 9 height 8
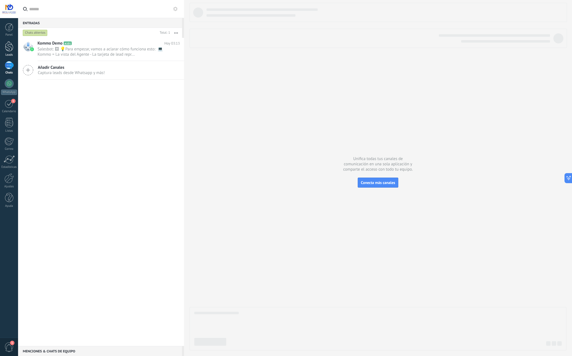
click at [7, 46] on div at bounding box center [9, 46] width 8 height 10
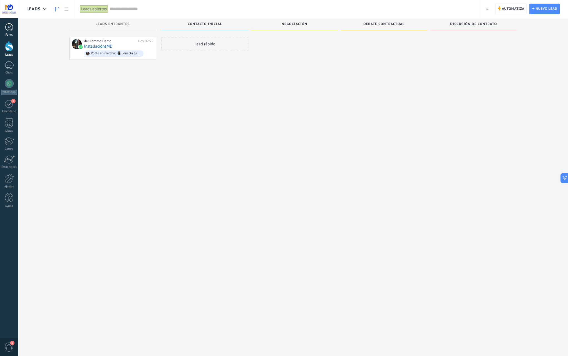
click at [13, 30] on div at bounding box center [9, 27] width 8 height 8
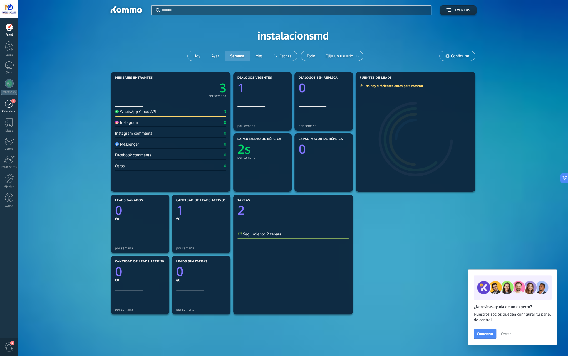
click at [6, 103] on div "1" at bounding box center [9, 103] width 9 height 9
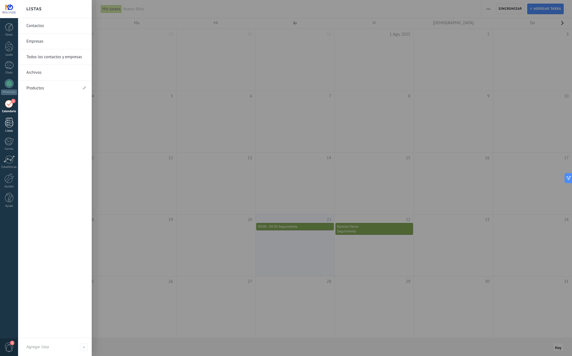
click at [8, 126] on div at bounding box center [9, 123] width 8 height 10
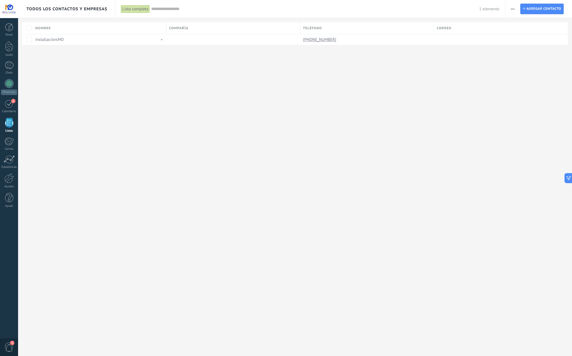
click at [9, 350] on span "1" at bounding box center [8, 347] width 9 height 10
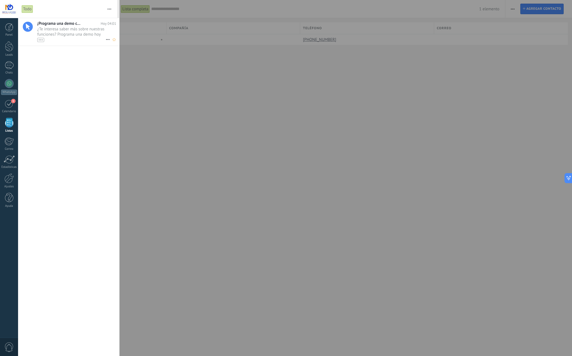
click at [57, 26] on span "¿Te interesa saber más sobre nuestras funciones? Programa una demo hoy mismo! •…" at bounding box center [71, 34] width 68 height 16
click at [204, 119] on div at bounding box center [286, 178] width 572 height 356
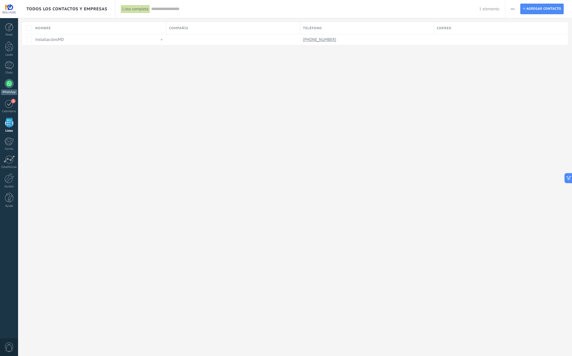
click at [12, 82] on div at bounding box center [9, 83] width 9 height 9
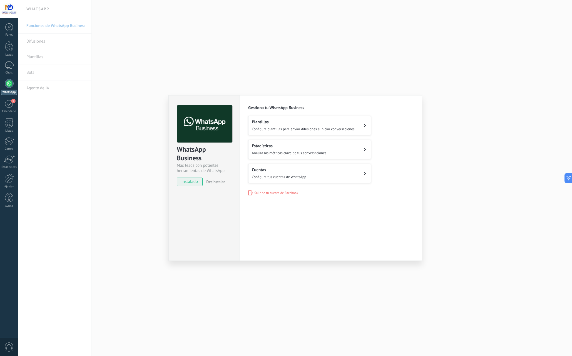
click at [274, 176] on span "Configura tus cuentas de WhatsApp" at bounding box center [279, 176] width 55 height 5
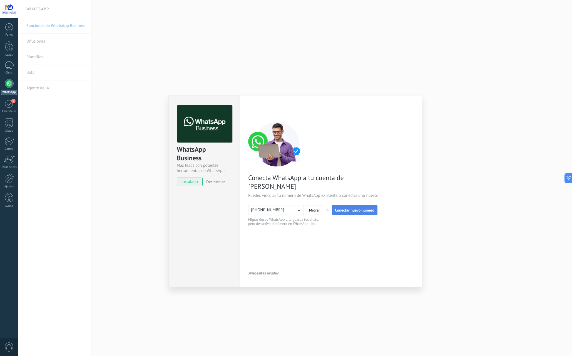
click at [356, 205] on button "Conectar nuevo número" at bounding box center [355, 210] width 46 height 10
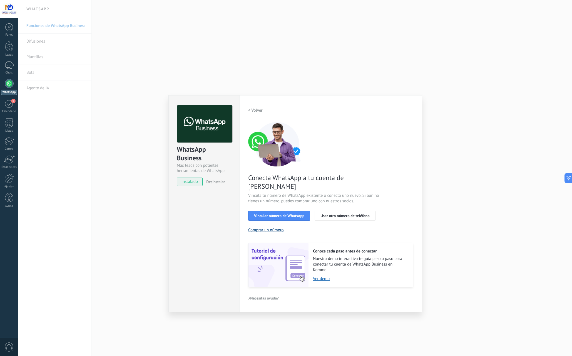
click at [277, 227] on button "Comprar un número" at bounding box center [266, 229] width 36 height 5
click at [8, 178] on div at bounding box center [8, 178] width 9 height 10
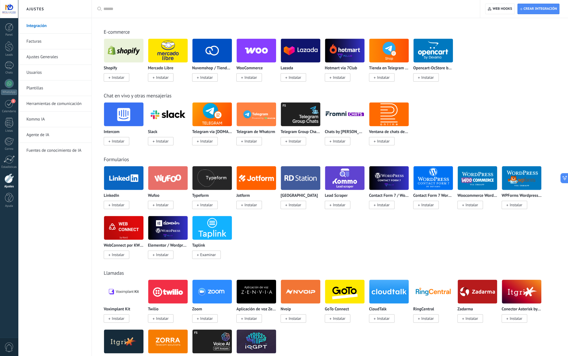
scroll to position [278, 0]
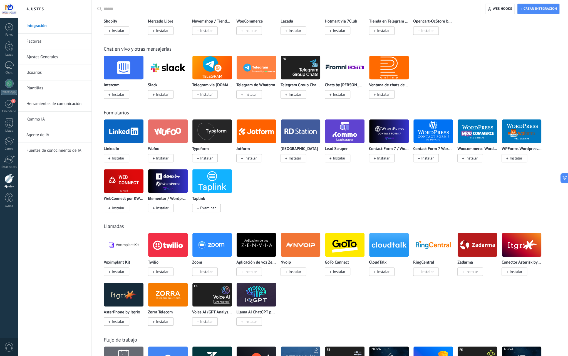
click at [164, 250] on img at bounding box center [168, 244] width 40 height 27
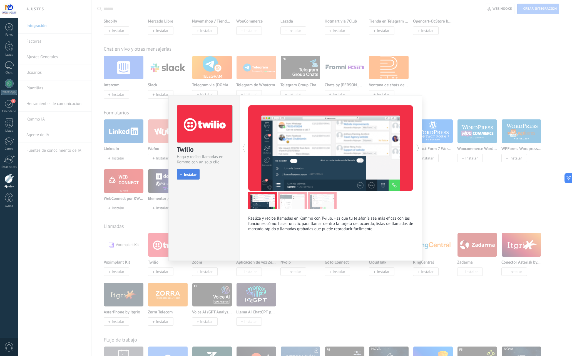
click at [192, 172] on span "Instalar" at bounding box center [190, 174] width 13 height 4
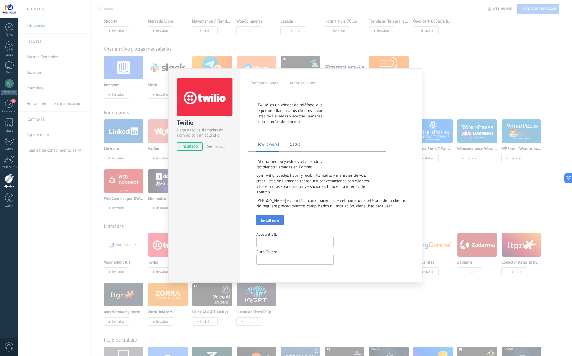
click at [272, 222] on span "Install now" at bounding box center [270, 220] width 18 height 4
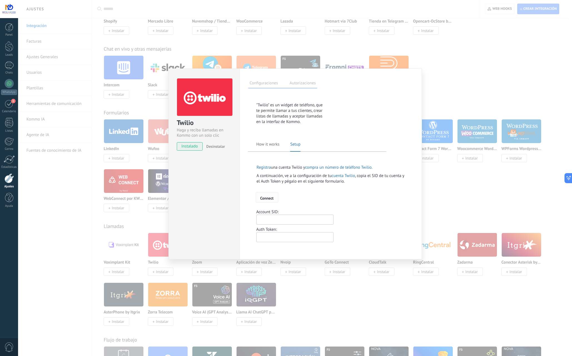
click at [268, 199] on span "Connect" at bounding box center [266, 198] width 13 height 4
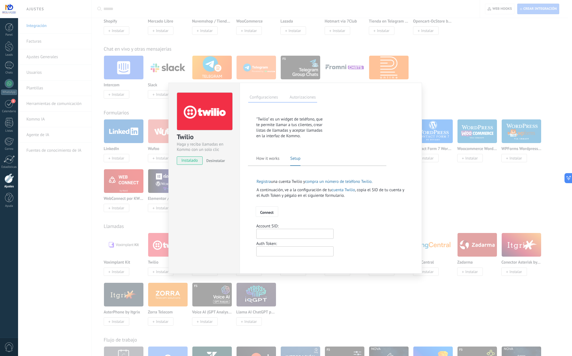
click at [268, 184] on link "Registra" at bounding box center [264, 181] width 14 height 5
click at [443, 66] on div "Twilio Haga y reciba llamadas en Kommo con un solo clic instalado Desinstalar C…" at bounding box center [295, 178] width 554 height 356
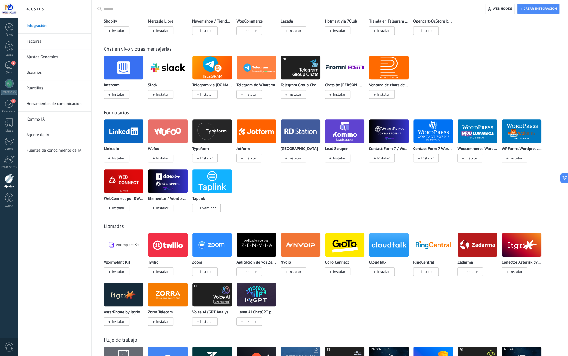
click at [167, 238] on img at bounding box center [168, 244] width 40 height 27
click at [162, 252] on img at bounding box center [168, 244] width 40 height 27
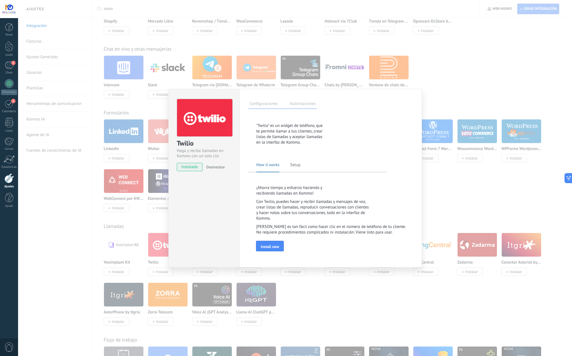
click at [216, 167] on span "Desinstalar" at bounding box center [215, 166] width 19 height 5
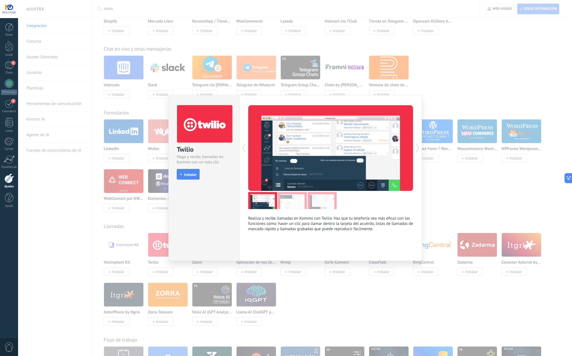
click at [77, 78] on div "Twilio Haga y reciba llamadas en Kommo con un solo clic install Instalar Realiz…" at bounding box center [295, 178] width 554 height 356
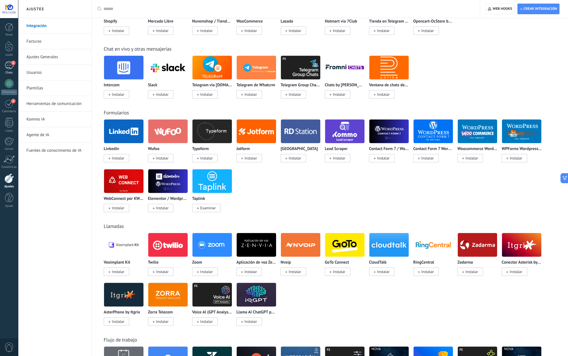
click at [13, 67] on div "1" at bounding box center [9, 65] width 9 height 8
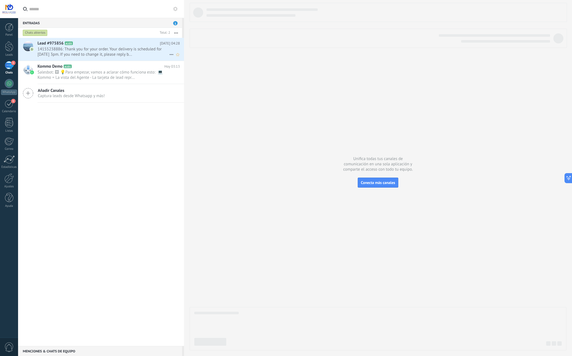
click at [106, 53] on span "14155238886: Thank you for your order. Your delivery is scheduled for 12/1 at 3…" at bounding box center [104, 51] width 132 height 11
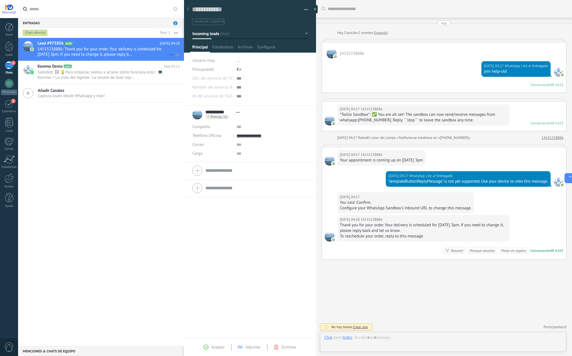
scroll to position [8, 0]
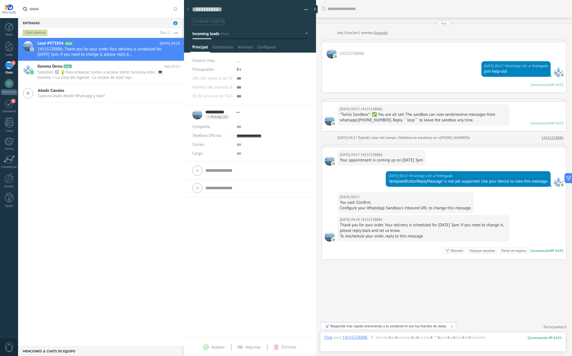
click at [102, 96] on span "Captura leads desde Whatsapp y más!" at bounding box center [71, 95] width 67 height 5
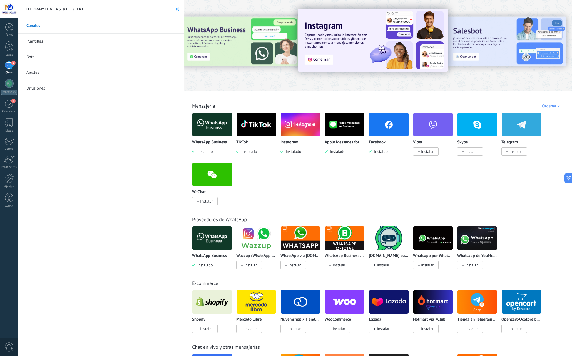
click at [11, 68] on div "1" at bounding box center [9, 65] width 9 height 8
click at [9, 62] on div "1" at bounding box center [9, 65] width 9 height 8
click at [11, 78] on div "Panel Leads 1 Chats WhatsApp Clientes 1" at bounding box center [9, 118] width 18 height 190
click at [12, 85] on div at bounding box center [9, 83] width 9 height 9
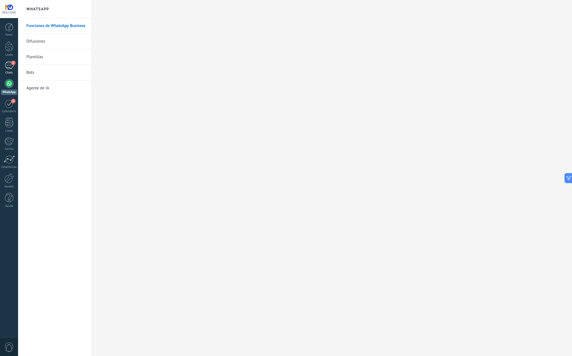
click at [7, 66] on div "1" at bounding box center [9, 65] width 9 height 8
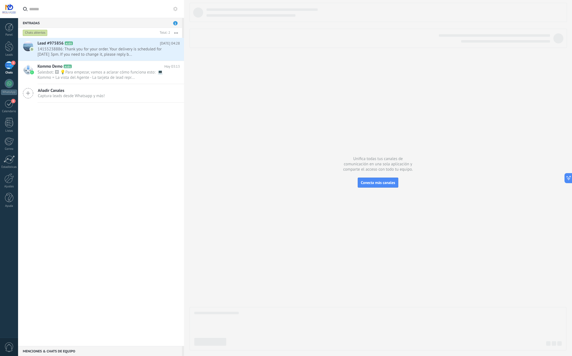
click at [171, 33] on button "button" at bounding box center [176, 33] width 12 height 10
click at [86, 54] on span "14155238886: Thank you for your order. Your delivery is scheduled for 12/1 at 3…" at bounding box center [104, 51] width 132 height 11
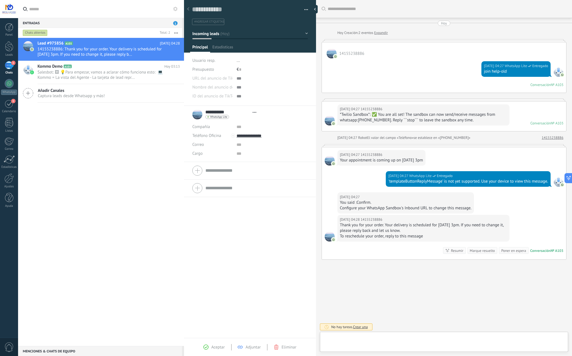
type textarea "**********"
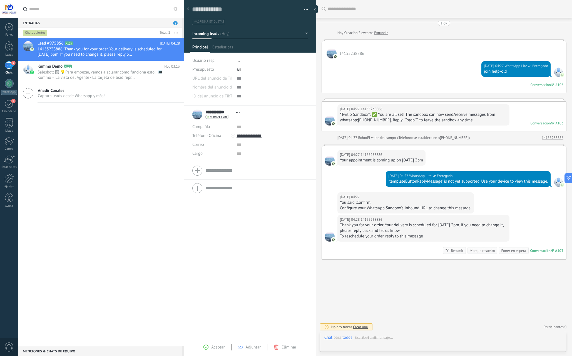
scroll to position [8, 0]
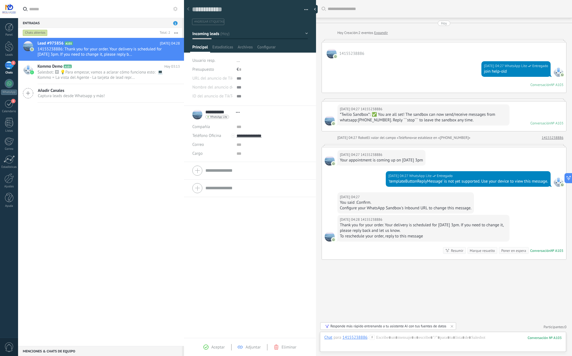
click at [556, 180] on div at bounding box center [559, 182] width 10 height 10
click at [409, 174] on span "WhatsApp Lite" at bounding box center [420, 176] width 22 height 6
click at [251, 134] on input "**********" at bounding box center [272, 135] width 71 height 9
type input "**********"
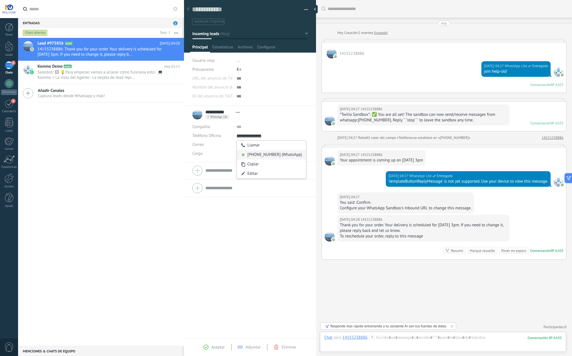
click at [263, 156] on div "34642619563 (WhatsApp)" at bounding box center [271, 154] width 69 height 9
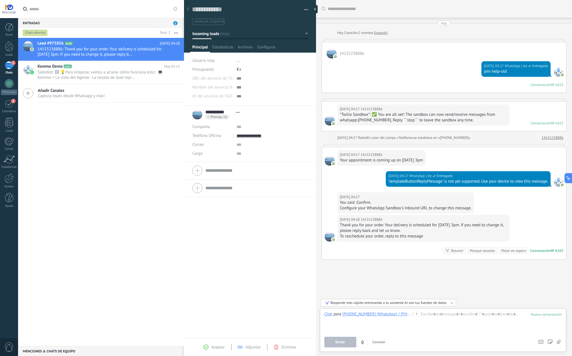
click at [340, 347] on button "Enviar" at bounding box center [341, 342] width 32 height 11
click at [347, 342] on button "Enviar" at bounding box center [341, 342] width 32 height 11
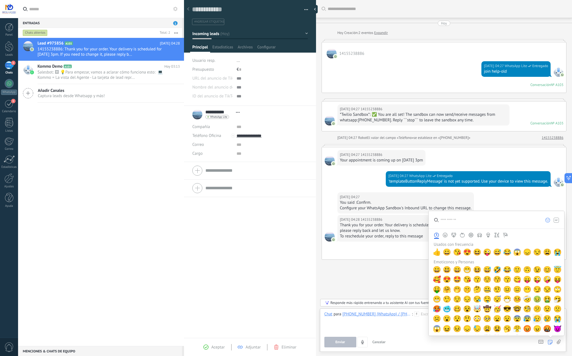
click at [537, 315] on span "😥" at bounding box center [538, 319] width 8 height 8
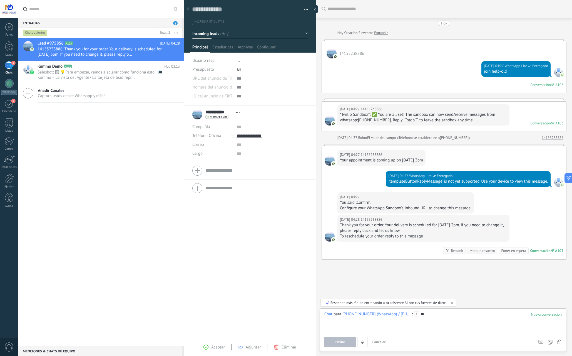
click at [338, 340] on span "Enviar" at bounding box center [341, 342] width 10 height 4
click at [546, 314] on div at bounding box center [547, 314] width 31 height 5
click at [492, 297] on div "Buscar Carga más Hoy Hoy Creación: 2 eventos Expandir 14155238886 Hoy 04:27 Wha…" at bounding box center [444, 178] width 256 height 357
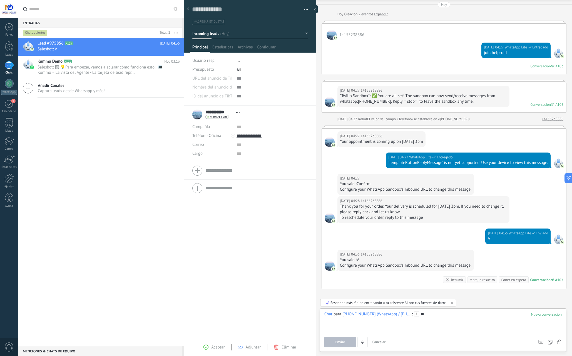
scroll to position [47, 0]
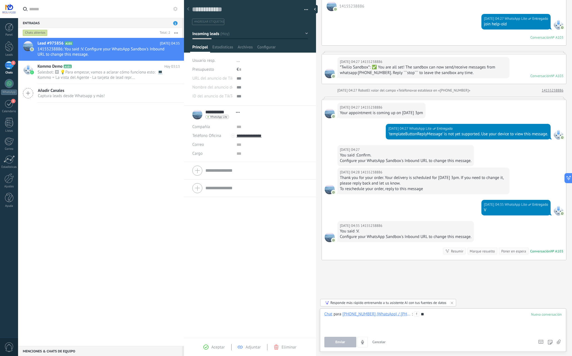
click at [337, 341] on span "Enviar" at bounding box center [341, 342] width 10 height 4
click at [436, 303] on div "Responde más rápido entrenando a tu asistente AI con tus fuentes de datos" at bounding box center [389, 302] width 116 height 5
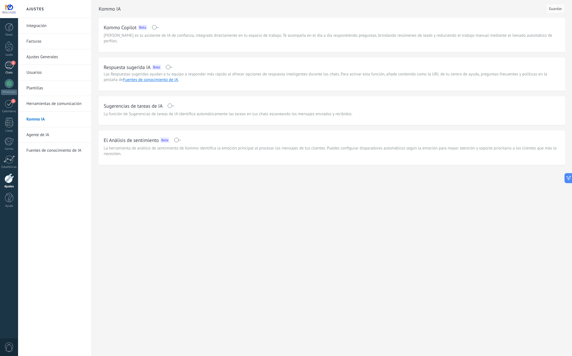
click at [6, 66] on div "1" at bounding box center [9, 65] width 9 height 8
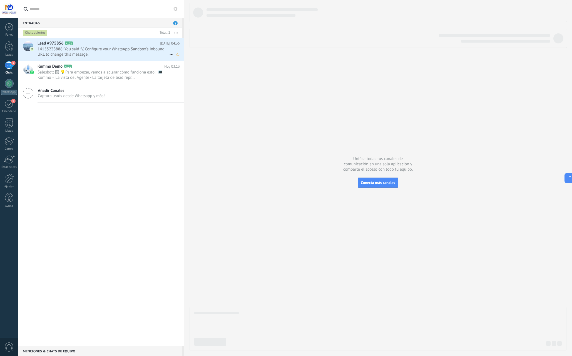
click at [62, 51] on span "14155238886: You said :V. Configure your WhatsApp Sandbox's Inbound URL to chan…" at bounding box center [104, 51] width 132 height 11
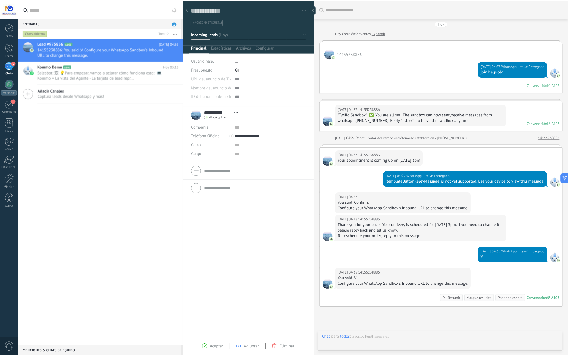
scroll to position [47, 0]
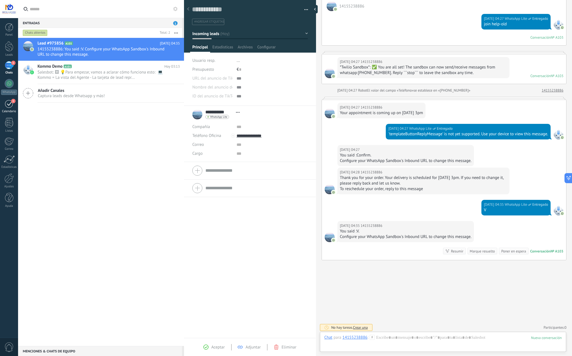
click at [10, 103] on div "1" at bounding box center [9, 103] width 9 height 9
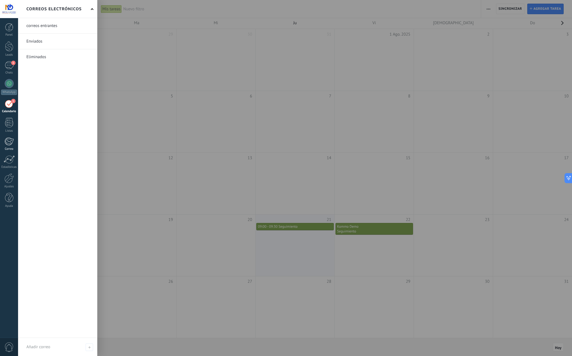
click at [8, 139] on div at bounding box center [8, 141] width 9 height 8
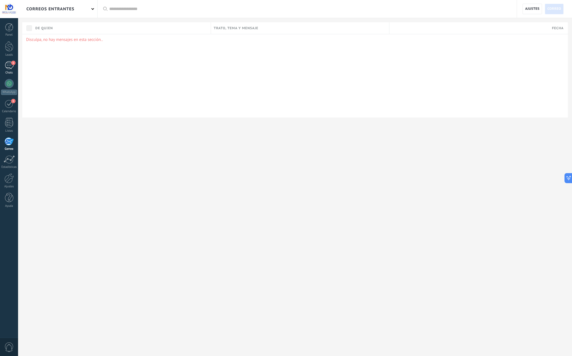
click at [9, 63] on div "1" at bounding box center [9, 65] width 9 height 8
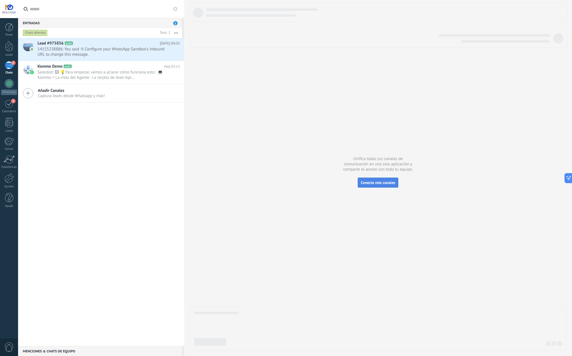
click at [386, 183] on span "Conecta más canales" at bounding box center [378, 182] width 34 height 5
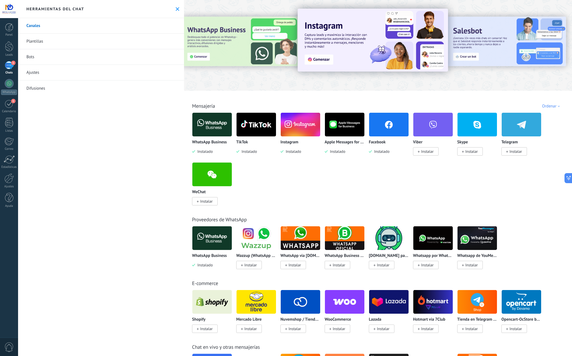
click at [255, 122] on img at bounding box center [257, 124] width 40 height 27
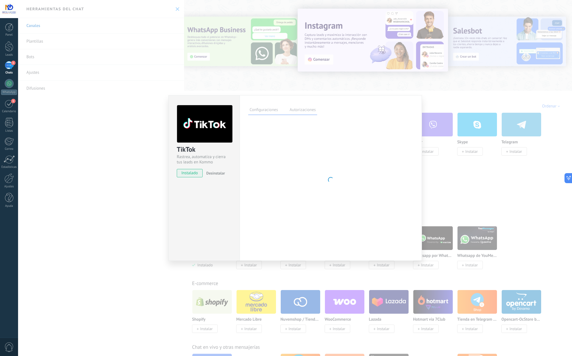
click at [297, 110] on label "Autorizaciones" at bounding box center [302, 111] width 29 height 8
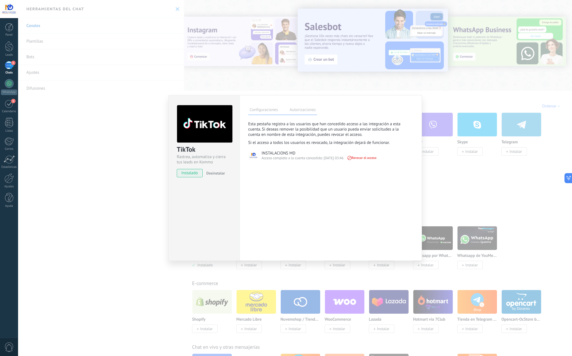
click at [266, 110] on label "Configuraciones" at bounding box center [263, 111] width 31 height 8
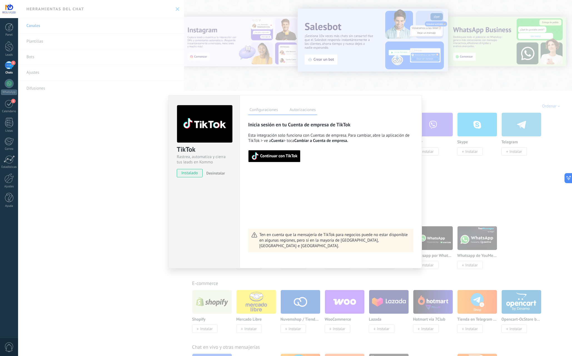
click at [302, 112] on label "Autorizaciones" at bounding box center [302, 111] width 29 height 8
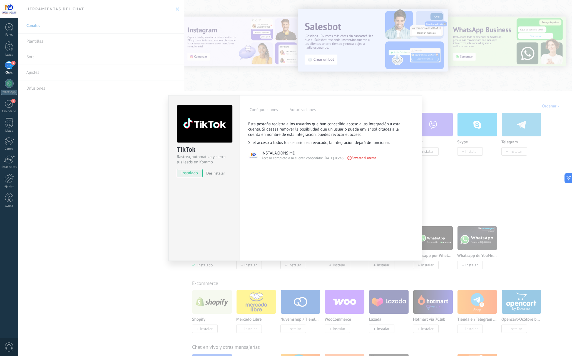
click at [468, 152] on div "TikTok Rastrea, automatiza y cierra tus leads en Kommo instalado Desinstalar Co…" at bounding box center [295, 178] width 554 height 356
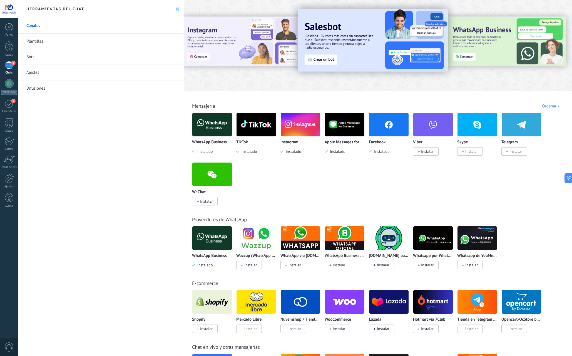
click at [488, 44] on div at bounding box center [516, 45] width 125 height 50
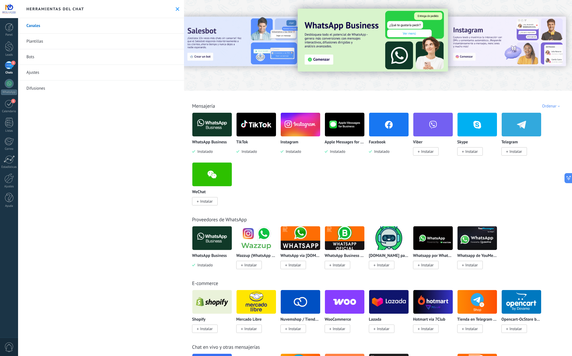
click at [347, 43] on img at bounding box center [373, 40] width 150 height 63
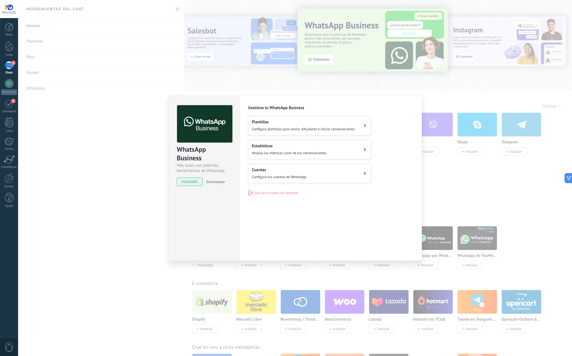
click at [59, 152] on div "WhatsApp Business Más leads con potentes herramientas de WhatsApp instalado Des…" at bounding box center [295, 178] width 554 height 356
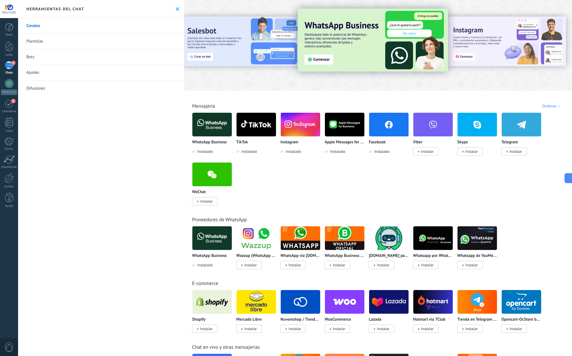
click at [7, 59] on div "Panel Leads 1 Chats WhatsApp Clientes 1" at bounding box center [9, 118] width 18 height 190
click at [10, 63] on div "1" at bounding box center [9, 65] width 9 height 8
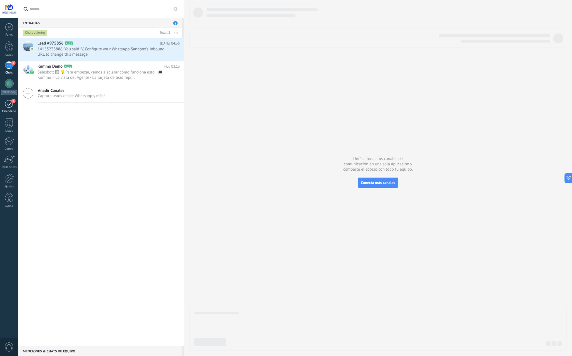
click at [12, 102] on span "1" at bounding box center [13, 101] width 4 height 4
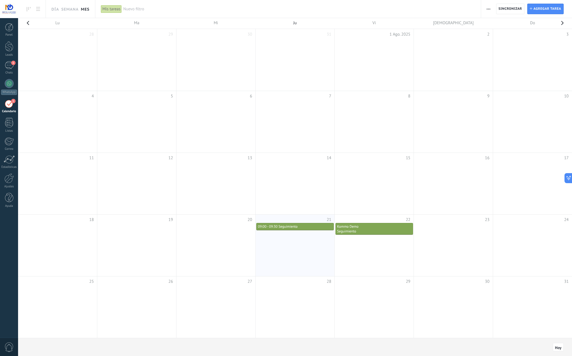
click at [282, 228] on span "Seguimiento" at bounding box center [288, 226] width 19 height 5
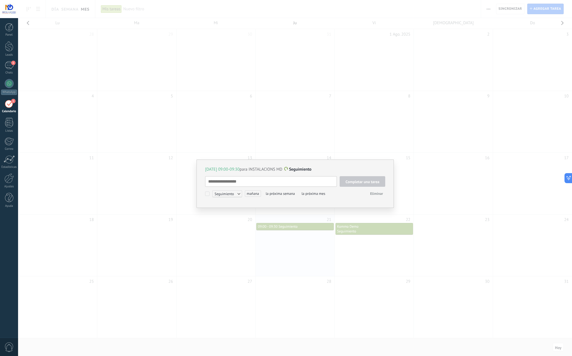
click at [244, 183] on textarea at bounding box center [271, 181] width 132 height 11
click at [374, 195] on span "Eliminar" at bounding box center [377, 193] width 13 height 5
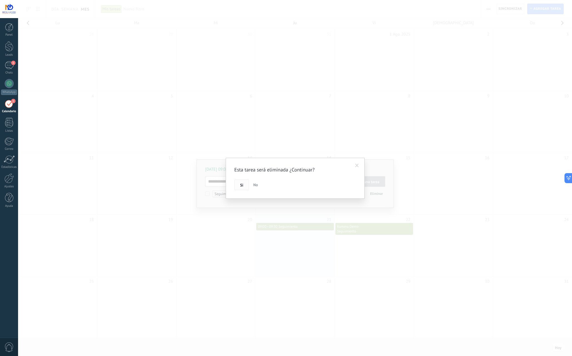
click at [240, 186] on span "Si" at bounding box center [241, 185] width 3 height 4
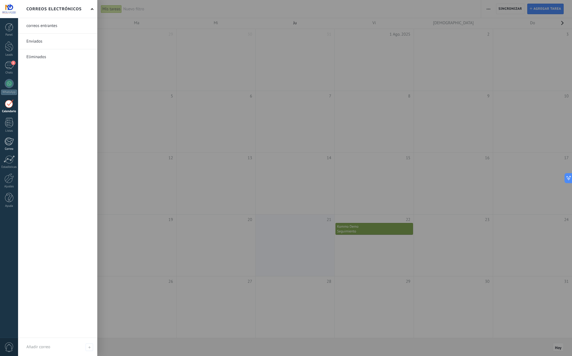
click at [11, 143] on div at bounding box center [8, 141] width 9 height 8
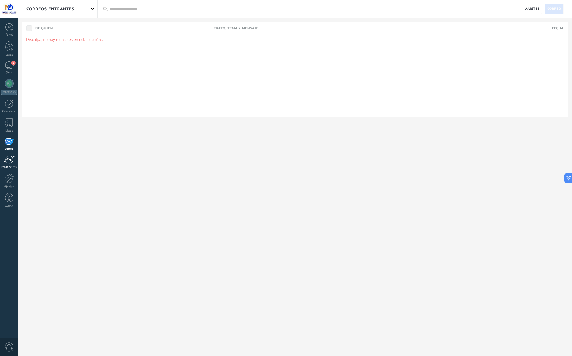
click at [8, 161] on div at bounding box center [9, 159] width 11 height 8
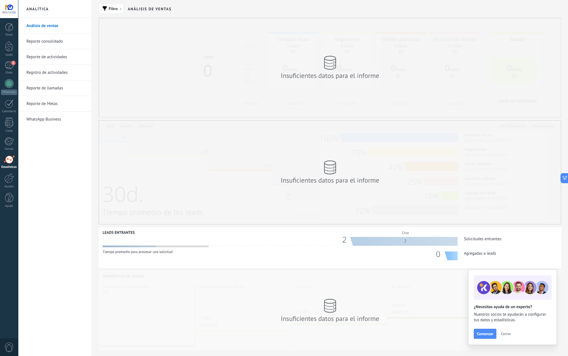
click at [46, 41] on link "Reporte consolidado" at bounding box center [56, 42] width 60 height 16
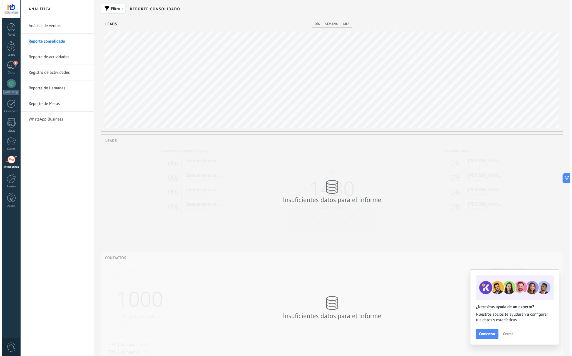
scroll to position [113, 462]
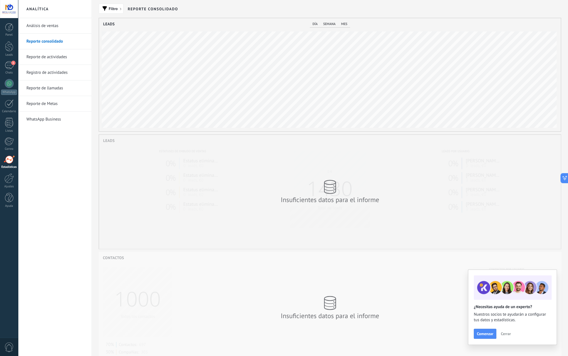
click at [53, 55] on link "Reporte de actividades" at bounding box center [56, 57] width 60 height 16
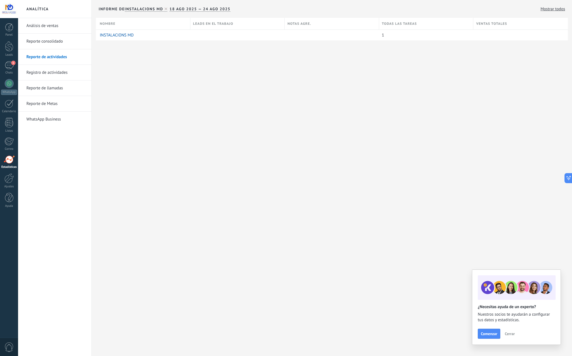
click at [55, 72] on link "Registro de actividades" at bounding box center [56, 73] width 60 height 16
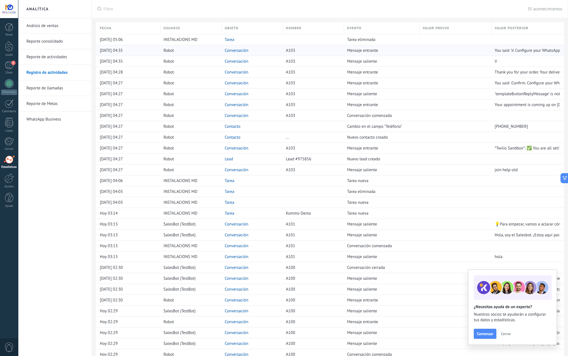
click at [197, 52] on div "Robot" at bounding box center [190, 50] width 58 height 11
click at [384, 54] on div "Mensaje entrante" at bounding box center [380, 50] width 73 height 11
click at [55, 91] on link "Reporte de llamadas" at bounding box center [56, 88] width 60 height 16
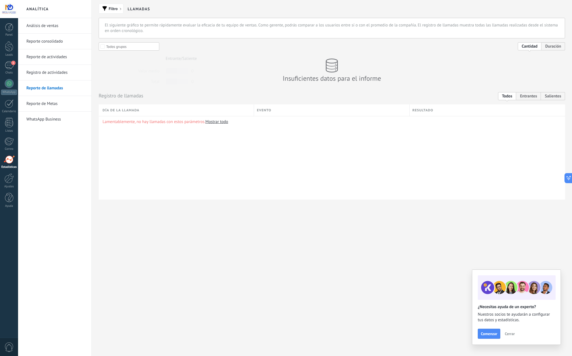
click at [218, 123] on link "Mostrar todo" at bounding box center [217, 121] width 23 height 5
click at [34, 103] on link "Reporte de Metas" at bounding box center [56, 104] width 60 height 16
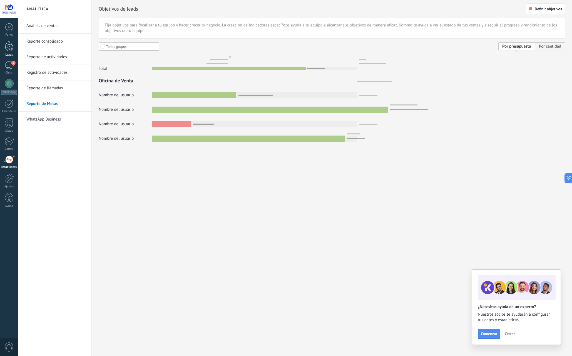
click at [8, 50] on div at bounding box center [9, 46] width 8 height 10
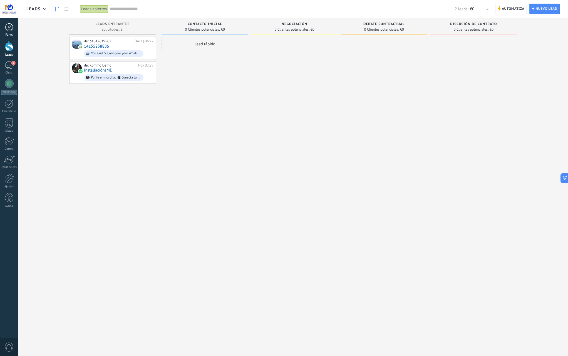
click at [7, 29] on div at bounding box center [9, 27] width 8 height 8
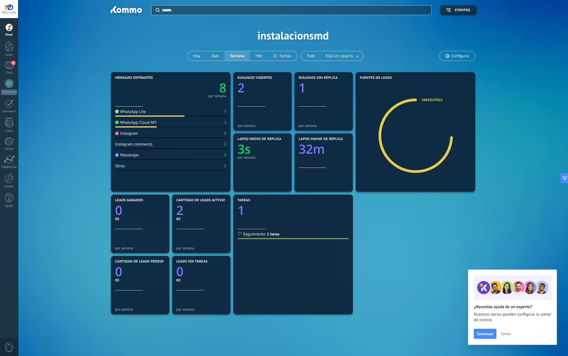
click at [509, 333] on span "Cerrar" at bounding box center [506, 334] width 10 height 4
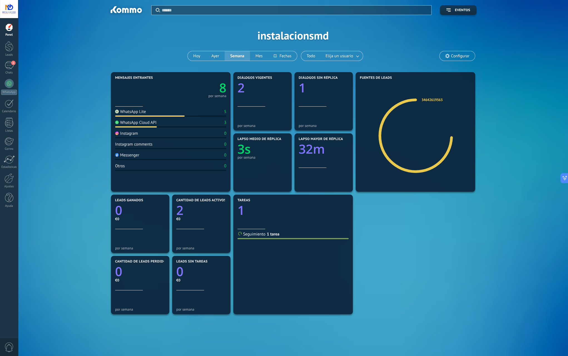
click at [324, 165] on div "Lapso mayor de réplica 32m" at bounding box center [324, 152] width 50 height 31
click at [459, 56] on span "Configurar" at bounding box center [460, 56] width 18 height 5
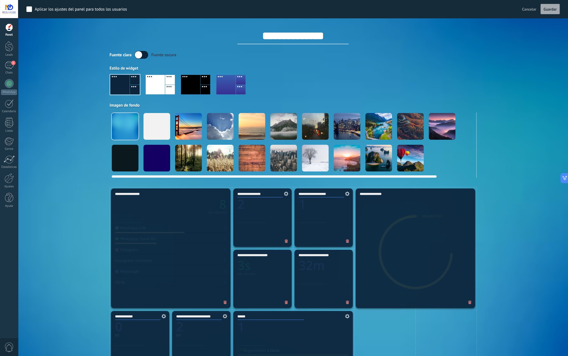
click at [381, 130] on div at bounding box center [379, 126] width 27 height 27
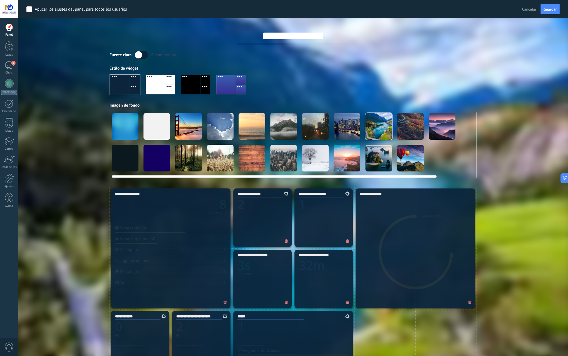
click at [345, 130] on div at bounding box center [347, 126] width 27 height 27
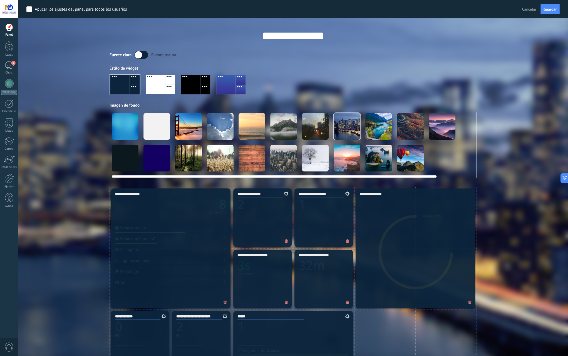
click at [217, 131] on div at bounding box center [220, 126] width 27 height 27
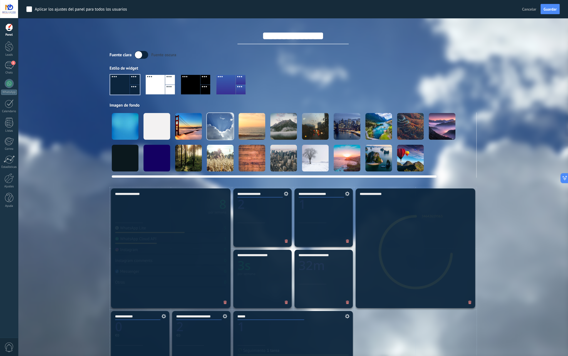
click at [441, 165] on video at bounding box center [442, 158] width 27 height 27
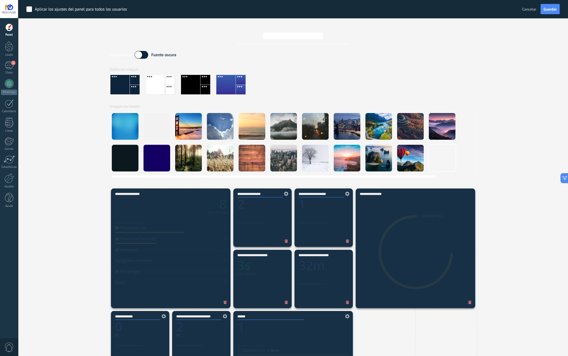
click at [342, 154] on div at bounding box center [347, 158] width 27 height 27
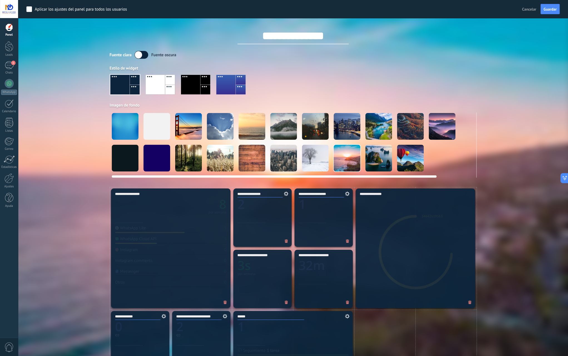
click at [442, 164] on video at bounding box center [442, 158] width 27 height 27
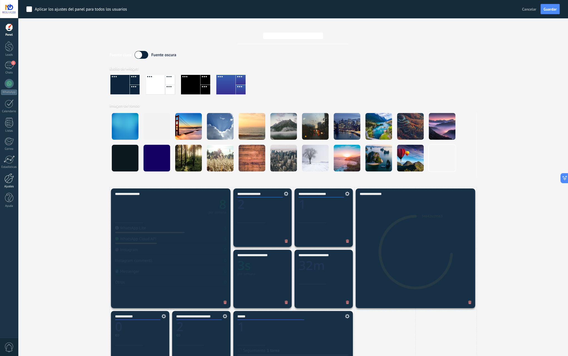
click at [8, 182] on div at bounding box center [8, 178] width 9 height 10
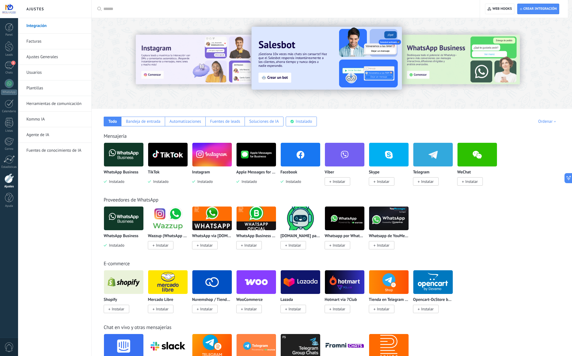
click at [292, 155] on img at bounding box center [301, 154] width 40 height 27
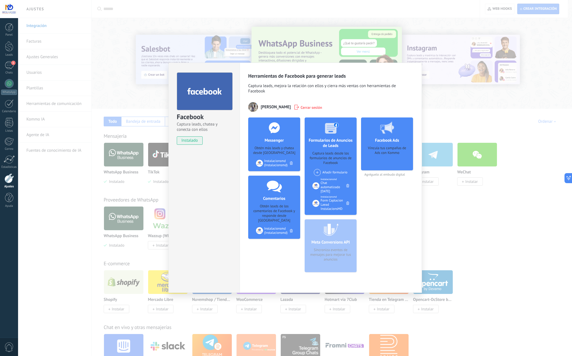
click at [456, 223] on div "Facebook Captura leads, chatea y conecta con ellos instalado Desinstalar Herram…" at bounding box center [295, 178] width 554 height 356
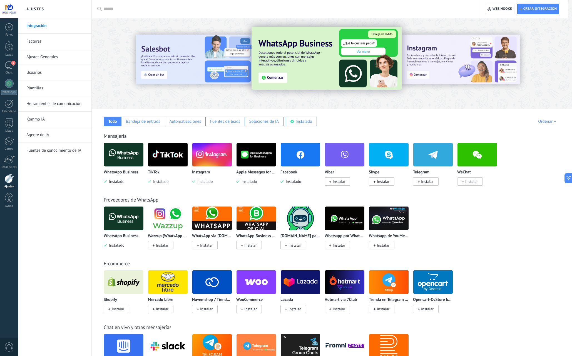
click at [208, 163] on img at bounding box center [212, 154] width 40 height 27
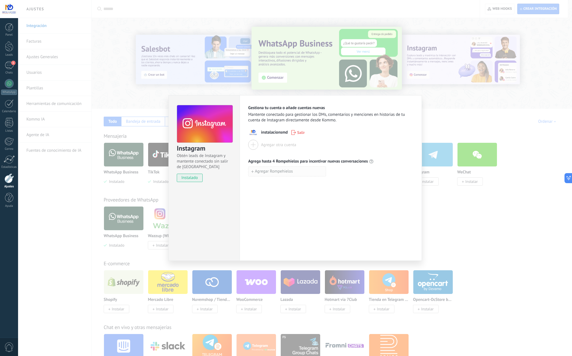
click at [272, 171] on span "Agregar Rompehielos" at bounding box center [274, 171] width 38 height 4
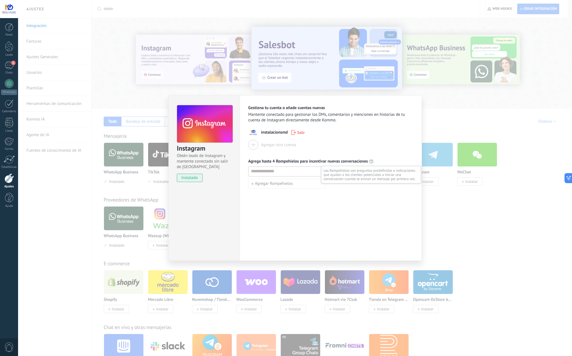
click at [372, 161] on use at bounding box center [372, 161] width 4 height 4
click at [423, 222] on div "Instagram Obtén leads de Instagram y mantente conectado sin salir de Kommo inst…" at bounding box center [295, 178] width 554 height 356
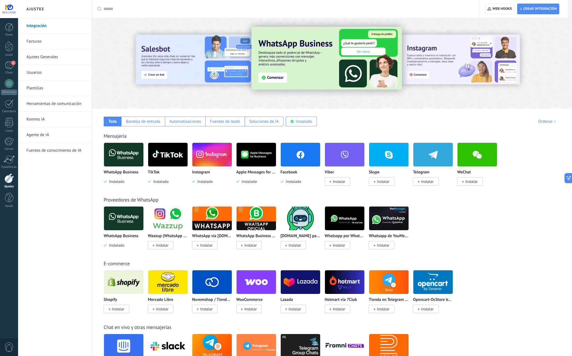
click at [60, 237] on div "Integración Facturas Ajustes Generales Usuarios Plantillas Herramientas de comu…" at bounding box center [54, 187] width 73 height 338
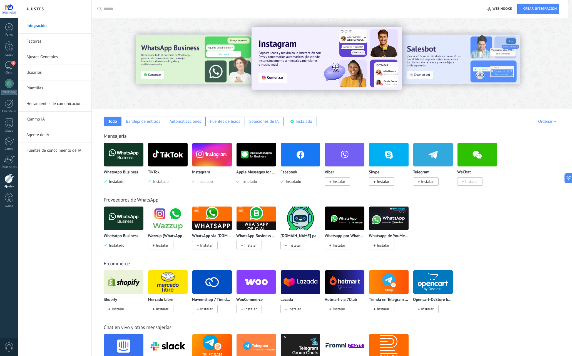
click at [238, 256] on div "E-commerce Shopify Instalar Mercado Libre Instalar Nuvemshop / Tiendanube Insta…" at bounding box center [332, 281] width 470 height 64
click at [486, 242] on div "WhatsApp Business Instalado Wazzup (WhatsApp & Instagram) Instalar WhatsApp via…" at bounding box center [335, 231] width 463 height 50
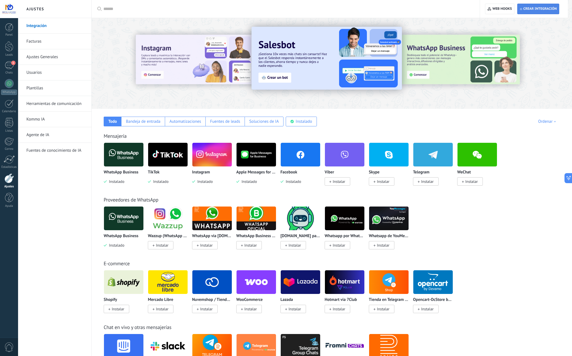
click at [531, 12] on span "Crear integración" at bounding box center [538, 9] width 37 height 10
type textarea "**********"
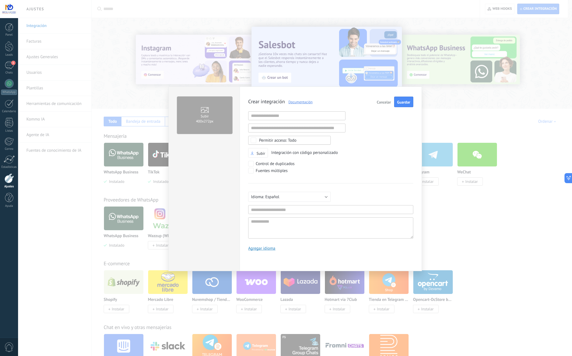
click at [489, 234] on div "Subir 400х272px Crear integración Documentación Cancelar Guardar URL inválida U…" at bounding box center [295, 178] width 554 height 356
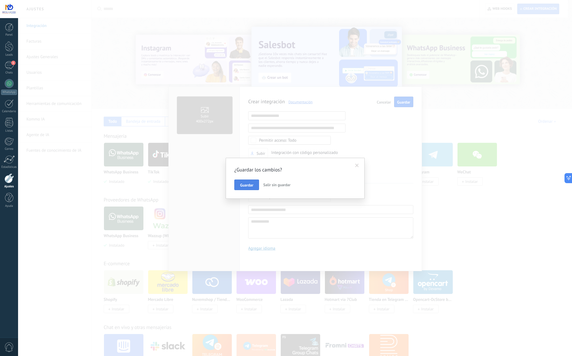
click at [250, 183] on span "Guardar" at bounding box center [246, 185] width 13 height 4
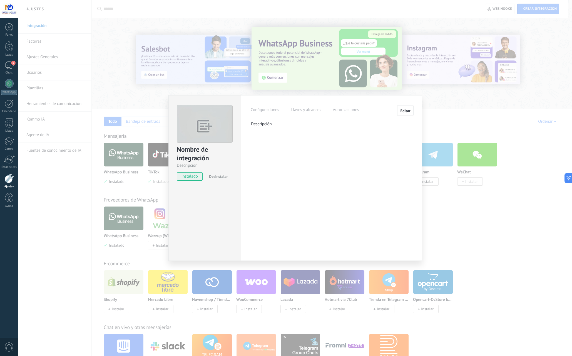
click at [452, 203] on div "Nombre de integración Descripción instalado Desinstalar Configuraciones Llaves …" at bounding box center [295, 178] width 554 height 356
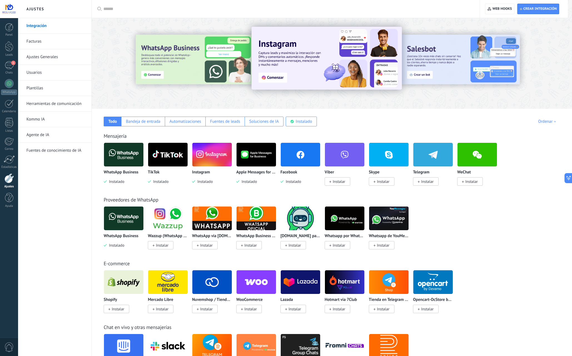
click at [7, 182] on div at bounding box center [8, 178] width 9 height 10
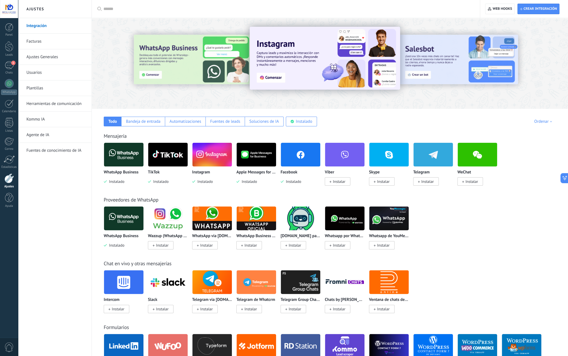
click at [105, 8] on input "text" at bounding box center [287, 9] width 369 height 6
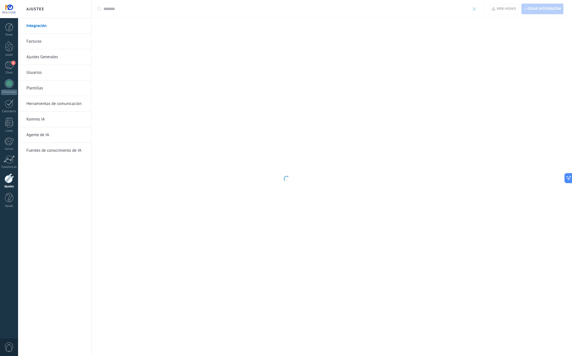
type input "********"
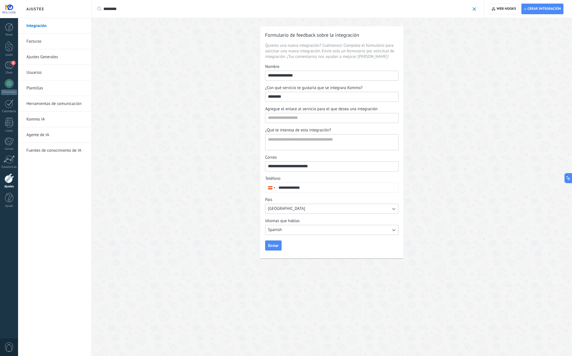
click at [110, 10] on input "********" at bounding box center [286, 9] width 367 height 6
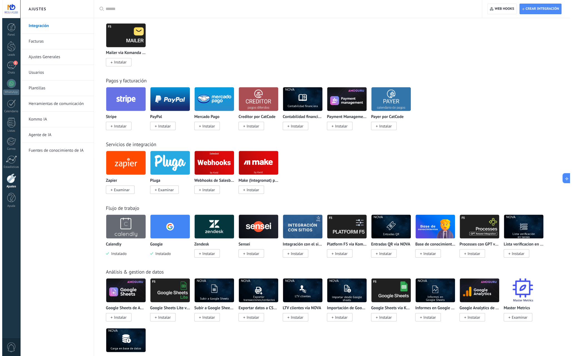
scroll to position [779, 0]
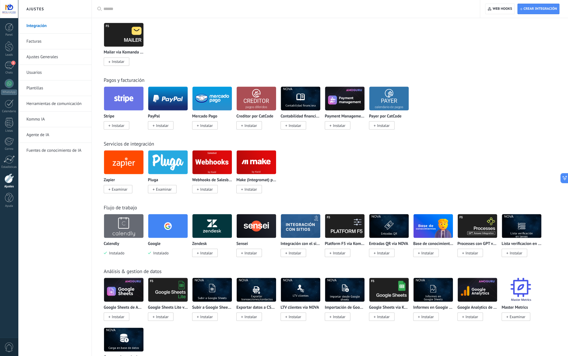
click at [168, 231] on img at bounding box center [168, 225] width 40 height 27
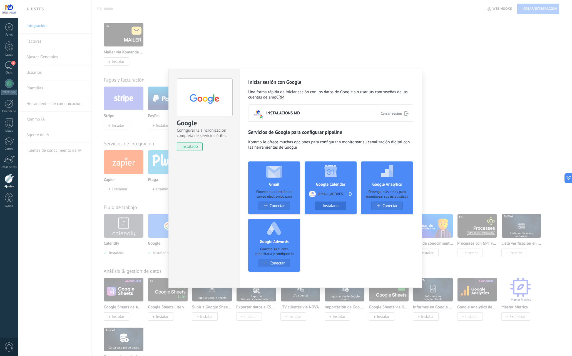
click at [332, 206] on span "Instalado" at bounding box center [331, 205] width 16 height 5
click at [331, 206] on span "Instalado" at bounding box center [331, 205] width 16 height 5
click at [275, 206] on span "Conectar" at bounding box center [277, 205] width 15 height 5
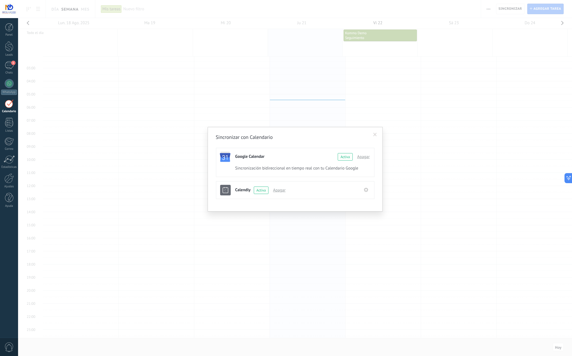
click at [346, 169] on div "Sincronización bidireccional en tiempo real con tu Calendario Google" at bounding box center [301, 168] width 132 height 5
click at [345, 157] on div "Activa" at bounding box center [345, 157] width 15 height 8
click at [346, 231] on div "Sincronizar con Calendario Google Calendar Continuar con Google Activa Apagar S…" at bounding box center [295, 178] width 554 height 356
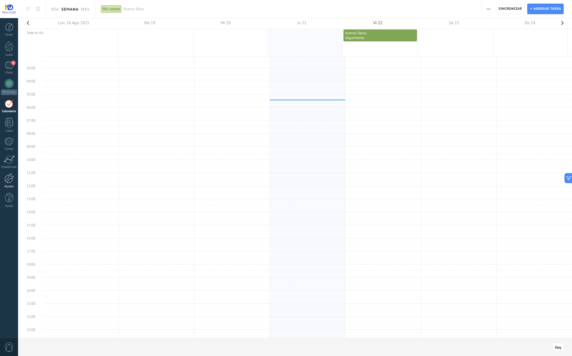
click at [10, 180] on div at bounding box center [8, 178] width 9 height 10
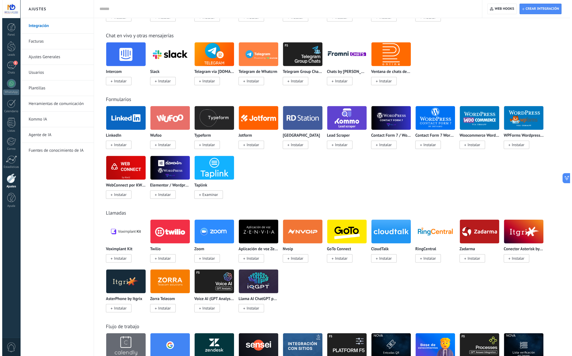
scroll to position [334, 0]
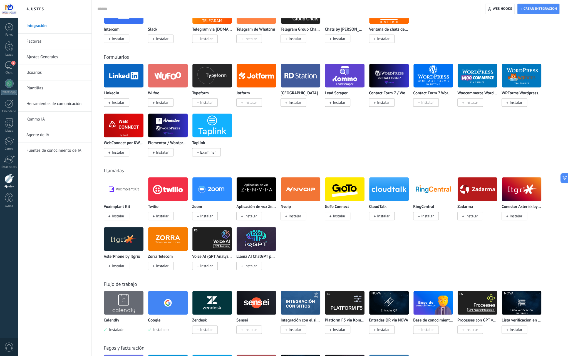
click at [165, 305] on img at bounding box center [168, 302] width 40 height 27
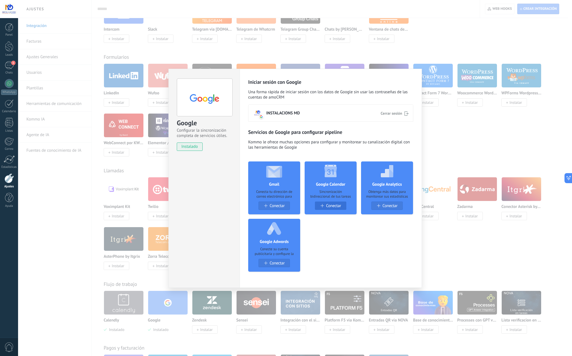
click at [338, 208] on span "Conectar" at bounding box center [333, 205] width 15 height 5
click at [284, 263] on span "Conectar" at bounding box center [277, 263] width 15 height 5
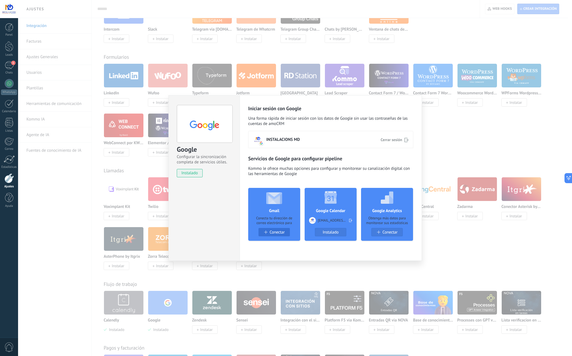
click at [281, 232] on span "Conectar" at bounding box center [277, 232] width 15 height 5
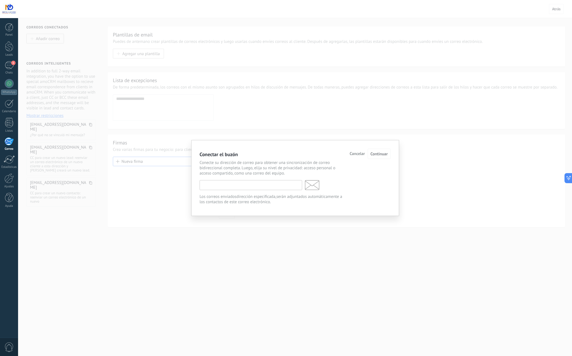
click at [264, 185] on input "text" at bounding box center [251, 185] width 103 height 10
type input "*"
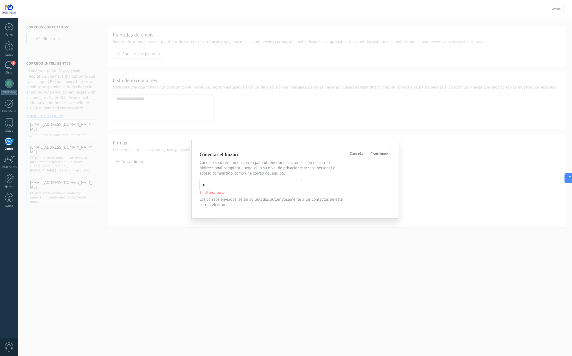
click at [361, 155] on span "Cancelar" at bounding box center [357, 154] width 15 height 4
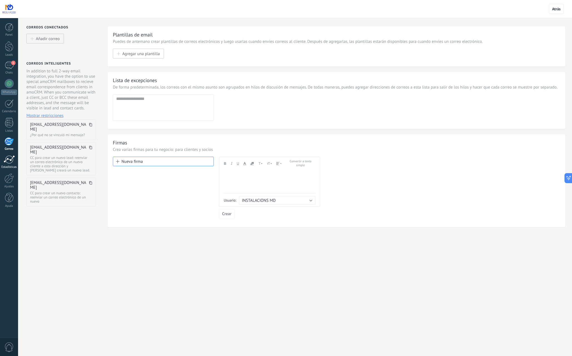
click at [6, 163] on link "Estadísticas" at bounding box center [9, 162] width 18 height 14
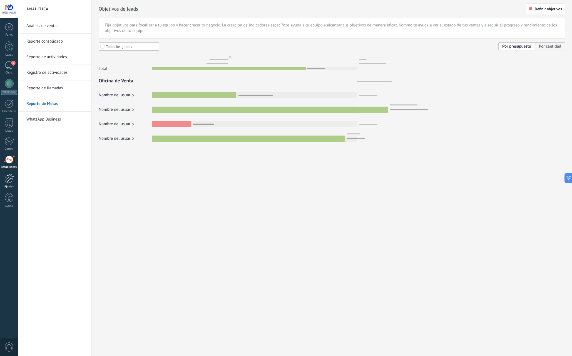
click at [9, 178] on div at bounding box center [8, 178] width 9 height 10
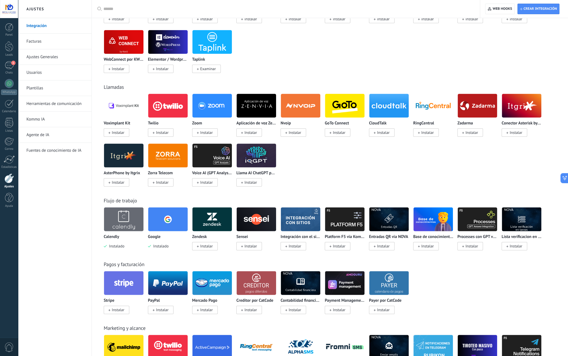
scroll to position [445, 0]
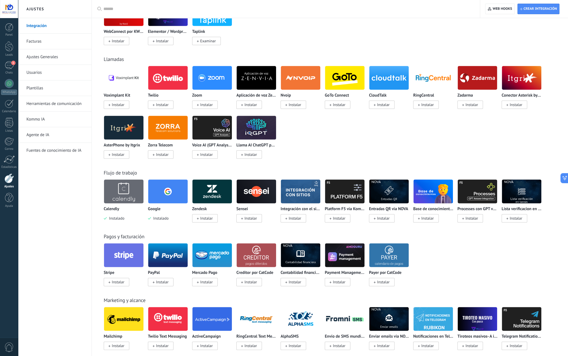
click at [165, 200] on img at bounding box center [168, 191] width 40 height 27
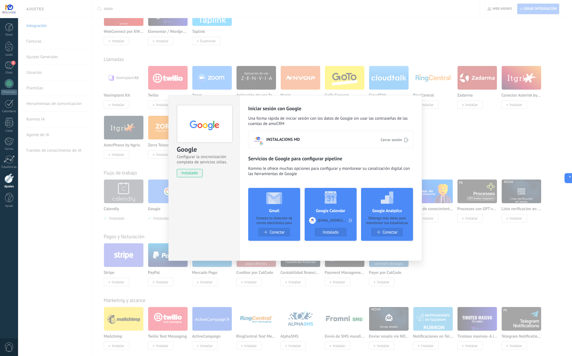
click at [333, 199] on use at bounding box center [331, 197] width 13 height 13
click at [384, 232] on span "Conectar" at bounding box center [390, 232] width 15 height 5
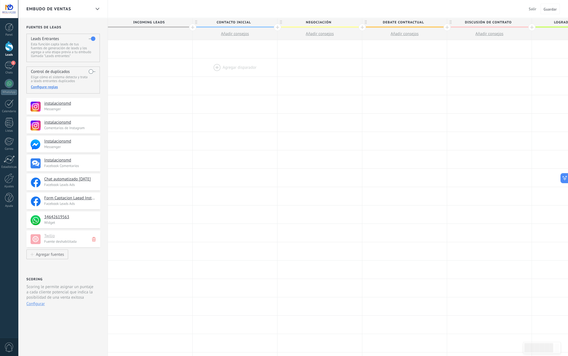
click at [228, 66] on div at bounding box center [235, 67] width 85 height 18
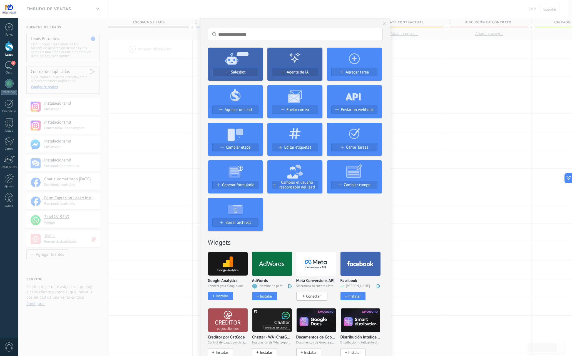
click at [309, 294] on span "Conectar" at bounding box center [313, 295] width 14 height 5
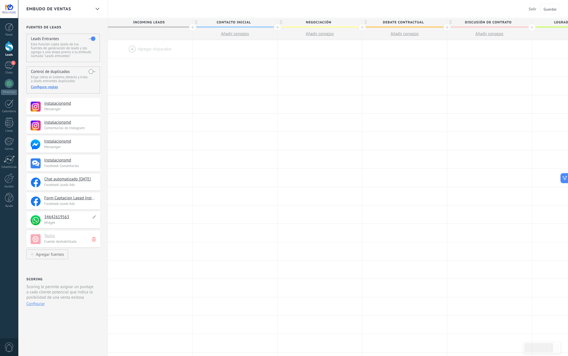
click at [63, 217] on h4 "34642619563" at bounding box center [67, 217] width 47 height 6
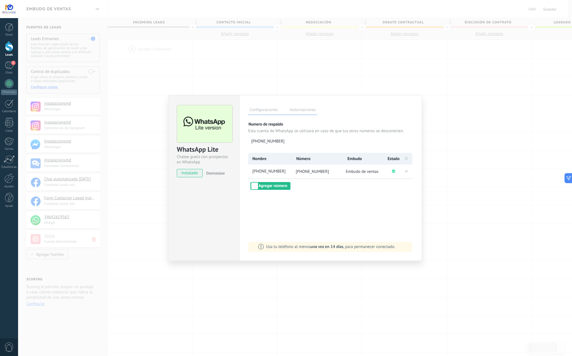
click at [307, 172] on span "[PHONE_NUMBER]" at bounding box center [312, 171] width 33 height 5
click at [279, 187] on button "Agregar número" at bounding box center [271, 186] width 40 height 8
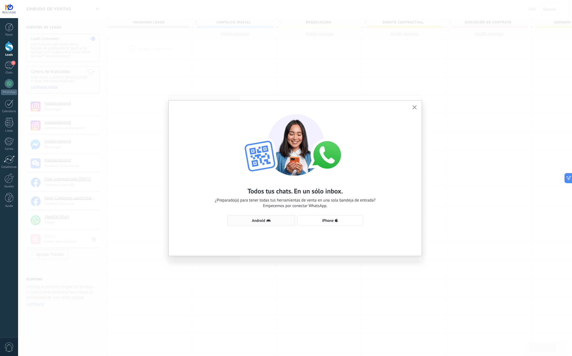
click at [259, 221] on span "Android" at bounding box center [258, 220] width 13 height 4
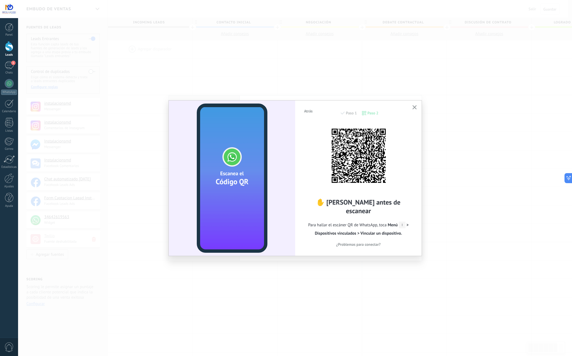
click at [414, 108] on use "button" at bounding box center [415, 107] width 4 height 4
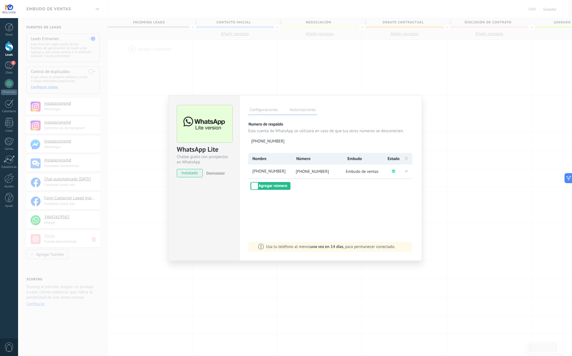
click at [399, 287] on div "WhatsApp Lite Chatee gratis con prospectos en WhatsApp instalado Desinstalar Co…" at bounding box center [295, 178] width 554 height 356
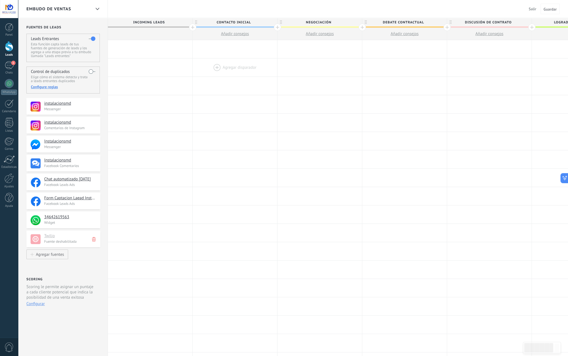
click at [235, 65] on div at bounding box center [235, 67] width 85 height 18
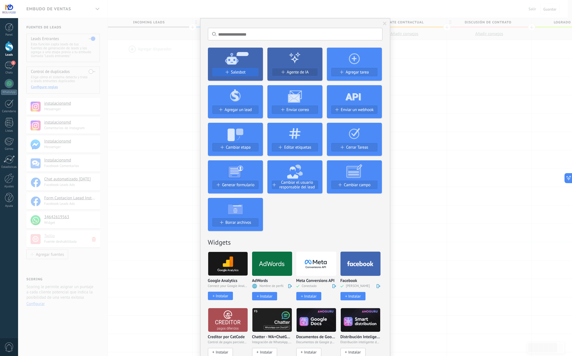
click at [236, 74] on span "Salesbot" at bounding box center [238, 72] width 15 height 5
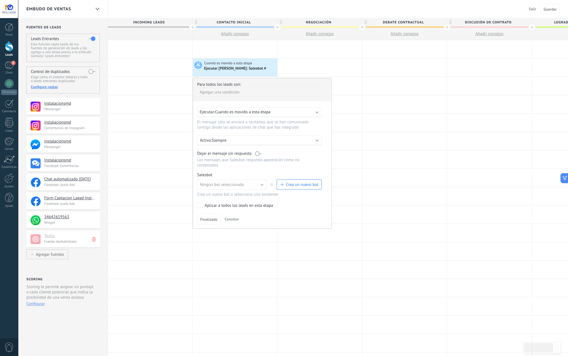
click at [244, 112] on span "Cuando es movido a esta etapa" at bounding box center [242, 111] width 55 height 5
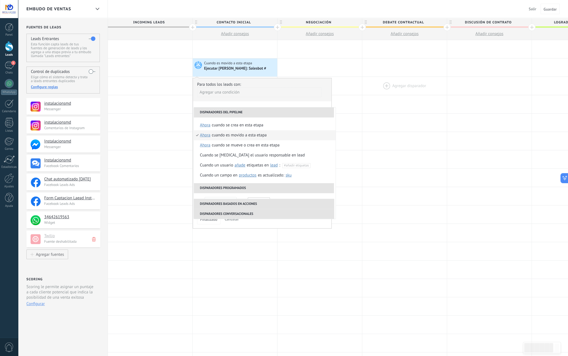
click at [371, 85] on div at bounding box center [404, 86] width 85 height 18
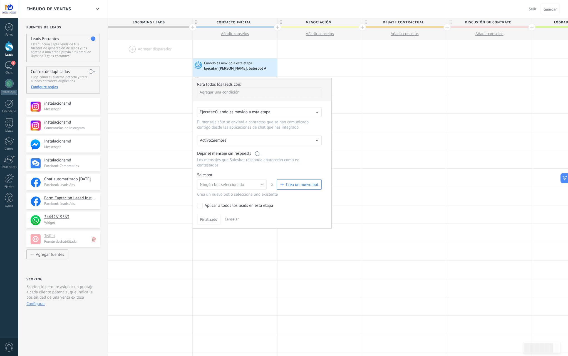
click at [134, 49] on div at bounding box center [150, 49] width 85 height 18
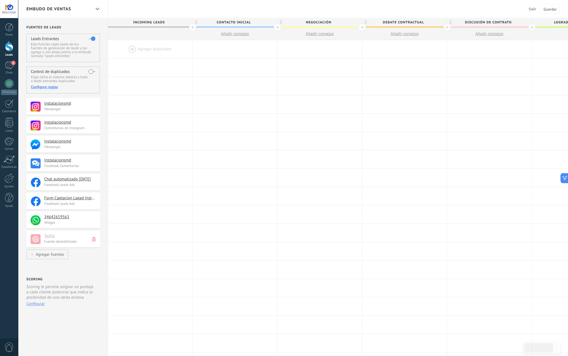
click at [139, 48] on div at bounding box center [150, 49] width 85 height 18
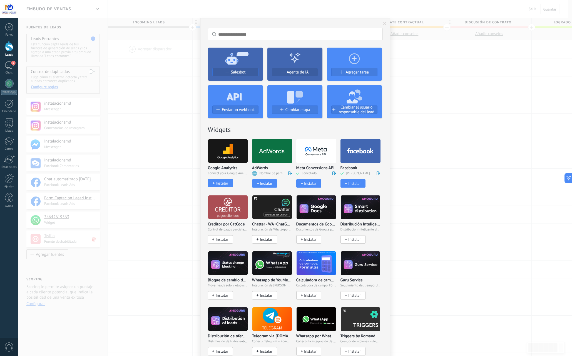
click at [363, 162] on div at bounding box center [361, 151] width 40 height 24
click at [361, 151] on use at bounding box center [360, 150] width 26 height 5
click at [356, 184] on div "Instalar" at bounding box center [355, 183] width 13 height 5
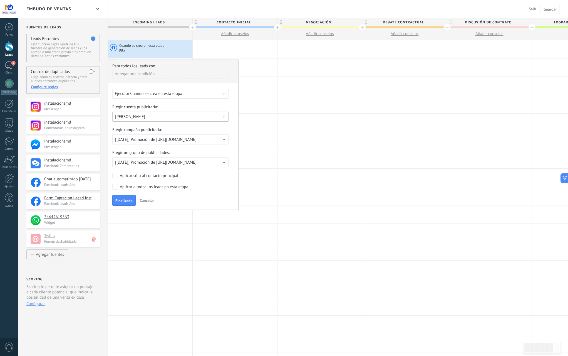
click at [182, 116] on button "[PERSON_NAME]" at bounding box center [170, 117] width 116 height 10
click at [182, 116] on span "[PERSON_NAME]" at bounding box center [168, 116] width 118 height 5
click at [182, 116] on button "[PERSON_NAME]" at bounding box center [170, 117] width 116 height 10
click at [147, 177] on div "Aplicar sólo al contacto principal" at bounding box center [149, 176] width 58 height 6
click at [146, 187] on div "Aplicar a todos los leads en esta etapa" at bounding box center [154, 187] width 68 height 6
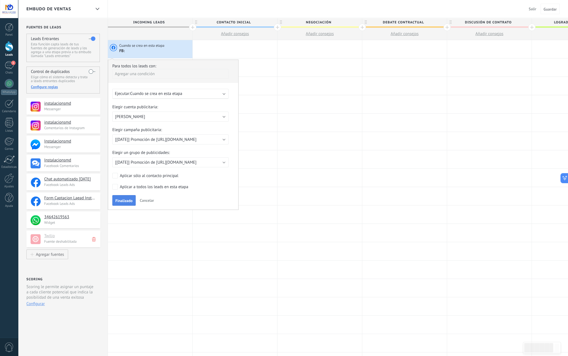
click at [127, 203] on span "Finalizado" at bounding box center [123, 201] width 17 height 4
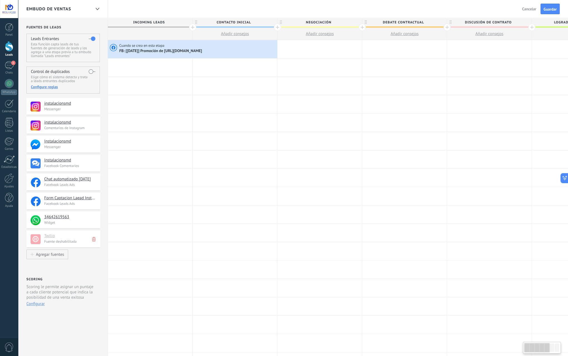
drag, startPoint x: 187, startPoint y: 50, endPoint x: 234, endPoint y: 53, distance: 47.4
click at [234, 53] on div "Cuando se crea en esta etapa FB: [[DATE]] Promoción de [URL][DOMAIN_NAME]" at bounding box center [192, 49] width 169 height 18
click at [263, 54] on div "Cuando se crea en esta etapa FB: [[DATE]] Promoción de [URL][DOMAIN_NAME]" at bounding box center [192, 49] width 169 height 18
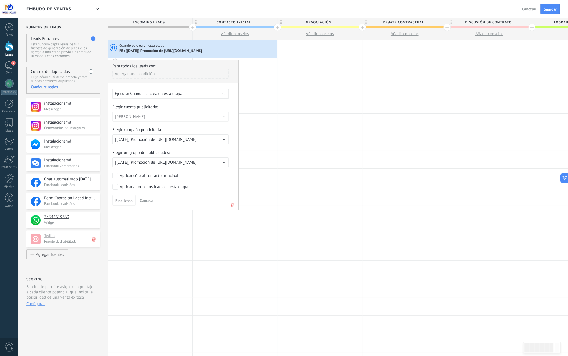
click at [233, 206] on use at bounding box center [232, 205] width 3 height 4
